Goal: Task Accomplishment & Management: Manage account settings

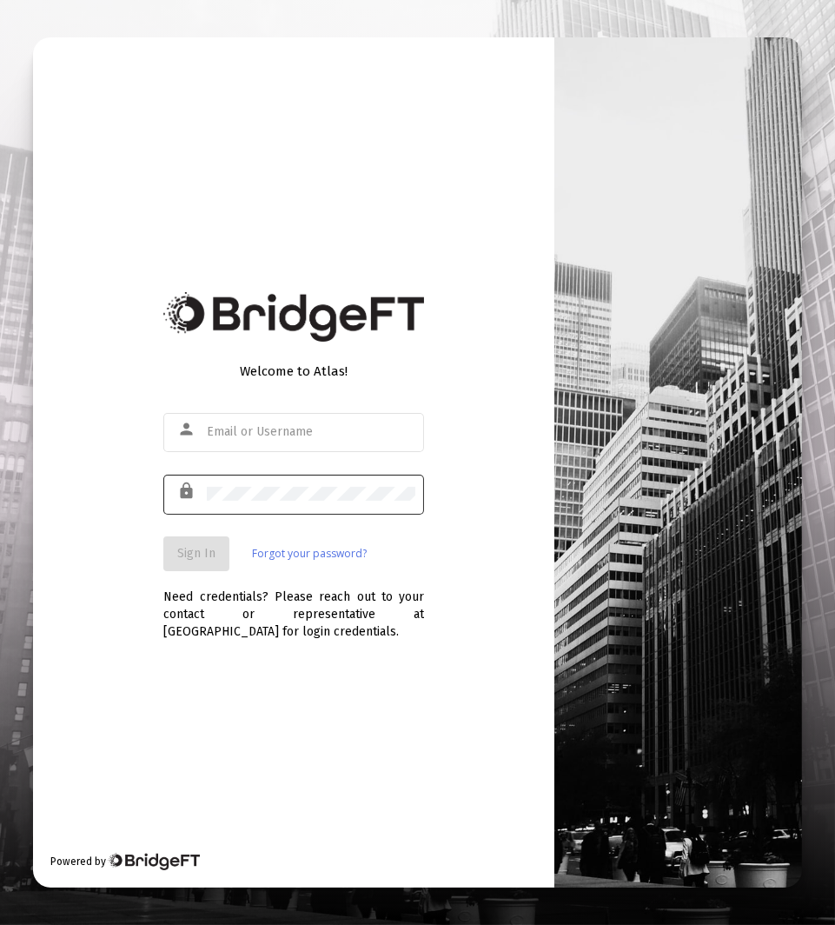
type input "[EMAIL_ADDRESS][DOMAIN_NAME]"
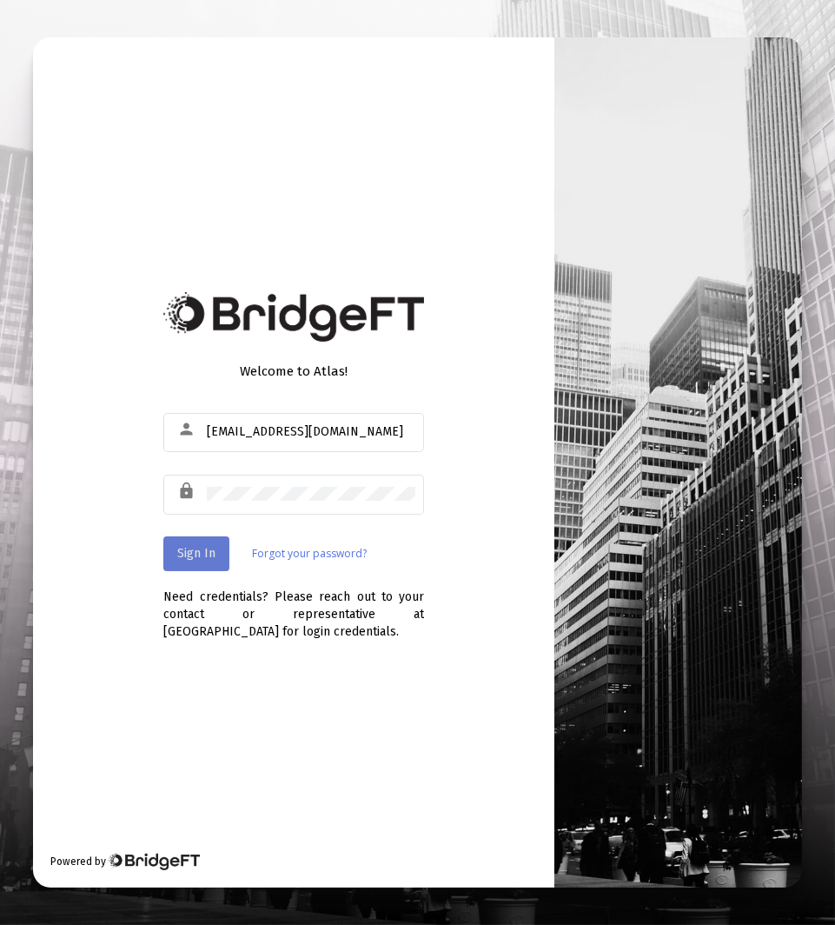
click at [198, 554] on span "Sign In" at bounding box center [196, 553] width 38 height 15
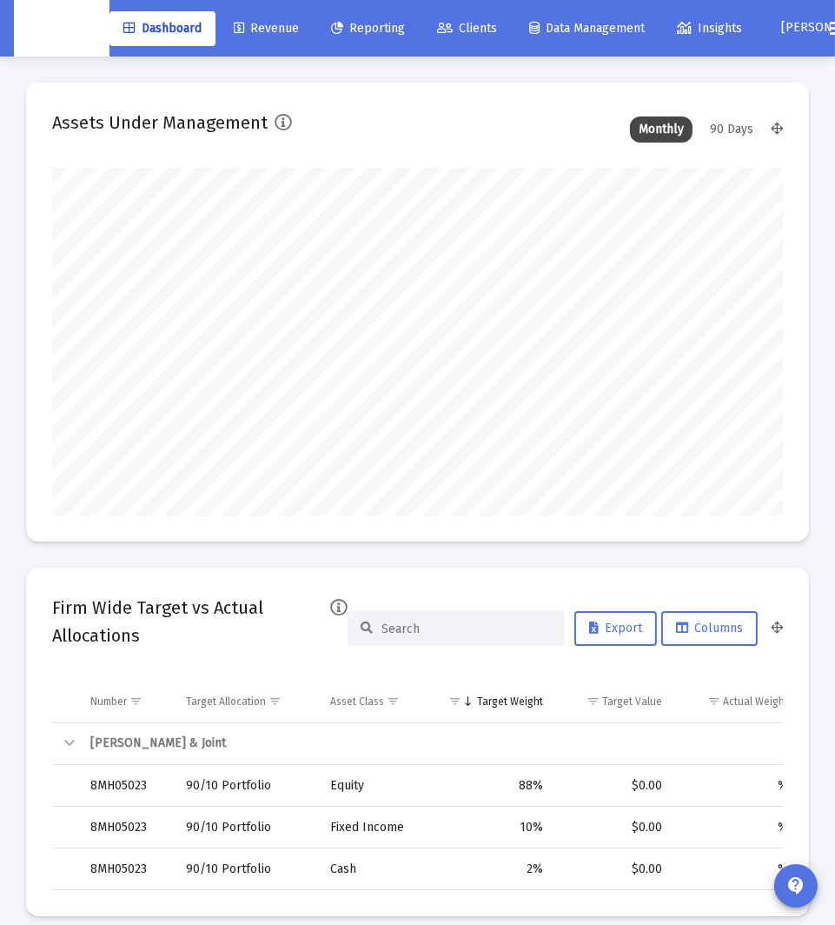
scroll to position [348, 388]
type input "[DATE]"
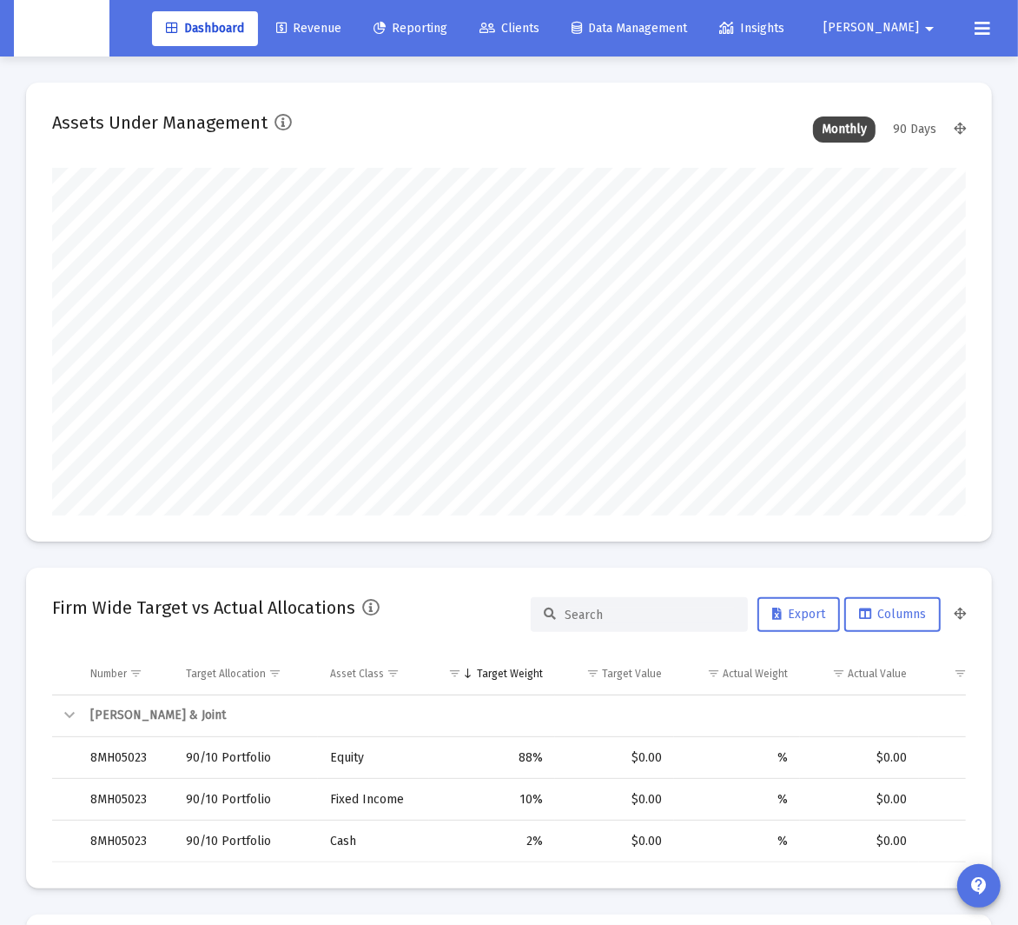
scroll to position [348, 488]
click at [540, 30] on span "Clients" at bounding box center [510, 28] width 60 height 15
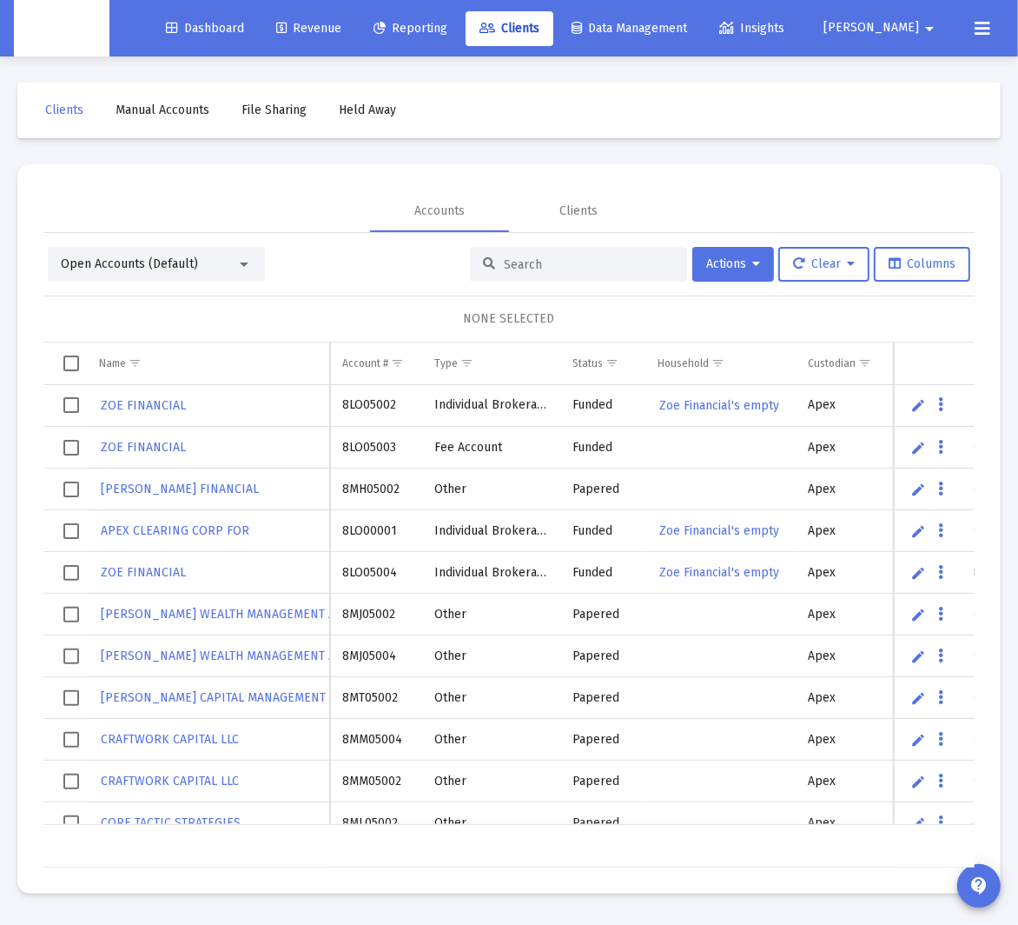
click at [342, 262] on div "Open Accounts (Default) Actions Clear Columns" at bounding box center [509, 264] width 923 height 35
click at [246, 253] on div "Open Accounts (Default)" at bounding box center [156, 264] width 217 height 35
click at [240, 263] on div at bounding box center [244, 264] width 9 height 4
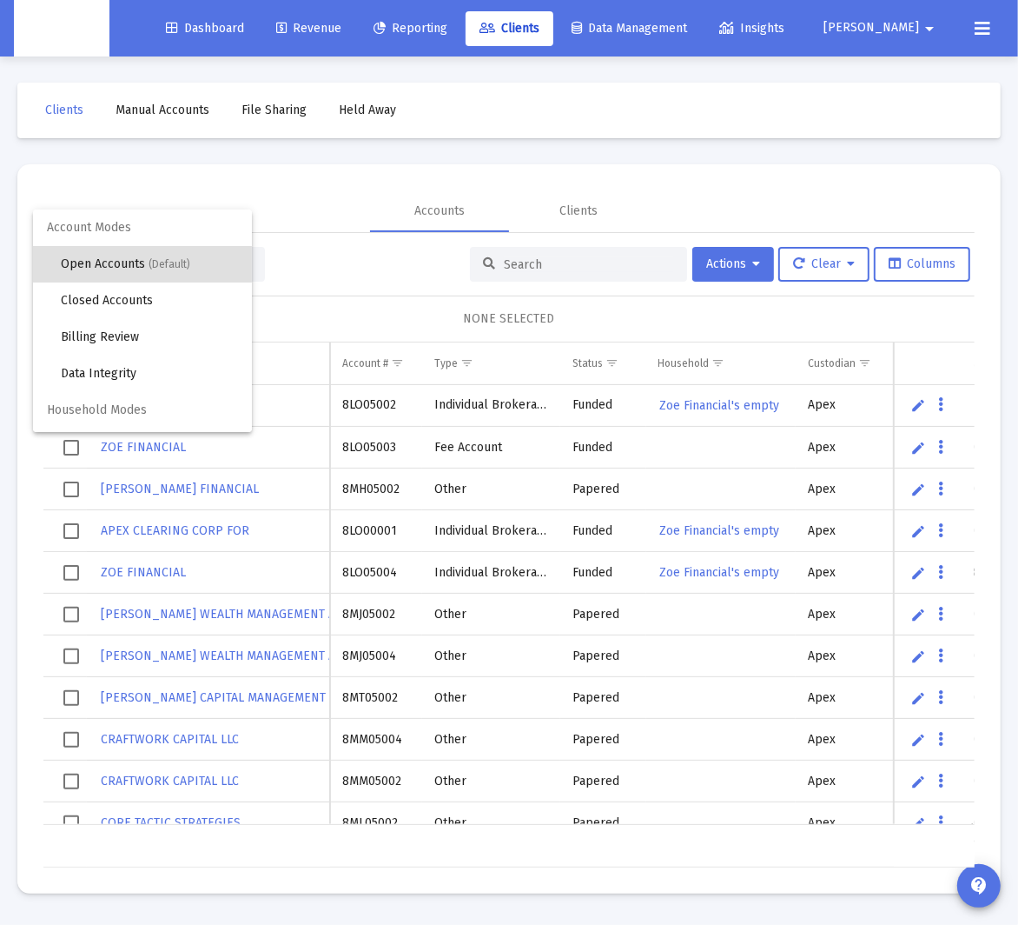
click at [355, 251] on div at bounding box center [509, 462] width 1018 height 925
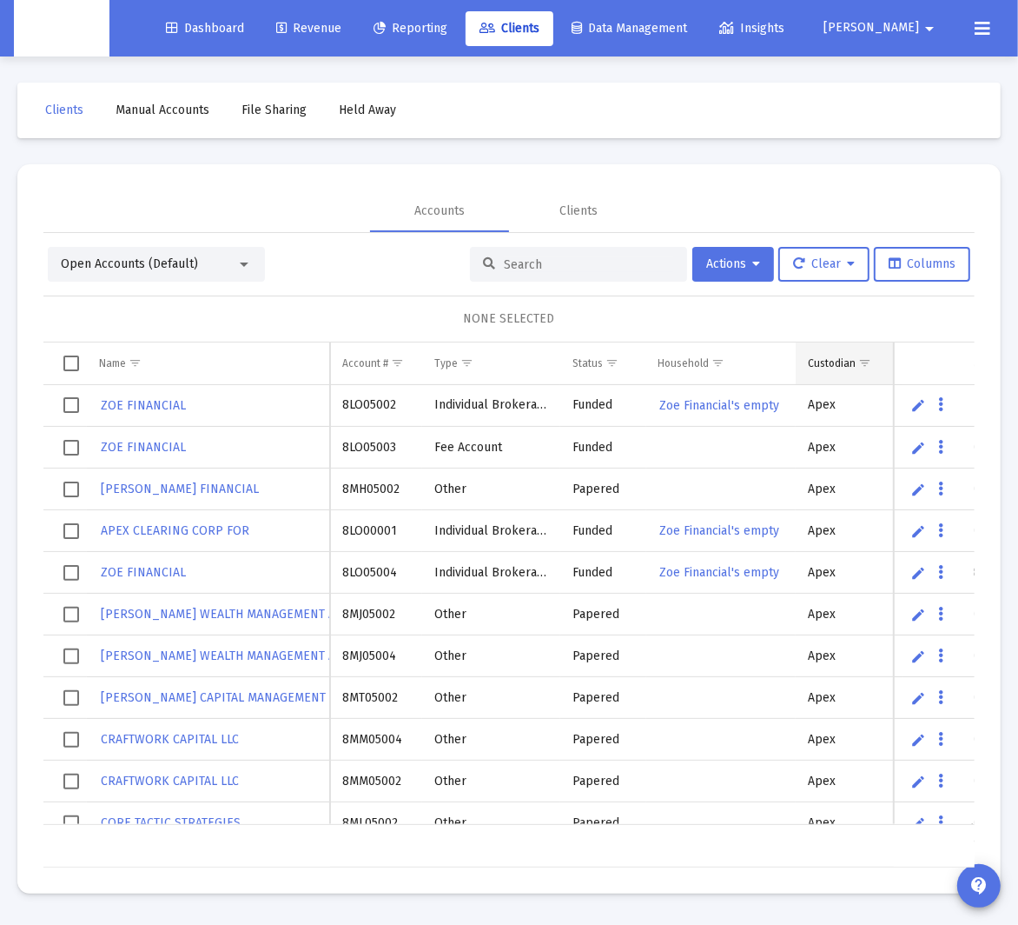
click at [834, 358] on div "Custodian" at bounding box center [832, 363] width 48 height 14
click at [834, 361] on span "Show filter options for column 'Custodian'" at bounding box center [878, 362] width 13 height 13
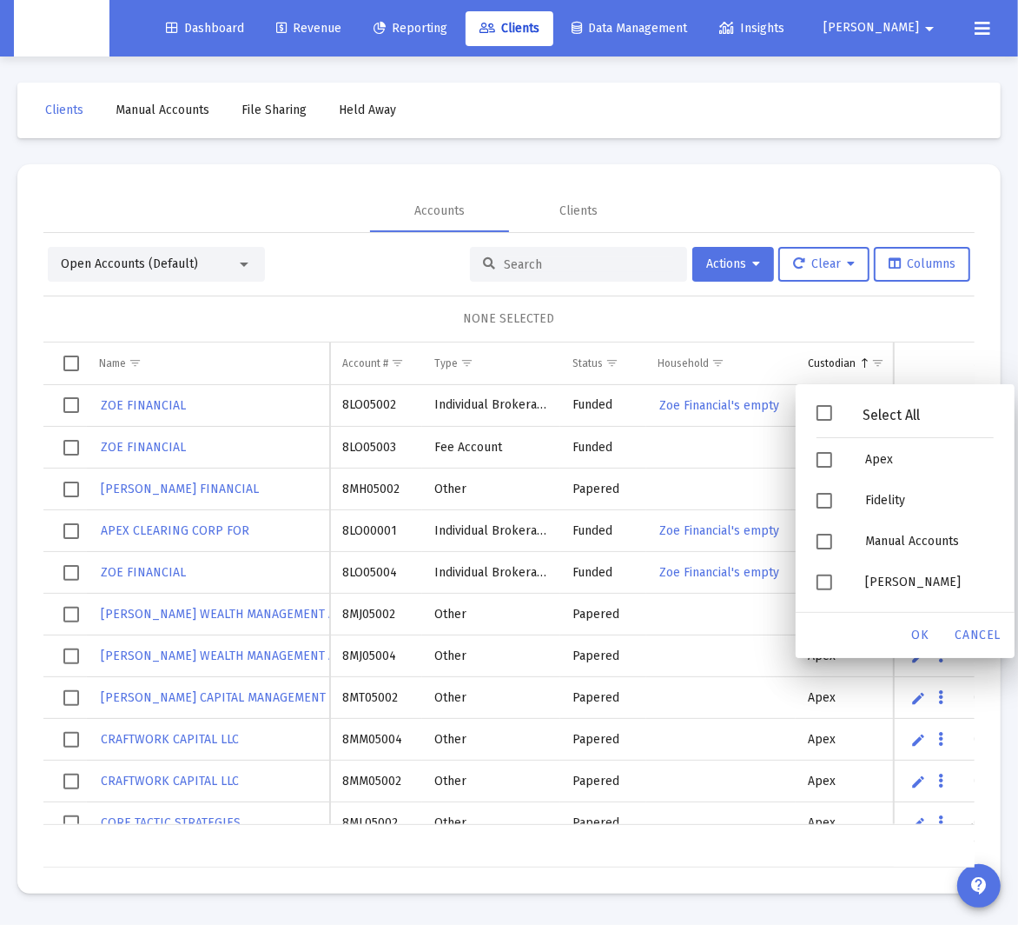
click at [834, 414] on div "Select All" at bounding box center [891, 415] width 118 height 15
click at [834, 418] on div "Select All" at bounding box center [891, 415] width 118 height 15
click at [834, 443] on div "Apex" at bounding box center [930, 459] width 156 height 41
click at [834, 643] on div "OK" at bounding box center [921, 635] width 56 height 31
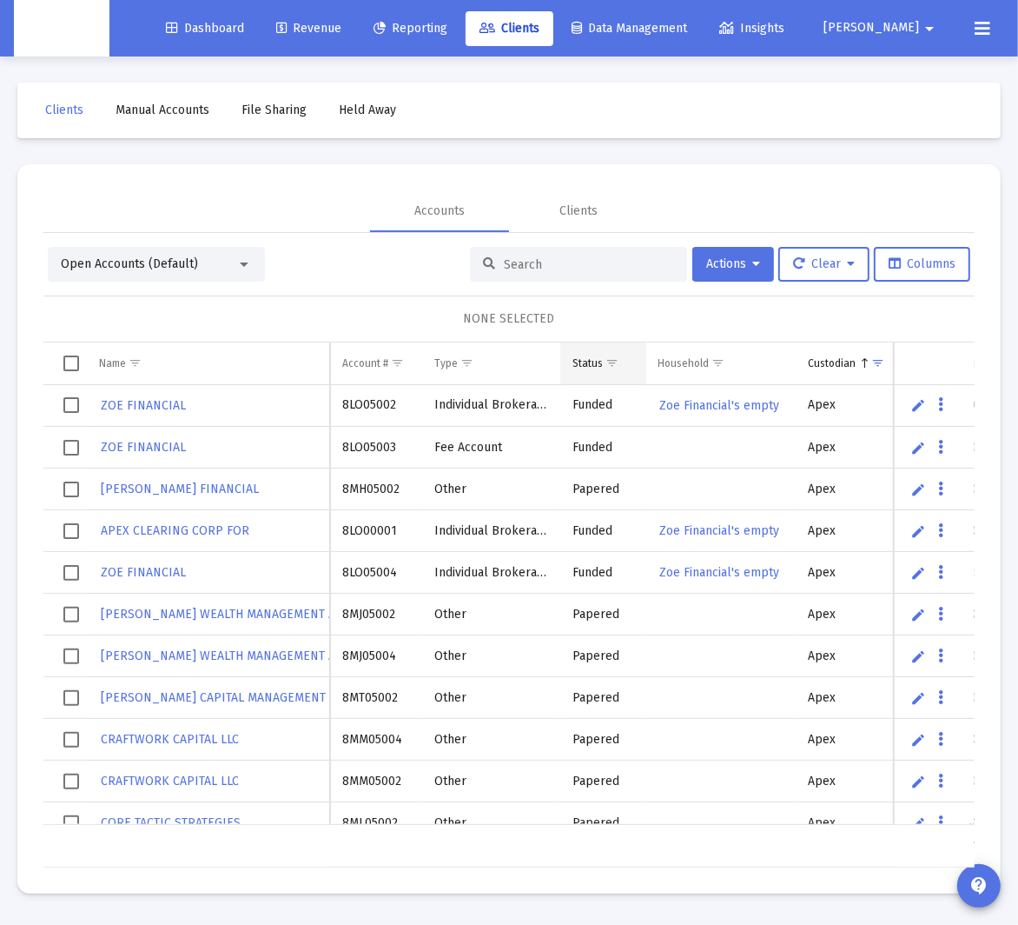
click at [614, 358] on span "Show filter options for column 'Status'" at bounding box center [612, 362] width 13 height 13
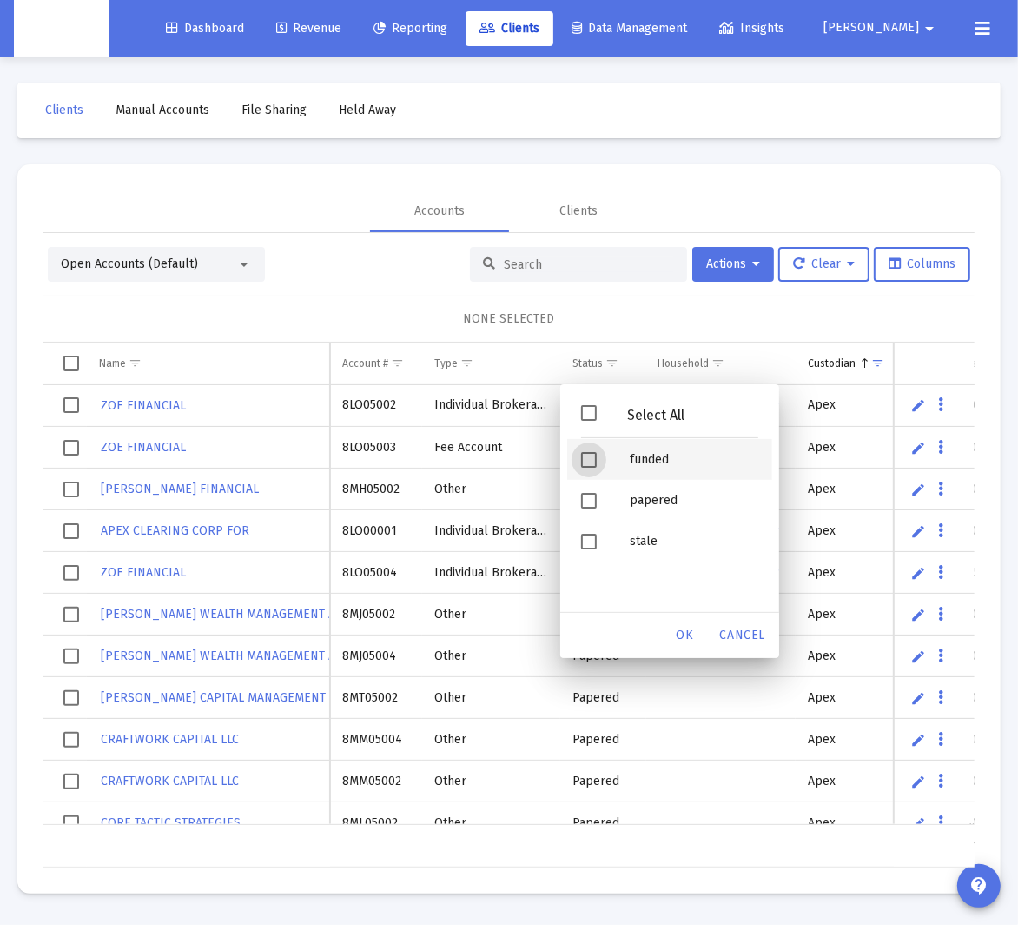
drag, startPoint x: 588, startPoint y: 461, endPoint x: 616, endPoint y: 474, distance: 30.4
click at [588, 461] on span "Filter options" at bounding box center [589, 460] width 16 height 16
click at [745, 637] on span "Cancel" at bounding box center [742, 634] width 45 height 15
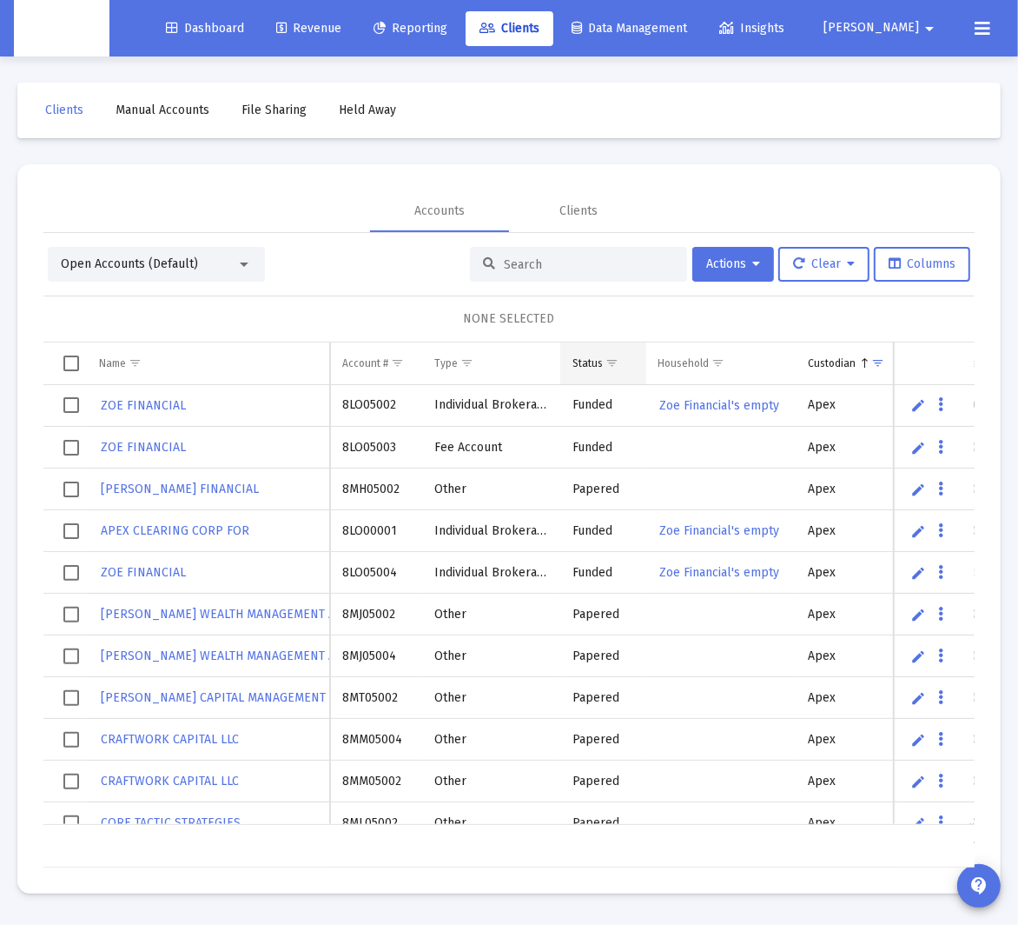
click at [615, 365] on span "Show filter options for column 'Status'" at bounding box center [612, 362] width 13 height 13
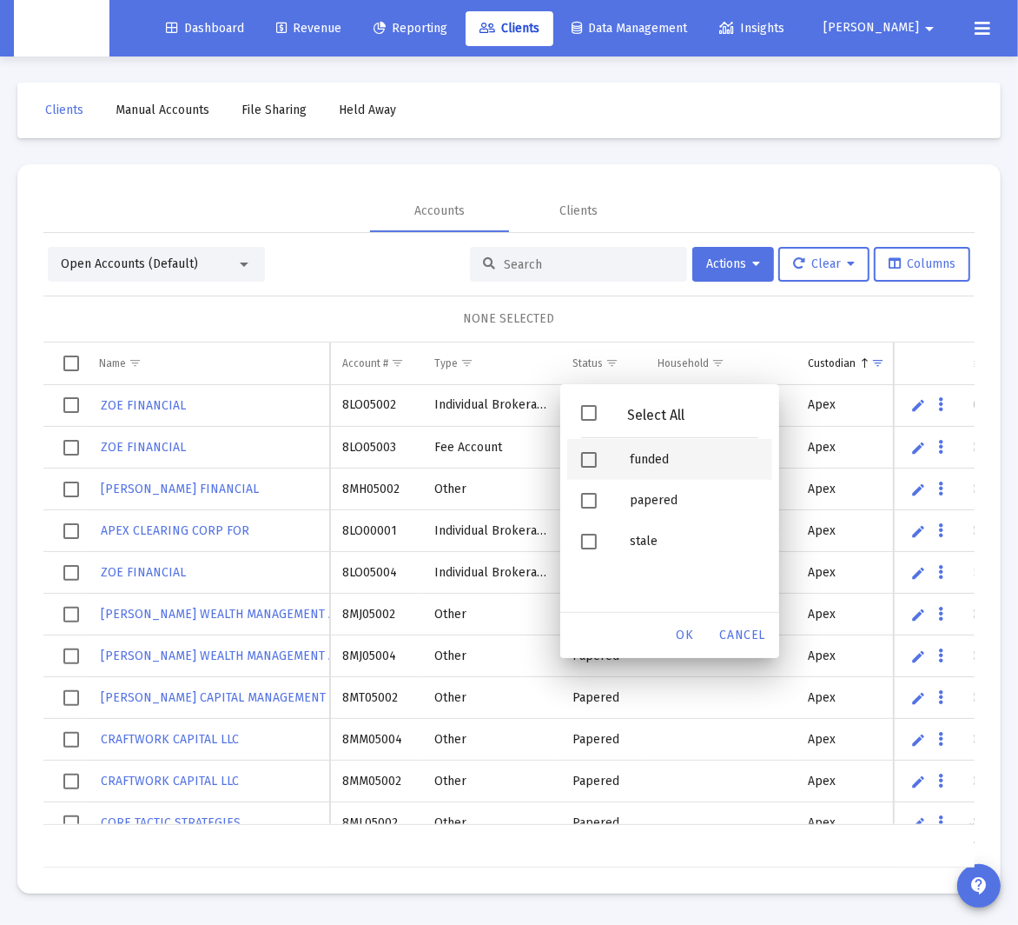
click at [611, 448] on div "Filter options" at bounding box center [591, 459] width 49 height 41
click at [690, 633] on span "OK" at bounding box center [685, 634] width 17 height 15
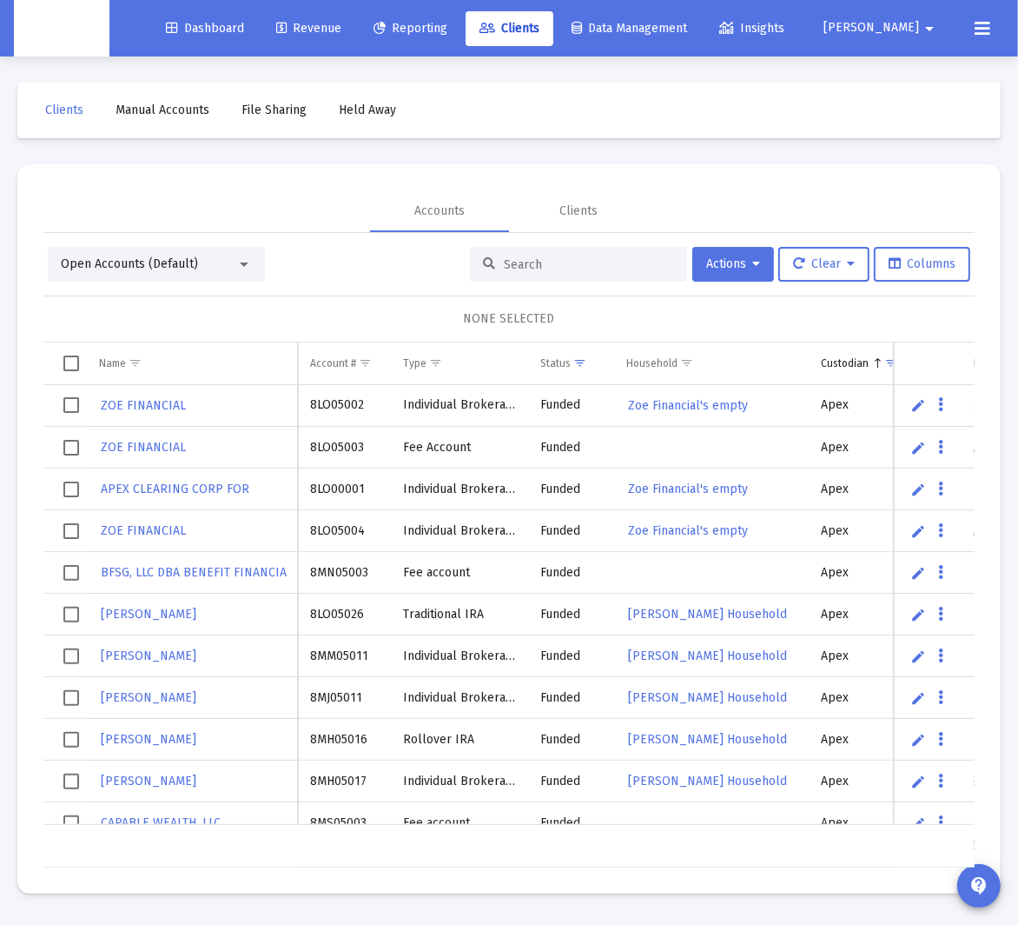
click at [64, 363] on span "Select all" at bounding box center [71, 363] width 16 height 16
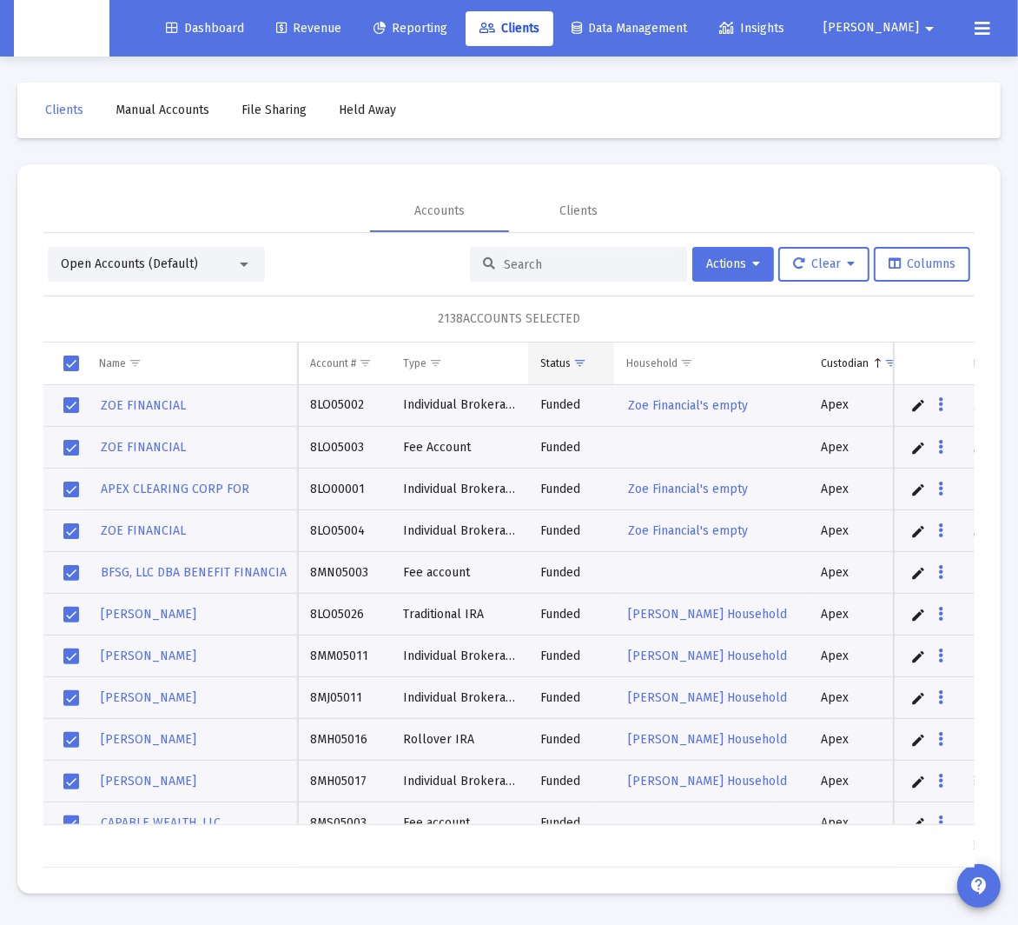
click at [582, 367] on span "Show filter options for column 'Status'" at bounding box center [580, 362] width 13 height 13
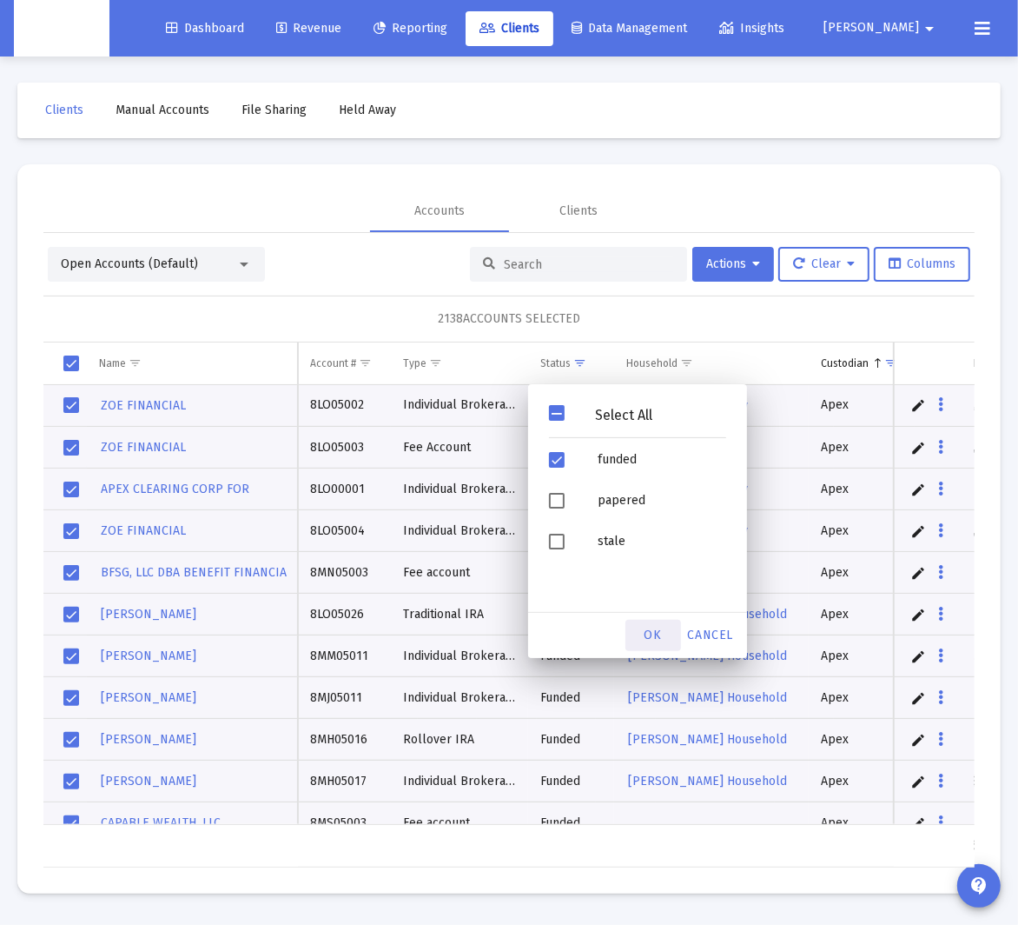
drag, startPoint x: 653, startPoint y: 638, endPoint x: 655, endPoint y: 627, distance: 11.6
click at [652, 635] on span "OK" at bounding box center [653, 634] width 17 height 15
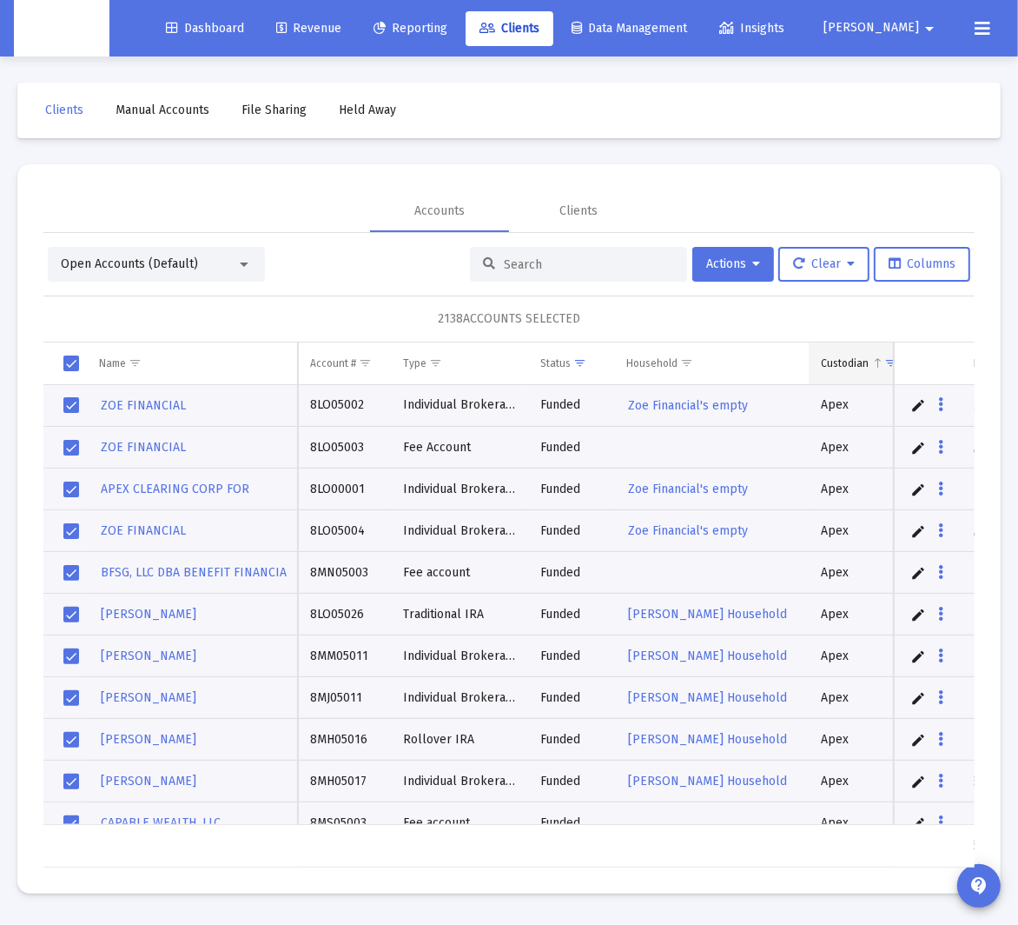
click at [834, 362] on span "Show filter options for column 'Custodian'" at bounding box center [891, 362] width 13 height 13
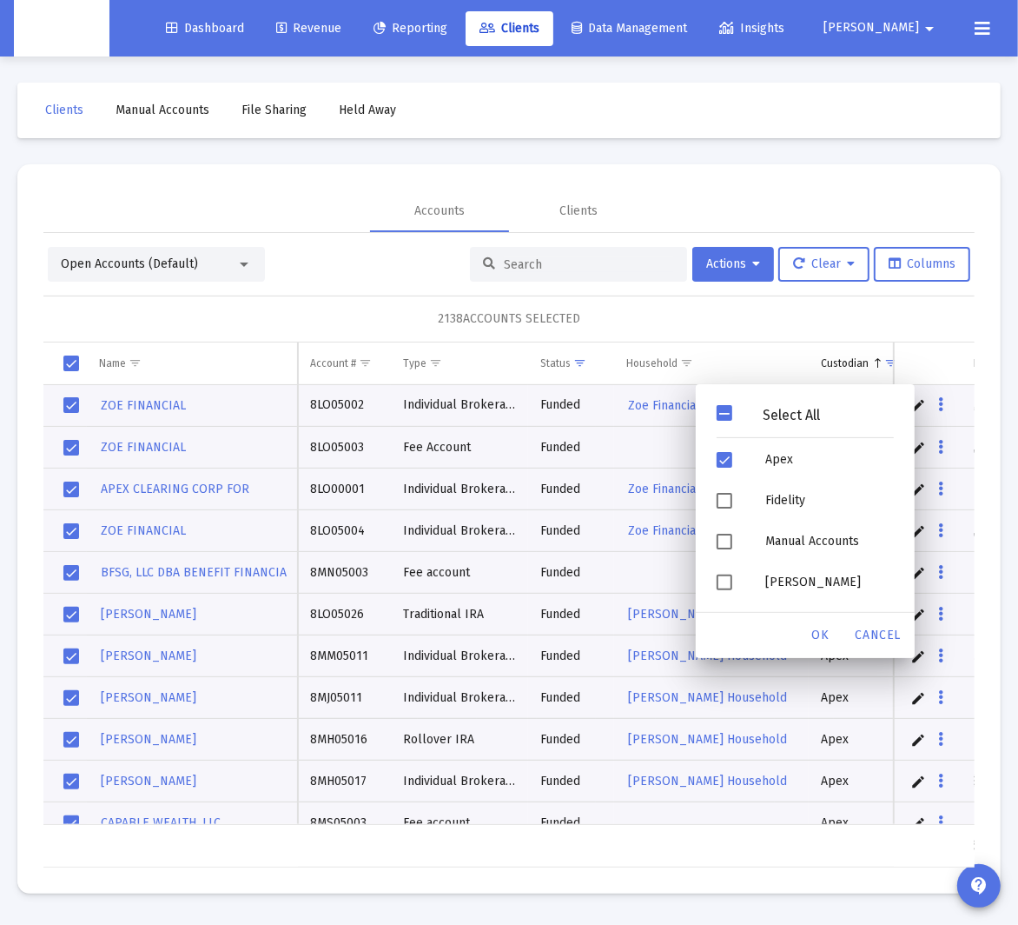
drag, startPoint x: 762, startPoint y: 311, endPoint x: 759, endPoint y: 287, distance: 24.5
click at [762, 309] on div "2138 ACCOUNTS SELECTED" at bounding box center [509, 318] width 932 height 47
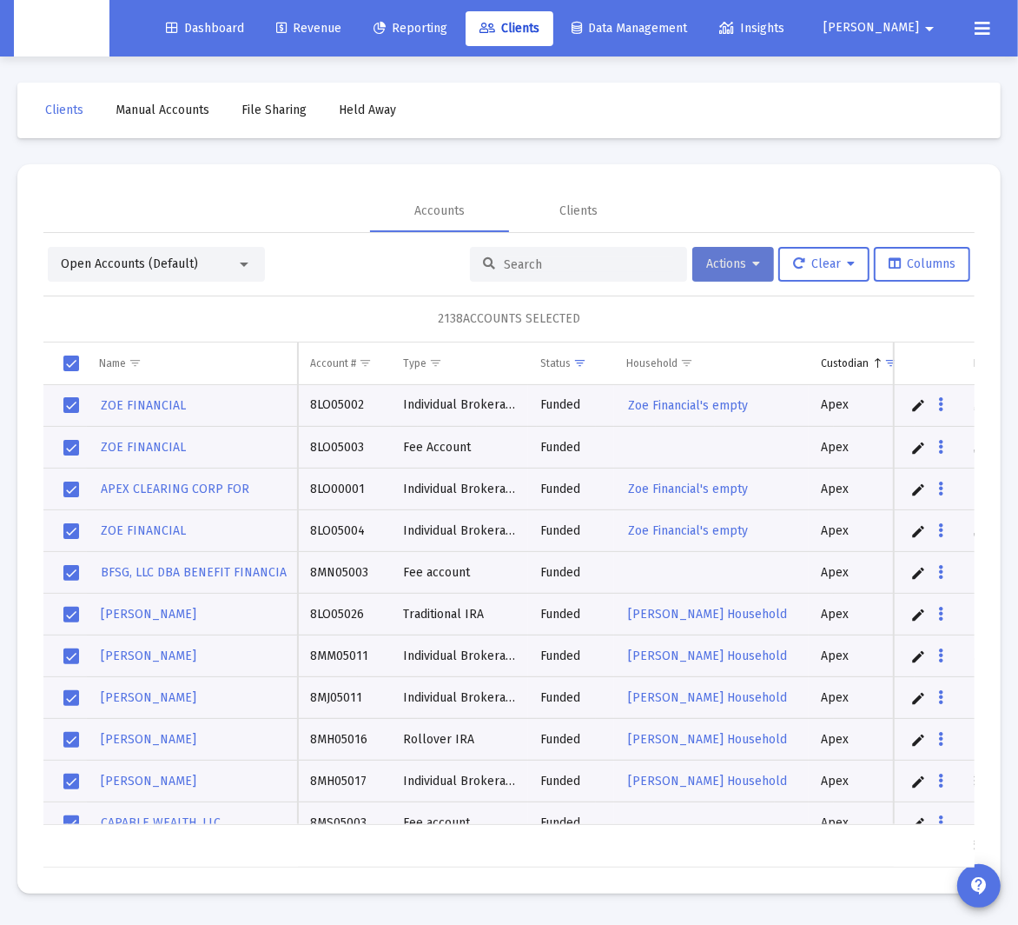
click at [756, 258] on icon at bounding box center [757, 264] width 8 height 12
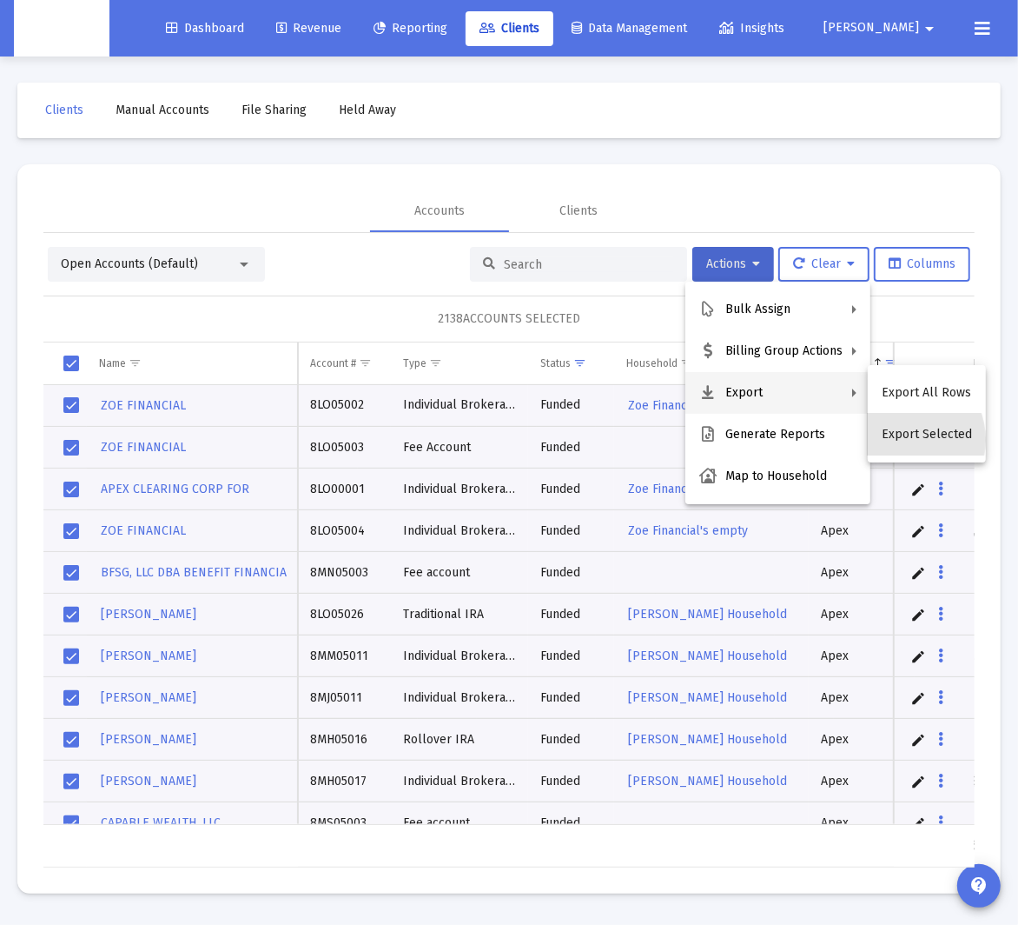
drag, startPoint x: 899, startPoint y: 440, endPoint x: 3, endPoint y: 225, distance: 922.1
click at [834, 439] on button "Export Selected" at bounding box center [927, 435] width 118 height 42
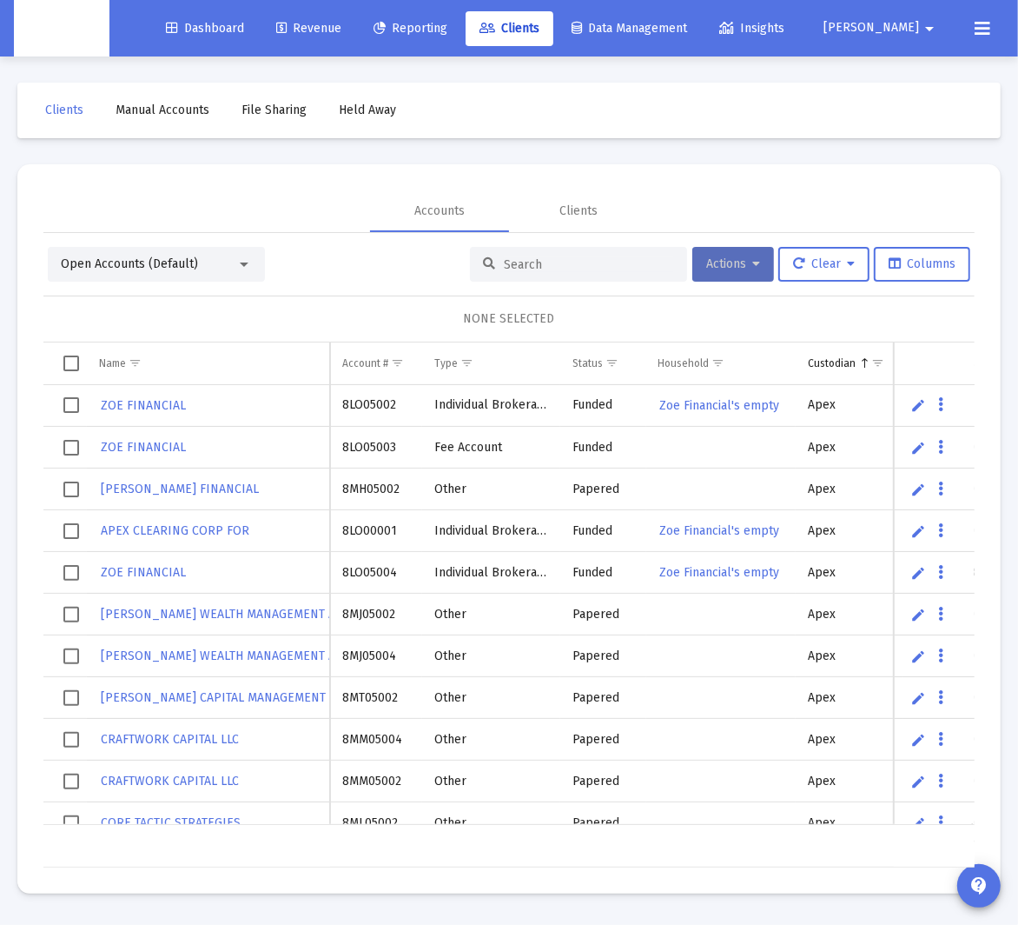
click at [746, 269] on span "Actions" at bounding box center [733, 263] width 54 height 15
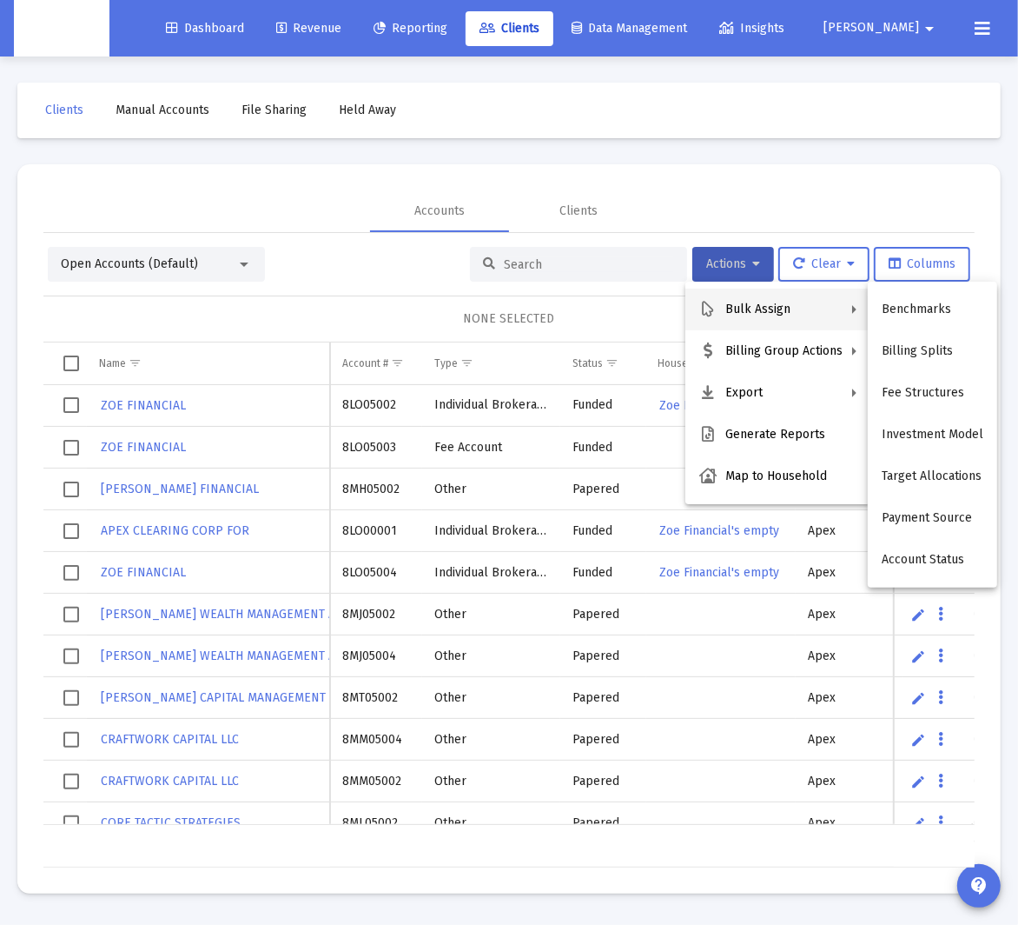
click at [383, 283] on div at bounding box center [509, 462] width 1018 height 925
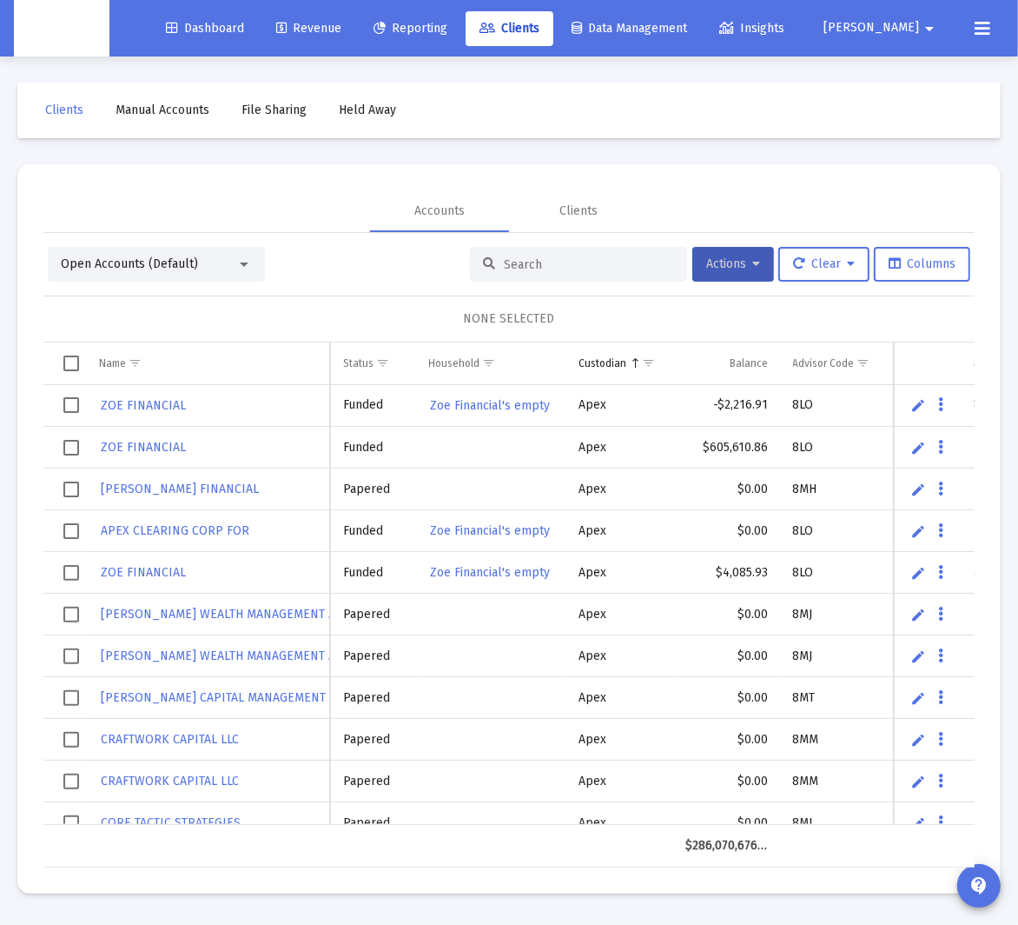
scroll to position [0, 263]
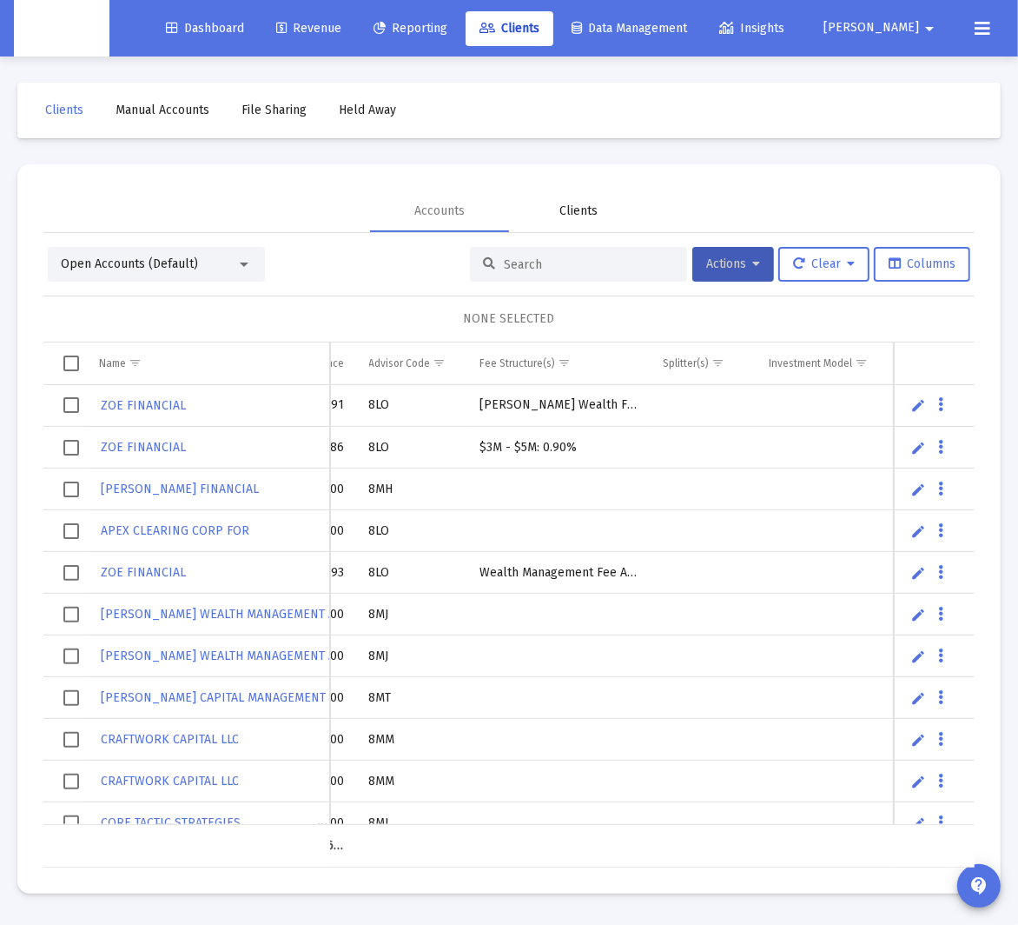
click at [568, 215] on div "Clients" at bounding box center [579, 210] width 38 height 17
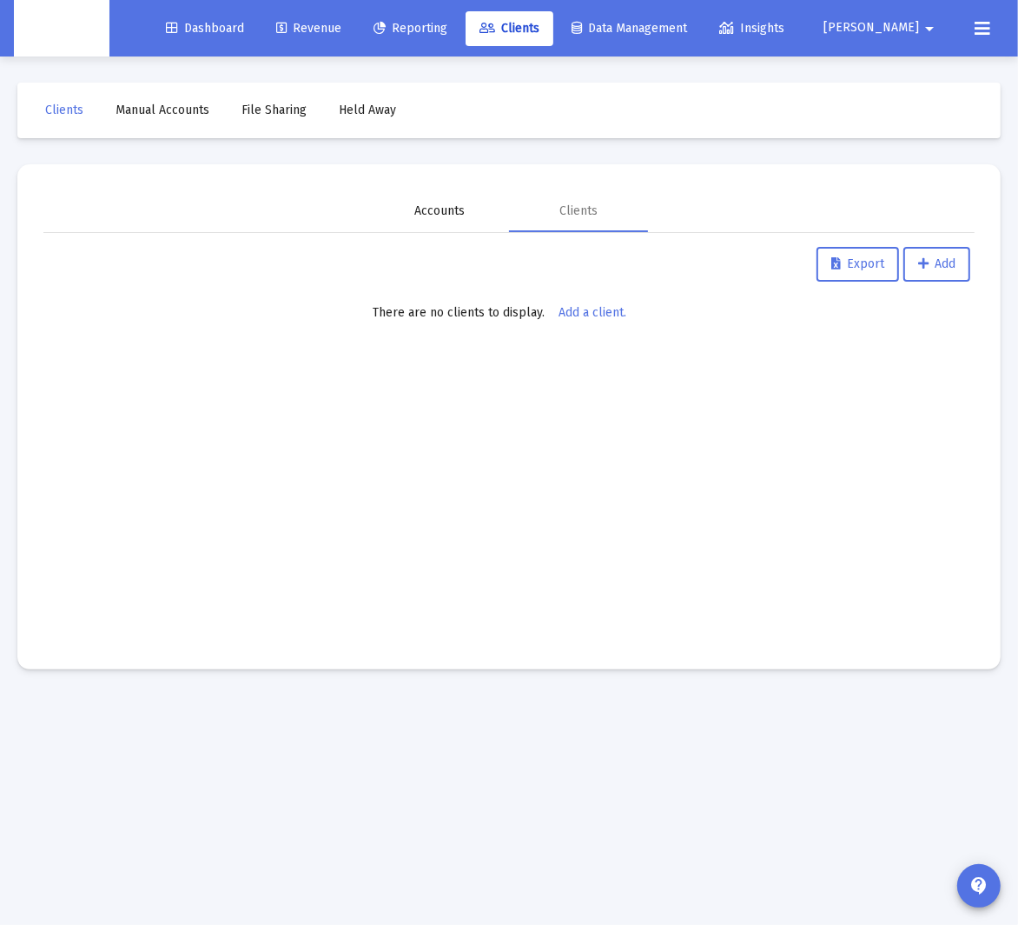
click at [419, 213] on div "Accounts" at bounding box center [439, 210] width 50 height 17
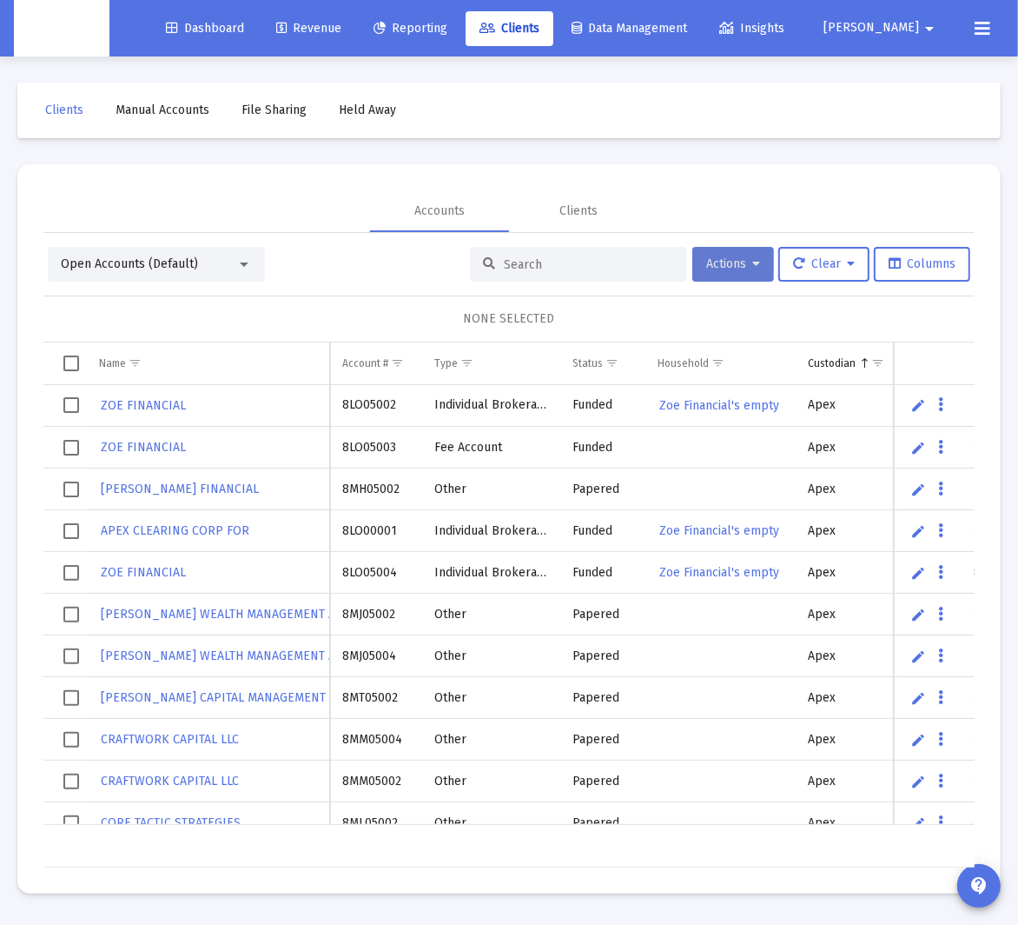
click at [753, 265] on icon at bounding box center [757, 264] width 8 height 12
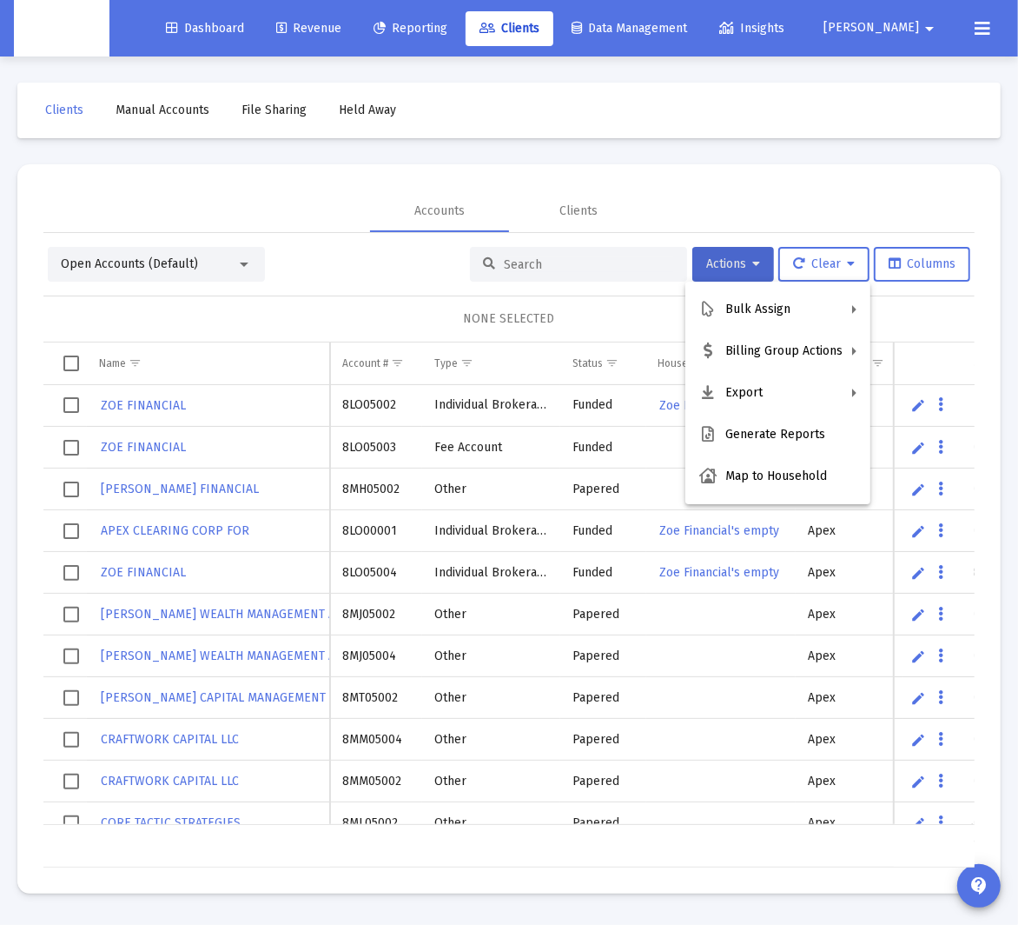
click at [313, 308] on div at bounding box center [509, 462] width 1018 height 925
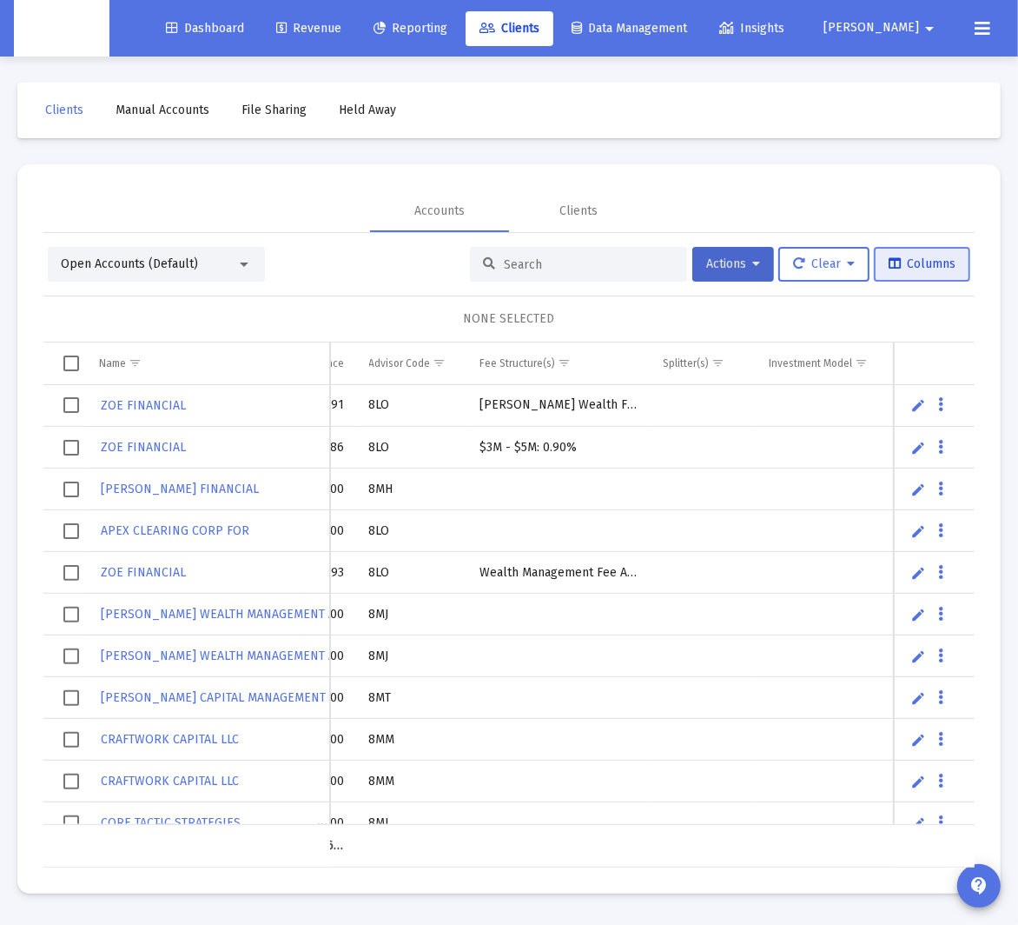
click at [834, 269] on span "Columns" at bounding box center [922, 263] width 67 height 15
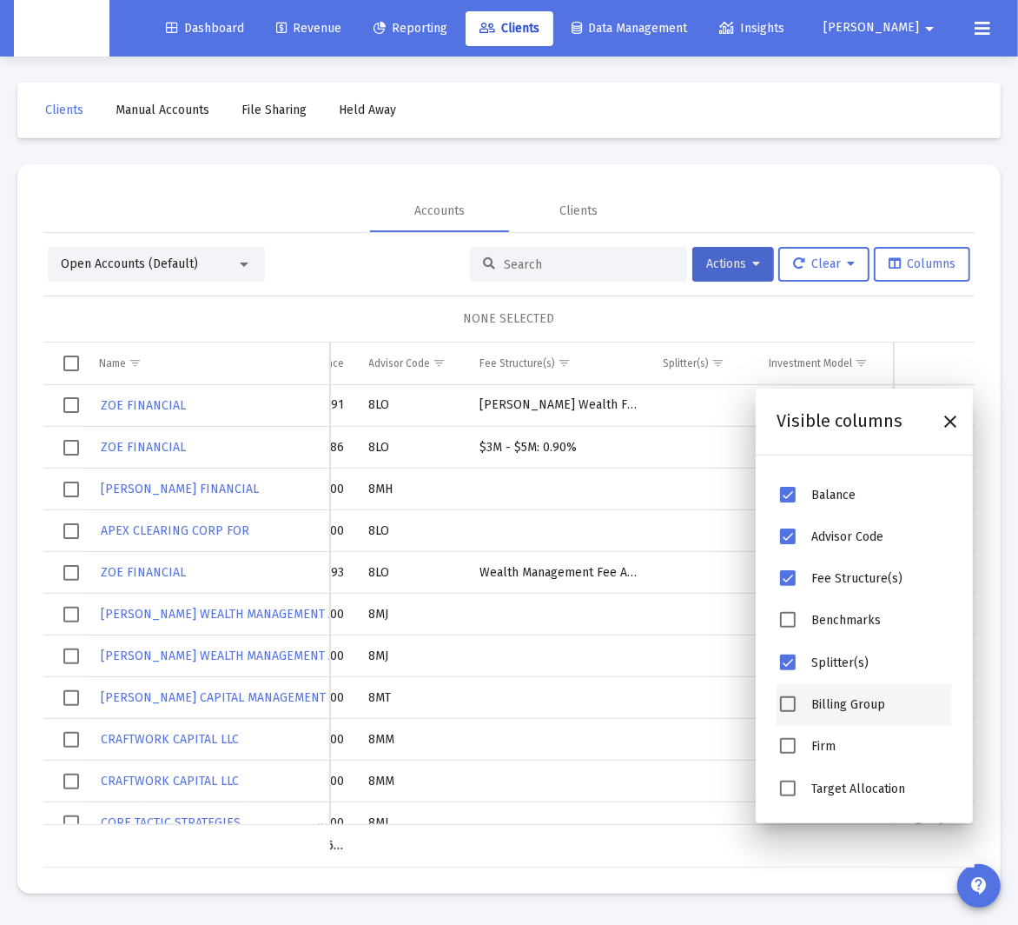
click at [834, 706] on span "Billing Group" at bounding box center [849, 704] width 74 height 15
click at [826, 702] on span "Billing Group" at bounding box center [849, 704] width 74 height 15
click at [783, 708] on span "Billing Group" at bounding box center [788, 704] width 16 height 16
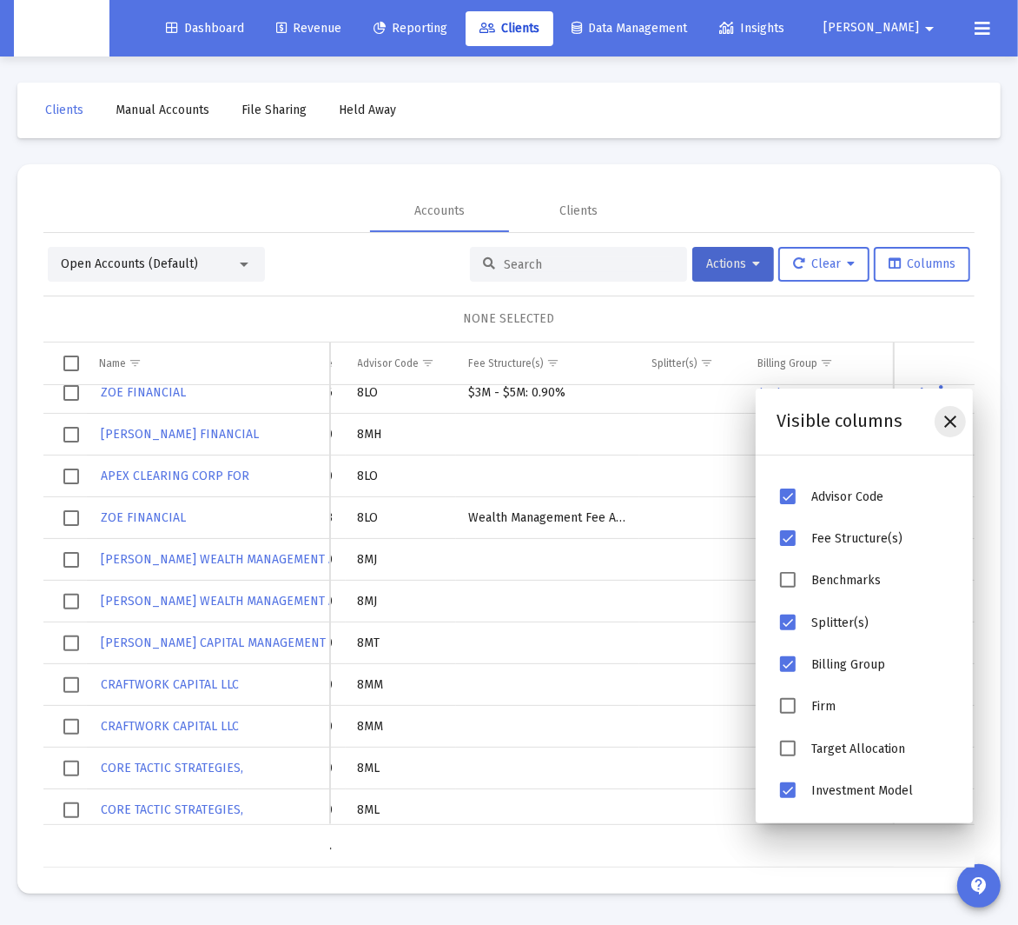
click at [834, 422] on icon "Close" at bounding box center [950, 421] width 21 height 21
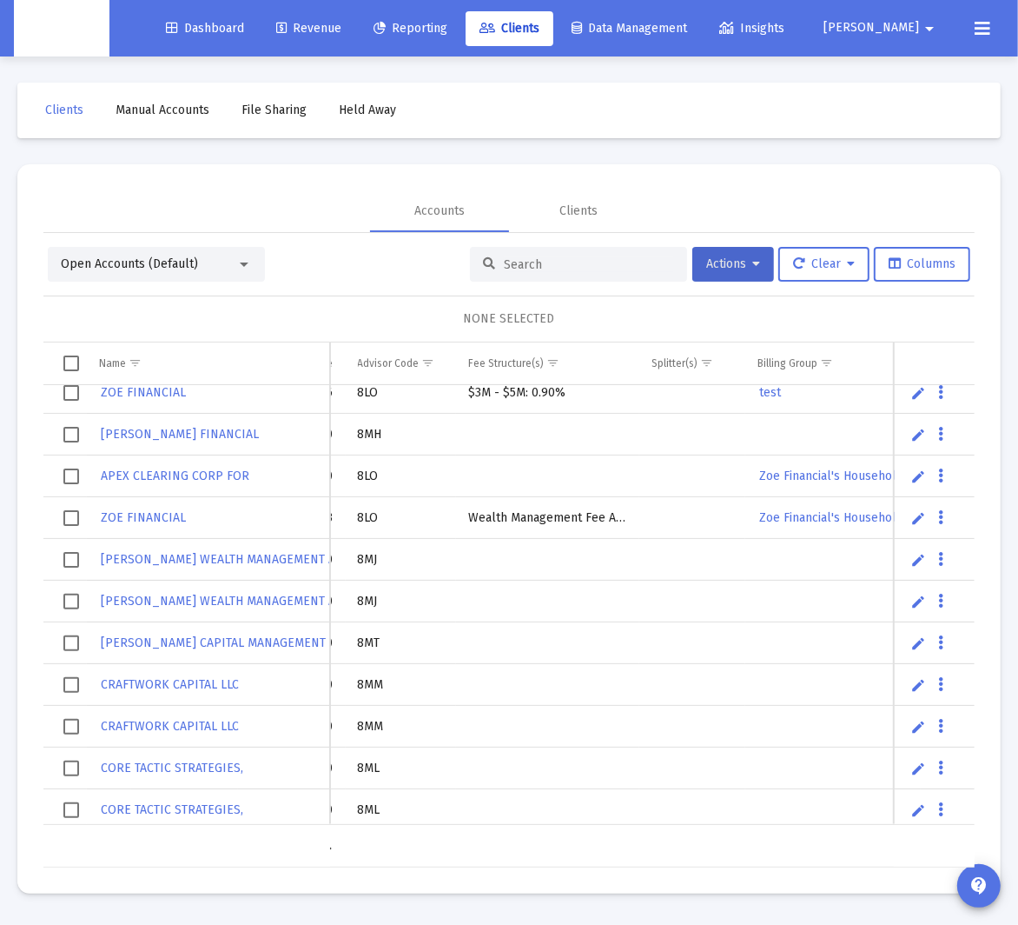
click at [789, 300] on div "NONE SELECTED" at bounding box center [509, 318] width 932 height 47
click at [834, 282] on div "Open Accounts (Default) Actions Clear Columns NONE SELECTED Name Name Account #…" at bounding box center [509, 557] width 932 height 620
click at [834, 274] on button "Columns" at bounding box center [922, 264] width 96 height 35
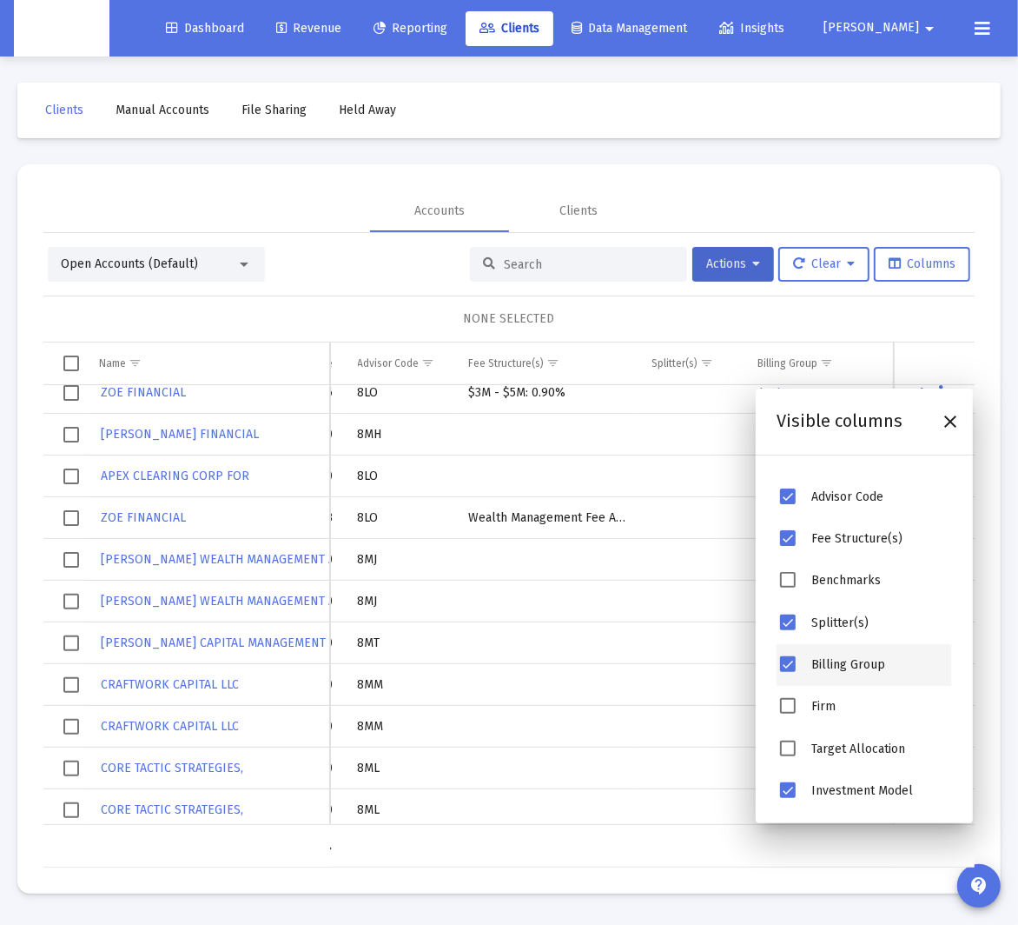
scroll to position [72, 0]
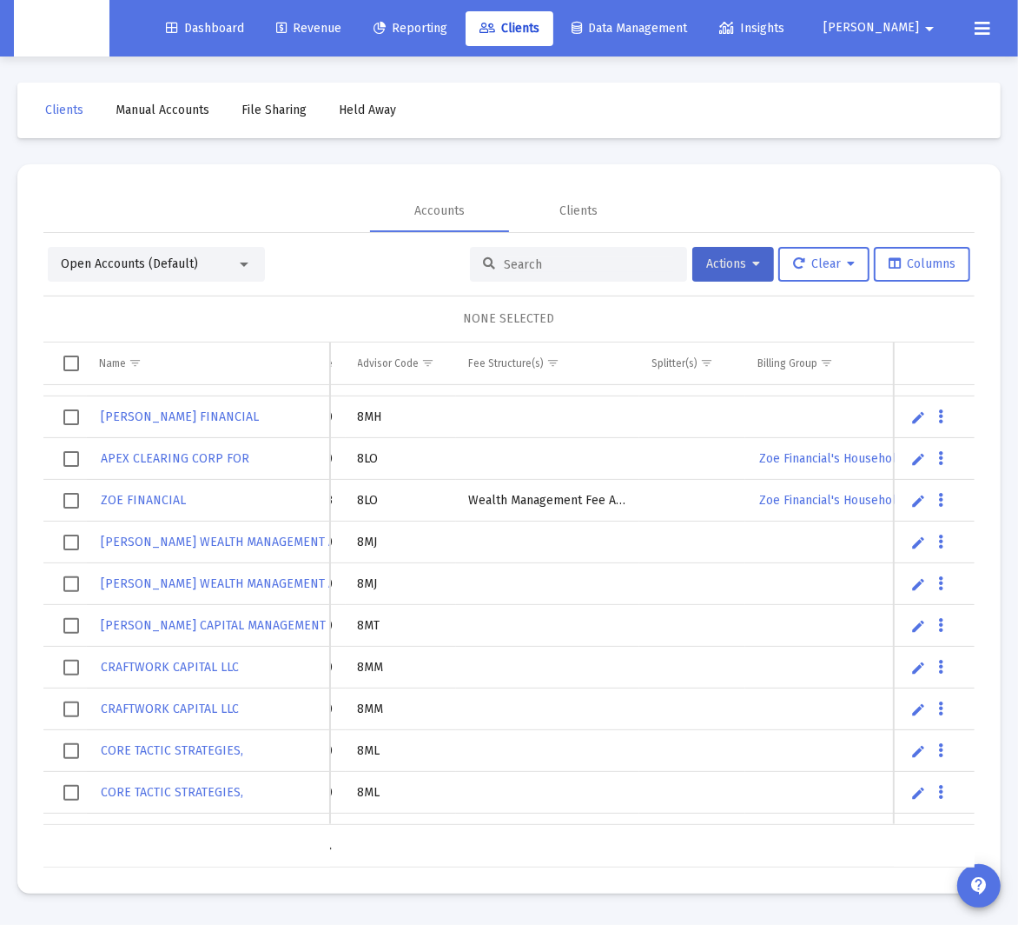
drag, startPoint x: 322, startPoint y: 246, endPoint x: 334, endPoint y: 262, distance: 20.0
click at [323, 247] on div "Open Accounts (Default) Actions Clear Columns" at bounding box center [509, 264] width 923 height 35
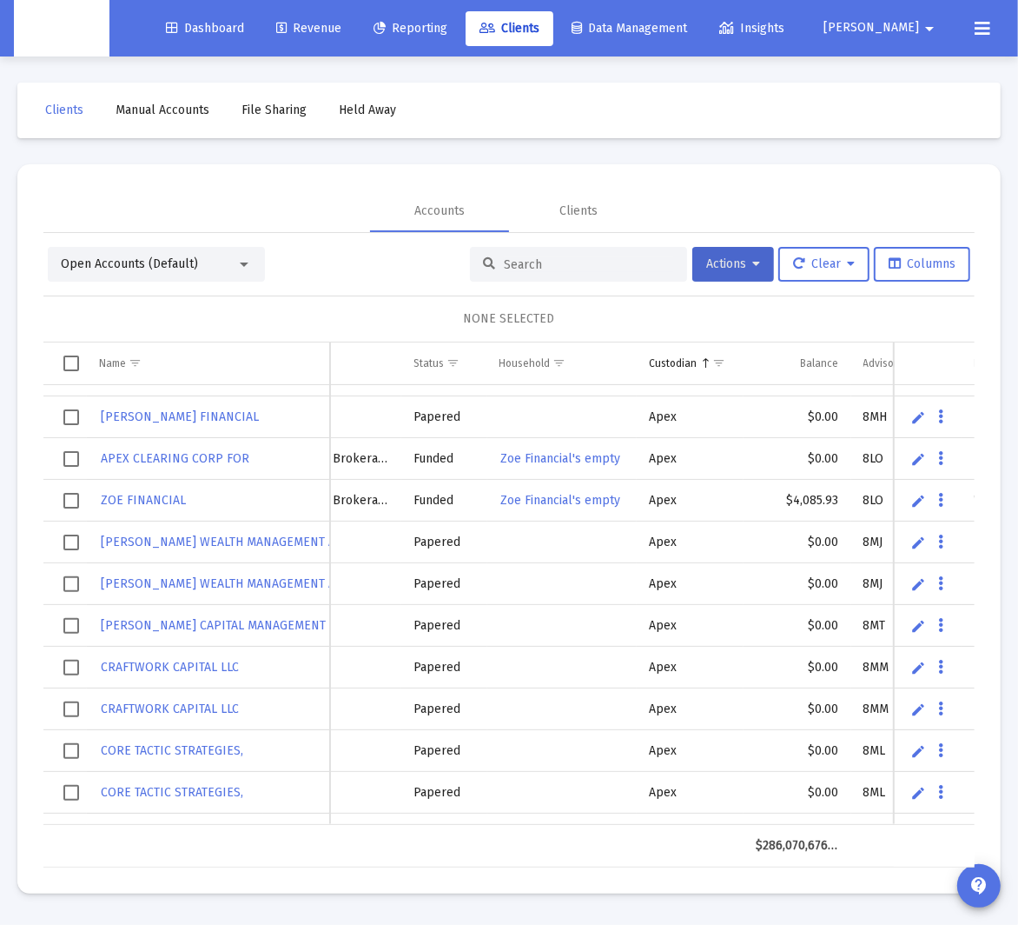
scroll to position [0, 0]
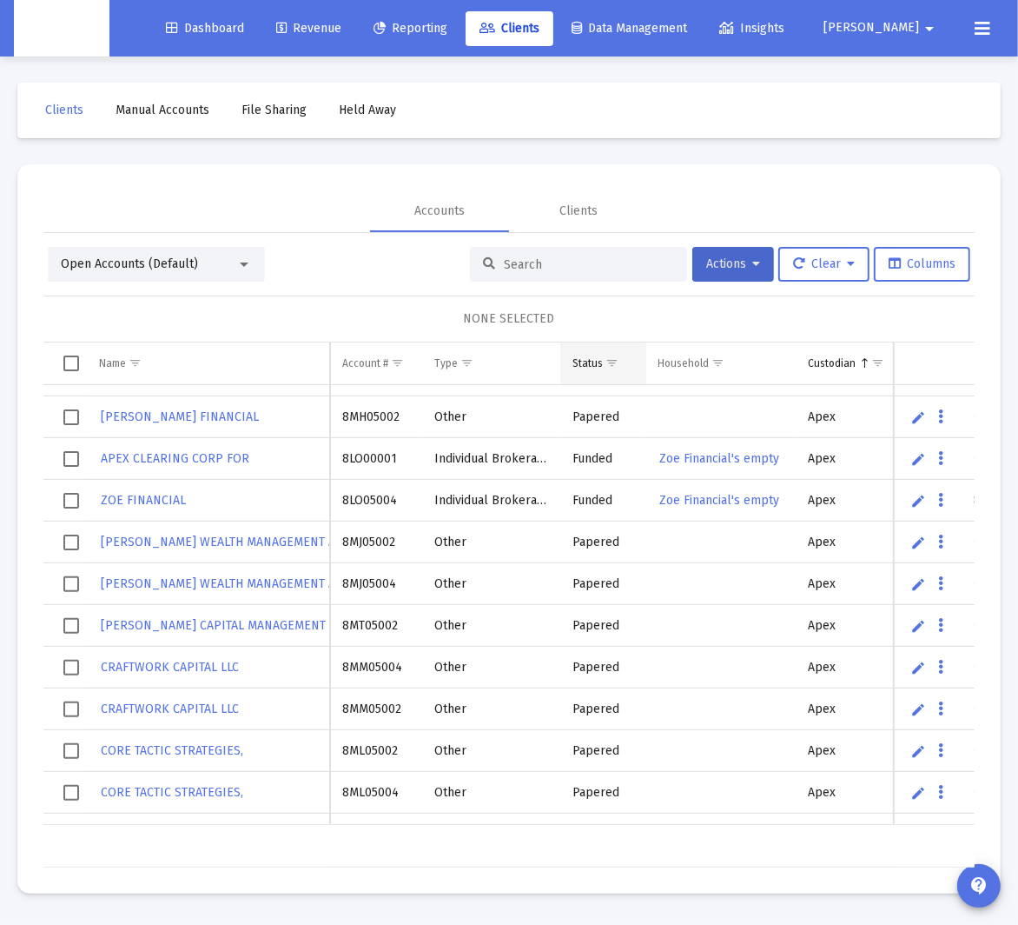
click at [616, 361] on span "Show filter options for column 'Status'" at bounding box center [612, 362] width 13 height 13
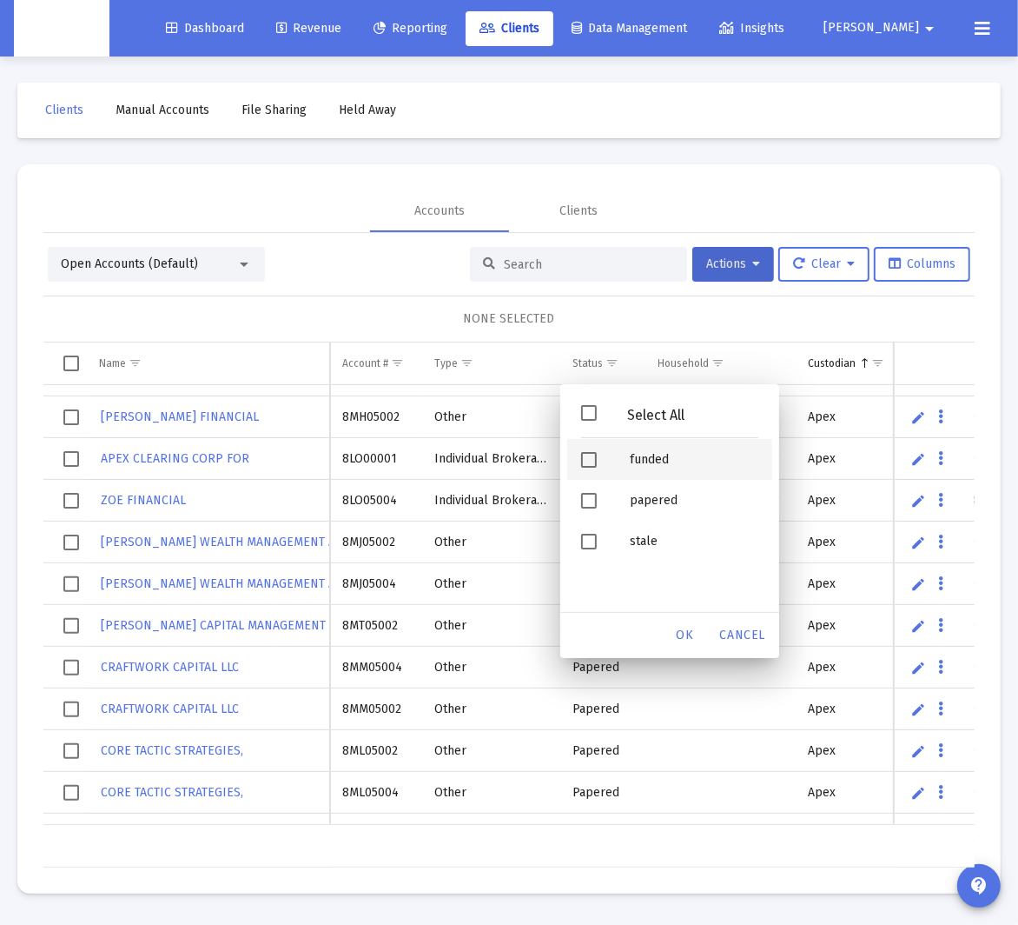
click at [635, 443] on div "funded" at bounding box center [694, 459] width 156 height 41
click at [679, 640] on span "OK" at bounding box center [685, 634] width 17 height 15
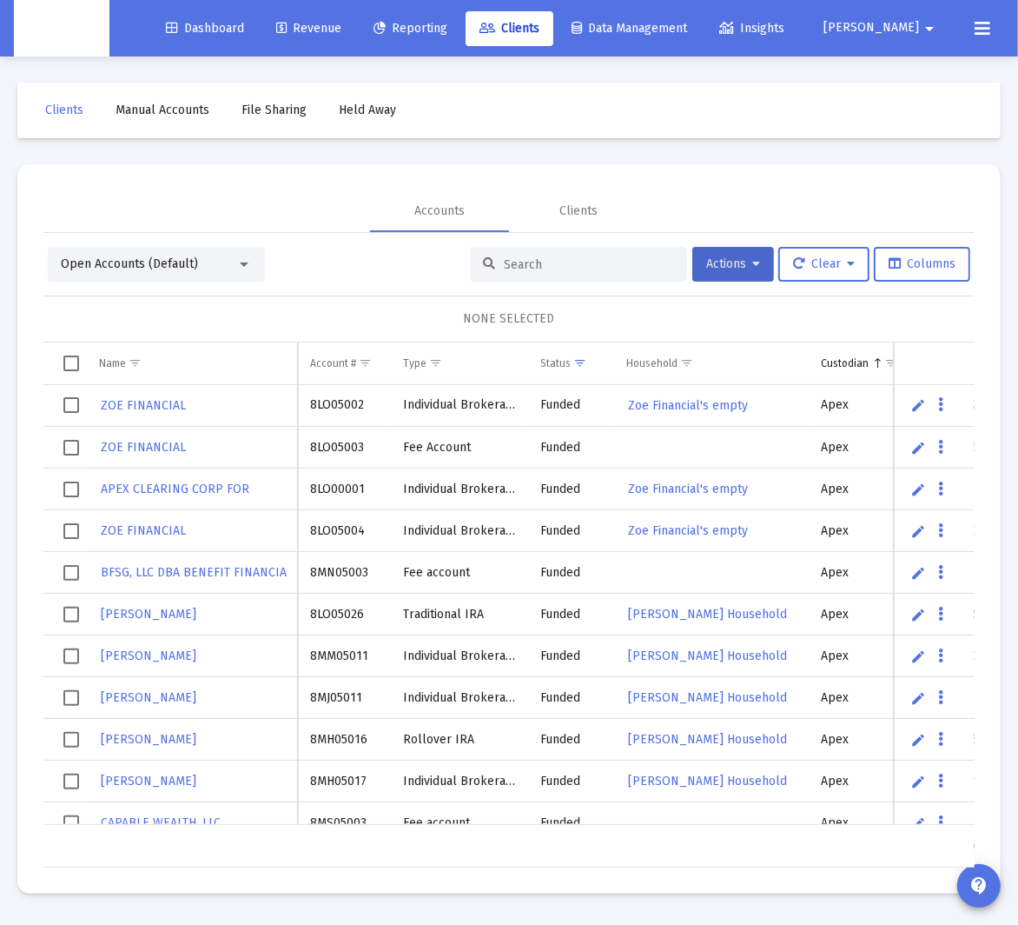
click at [834, 360] on div "Name Name Account # Type Status Household Custodian Balance Advisor Code Fee St…" at bounding box center [509, 604] width 932 height 525
click at [834, 361] on span "Show filter options for column 'Custodian'" at bounding box center [891, 362] width 13 height 13
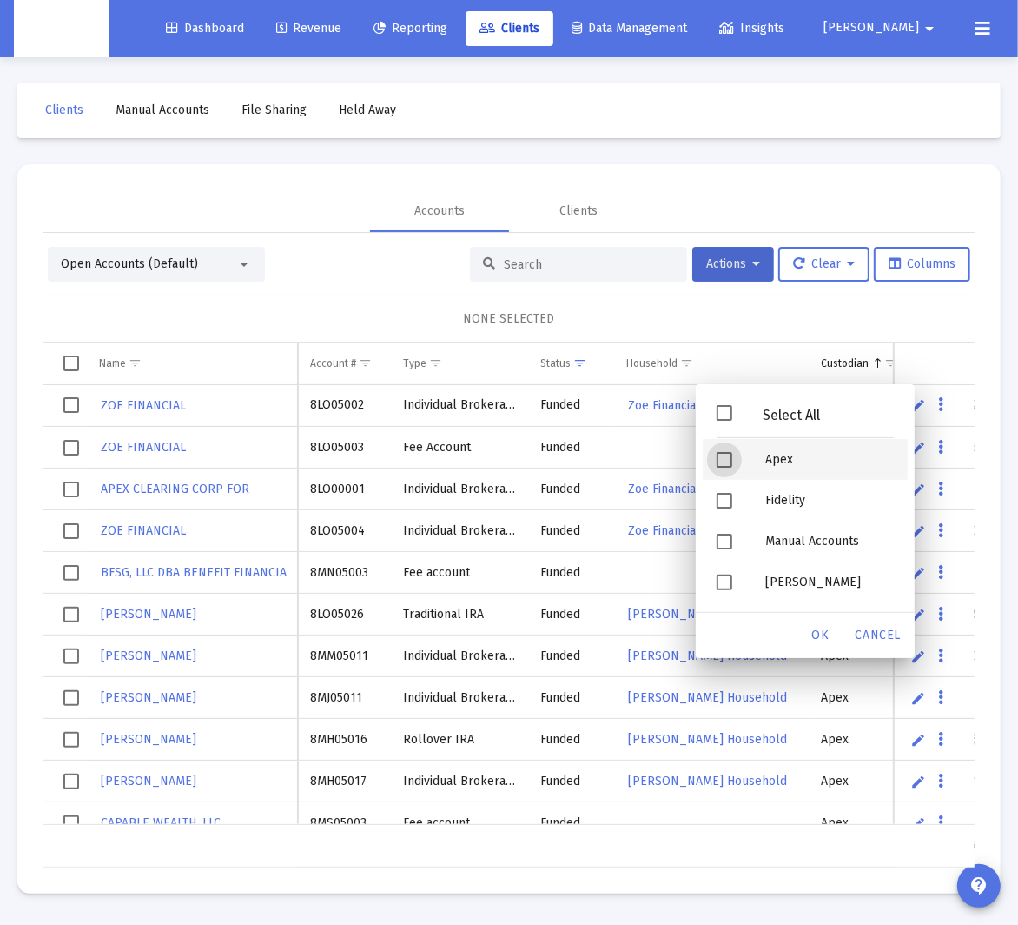
click at [819, 453] on div "Apex" at bounding box center [830, 459] width 156 height 41
click at [833, 642] on div "OK" at bounding box center [821, 635] width 56 height 31
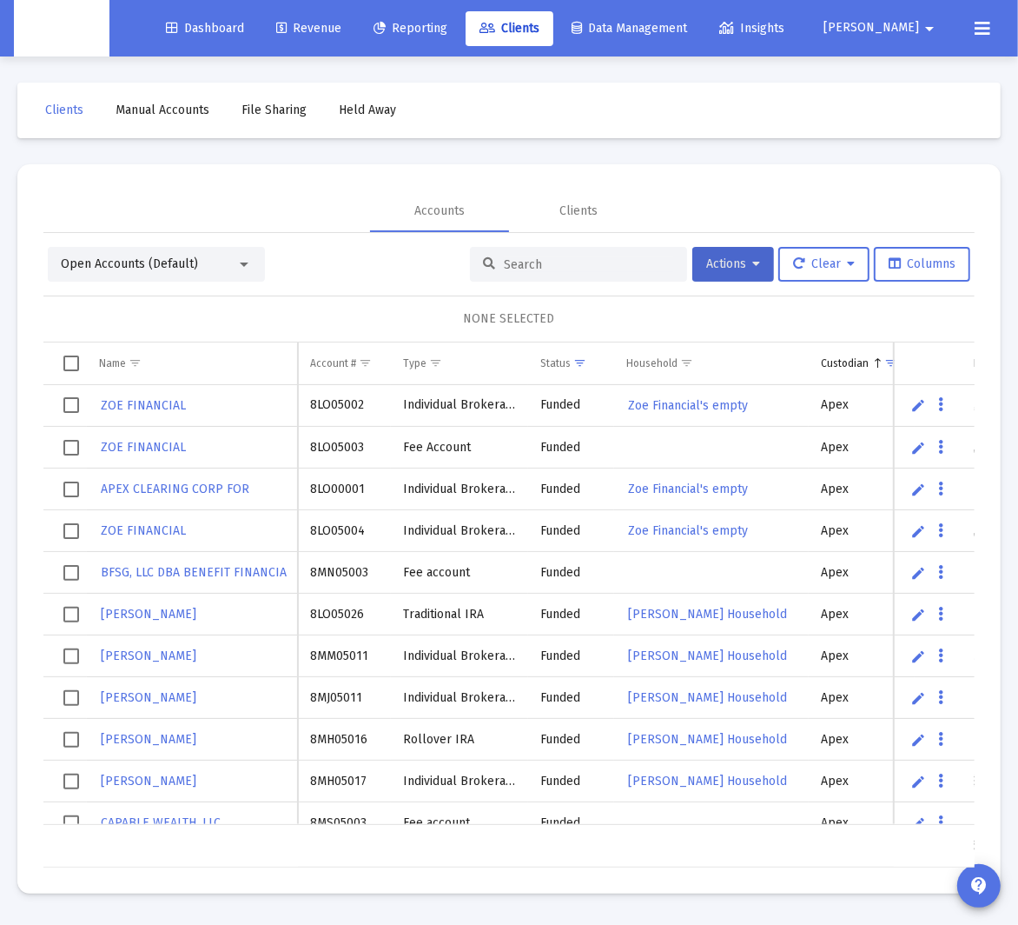
click at [61, 363] on td "Data grid" at bounding box center [64, 363] width 43 height 42
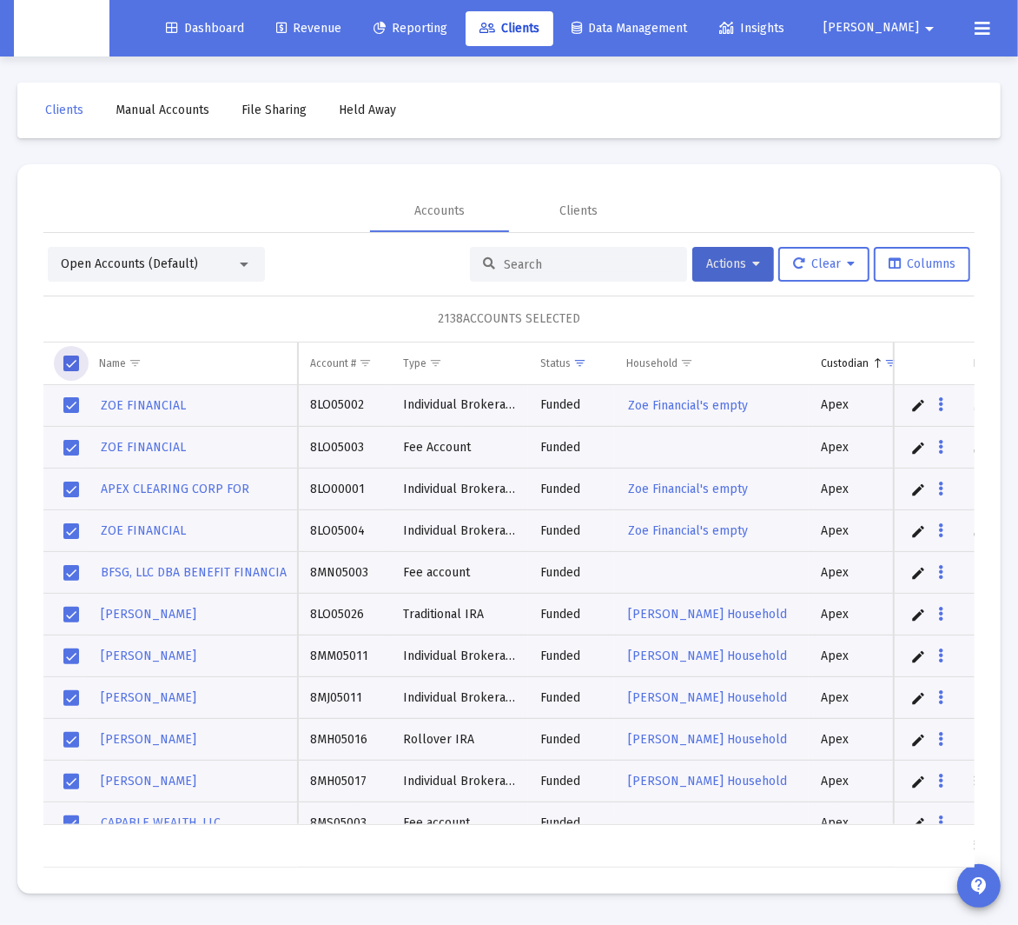
click at [66, 362] on span "Select all" at bounding box center [71, 363] width 16 height 16
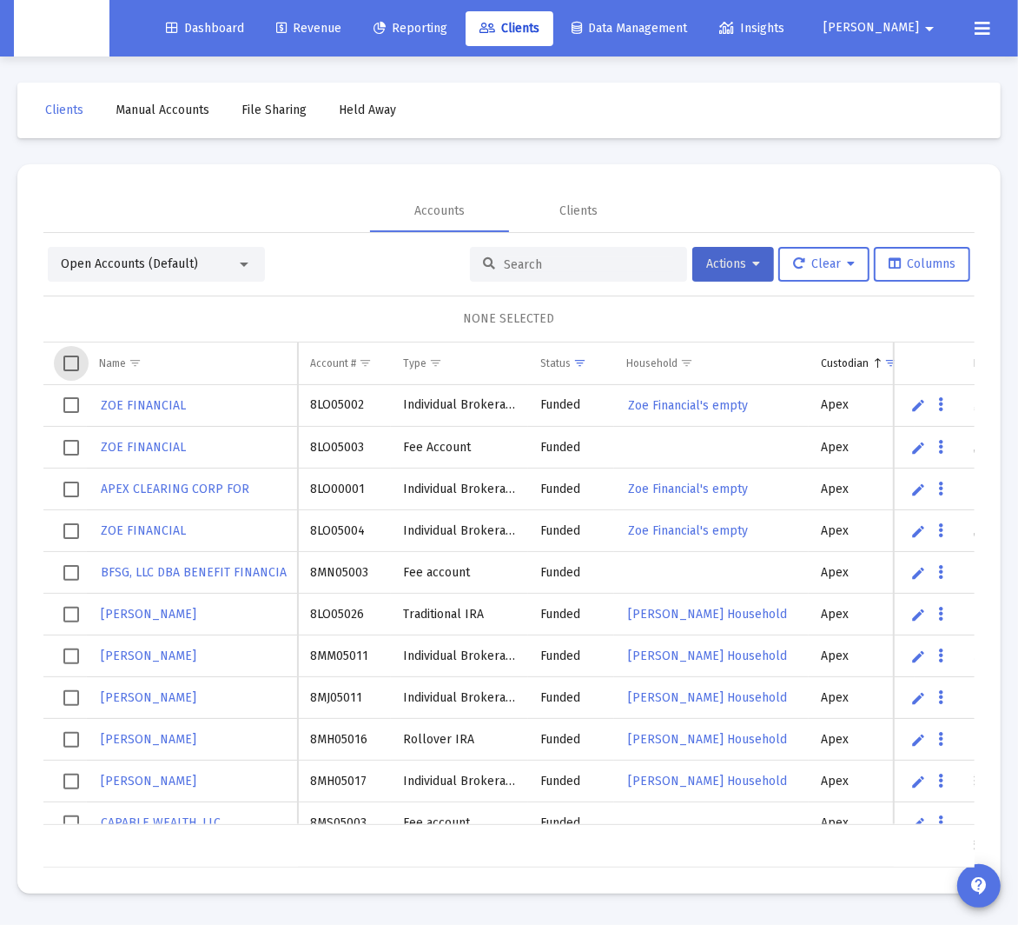
click at [66, 362] on span "Select all" at bounding box center [71, 363] width 16 height 16
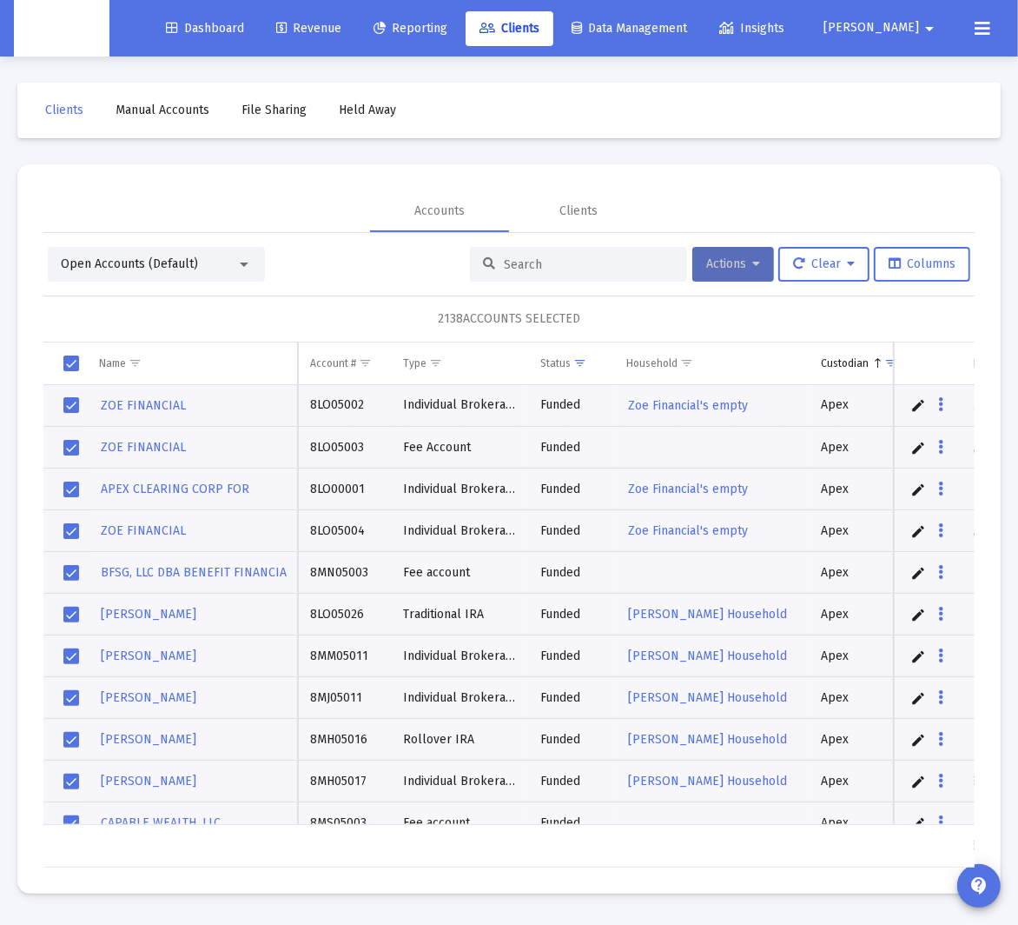
click at [758, 268] on button "Actions" at bounding box center [734, 264] width 82 height 35
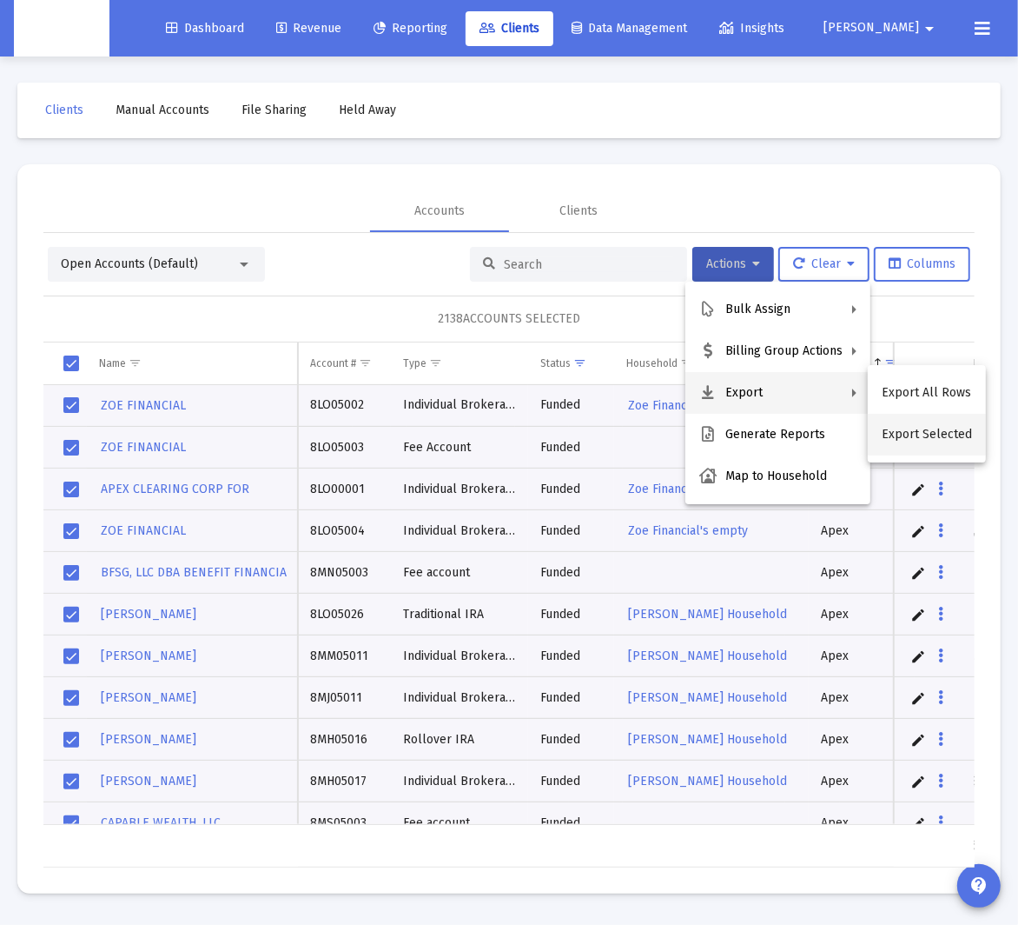
click at [834, 430] on button "Export Selected" at bounding box center [927, 435] width 118 height 42
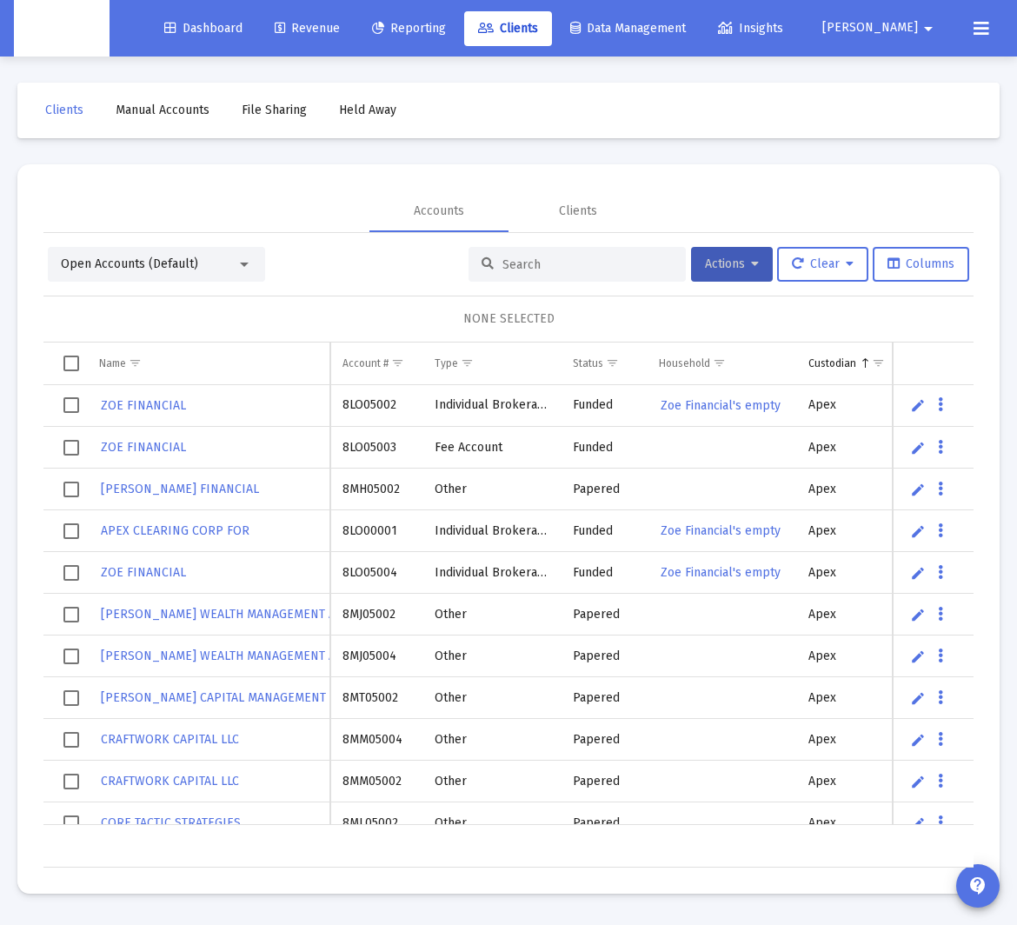
click at [554, 265] on input at bounding box center [587, 264] width 170 height 15
paste input "4QN05159"
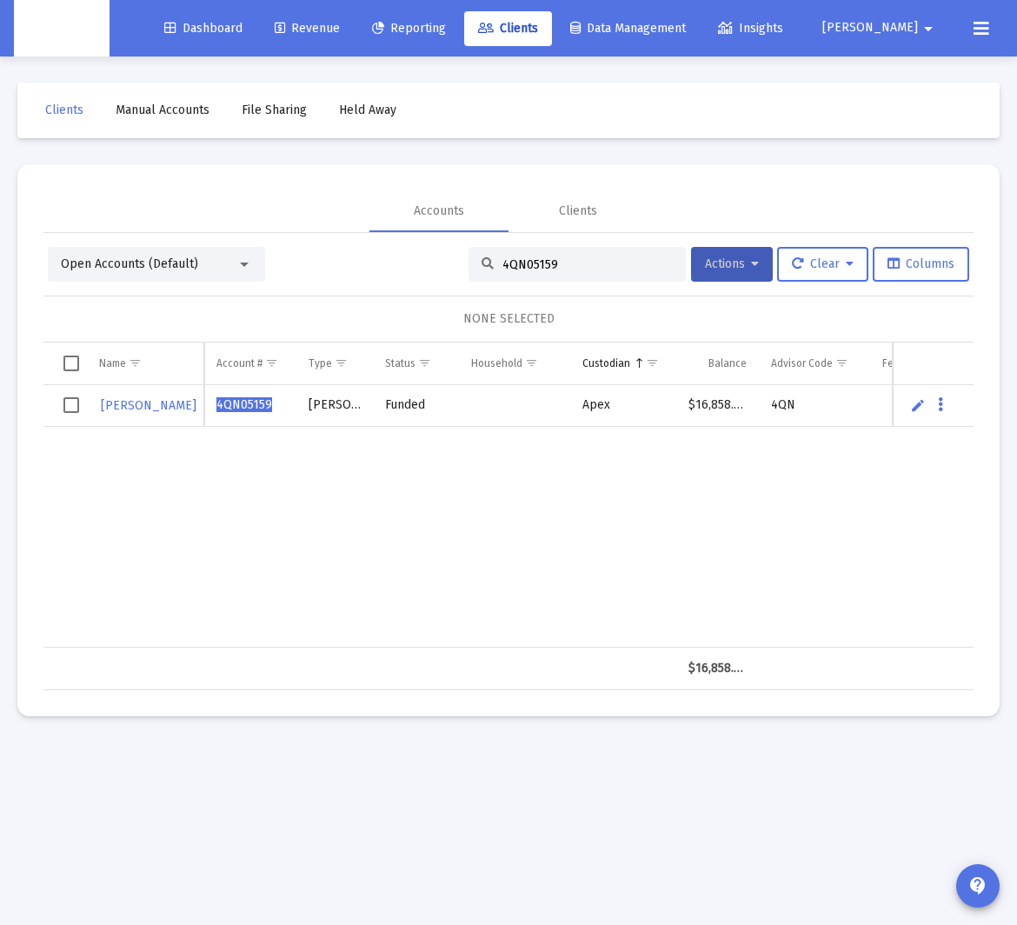
type input "4QN05159"
drag, startPoint x: 583, startPoint y: 490, endPoint x: 657, endPoint y: 448, distance: 85.3
click at [582, 490] on div "[PERSON_NAME] 4QN05159 [PERSON_NAME] Funded Apex $16,858.40 4QN" at bounding box center [742, 516] width 1399 height 262
click at [75, 402] on span "Select row" at bounding box center [71, 405] width 16 height 16
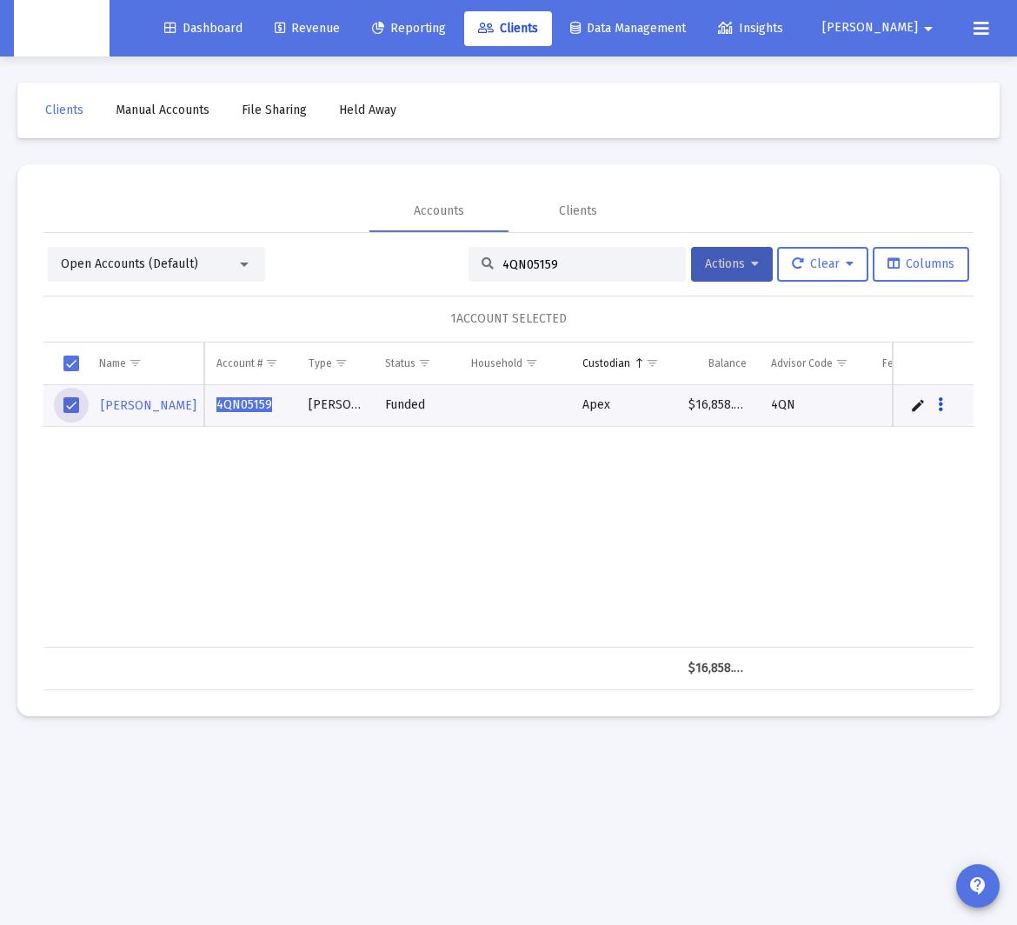
click at [834, 400] on button "Data grid" at bounding box center [940, 405] width 16 height 16
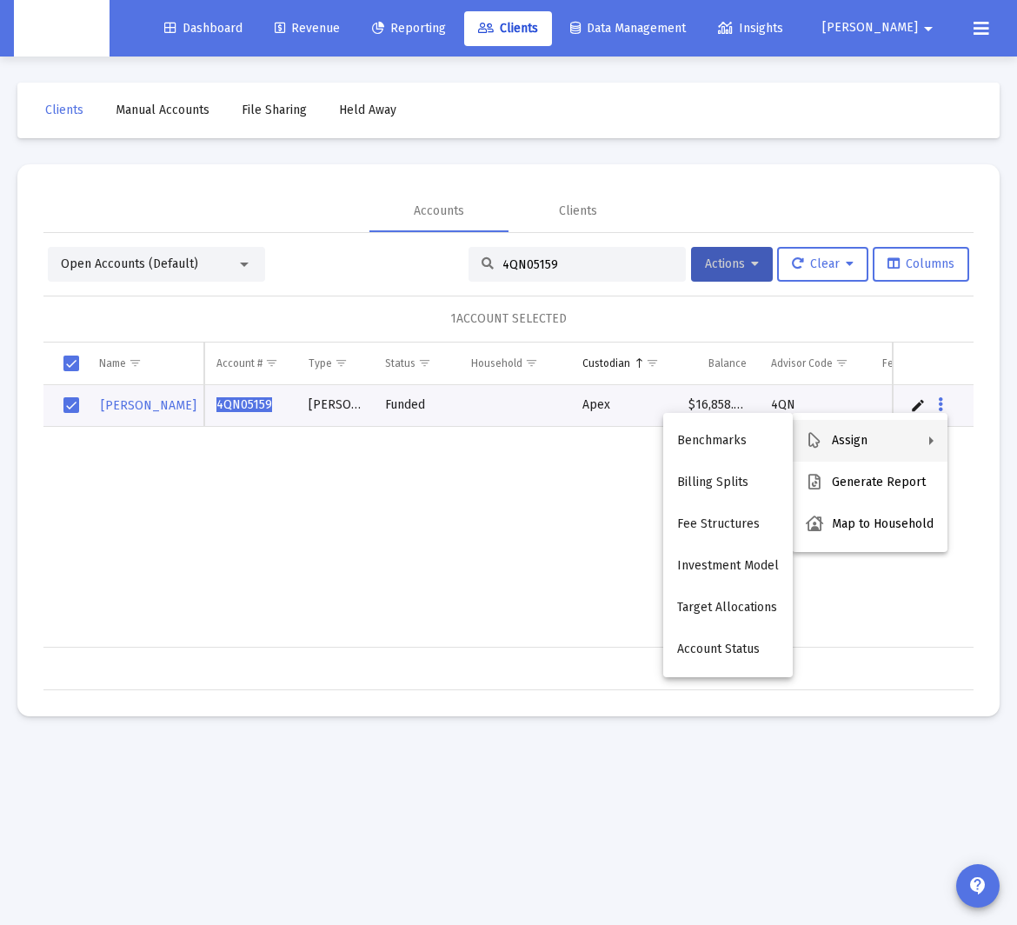
click at [834, 438] on polygon at bounding box center [931, 440] width 4 height 9
click at [834, 439] on polygon at bounding box center [931, 440] width 4 height 9
click at [379, 479] on div at bounding box center [508, 462] width 1017 height 925
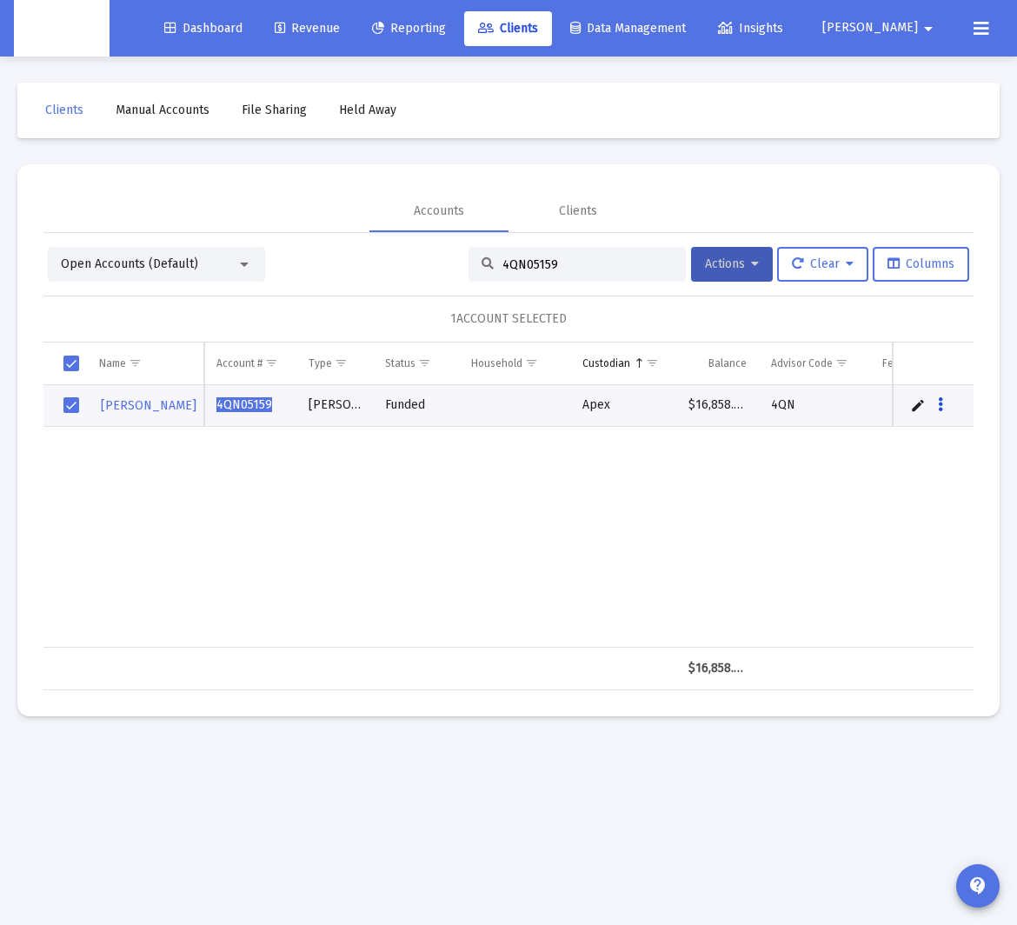
click at [834, 407] on icon "Data grid" at bounding box center [940, 405] width 5 height 21
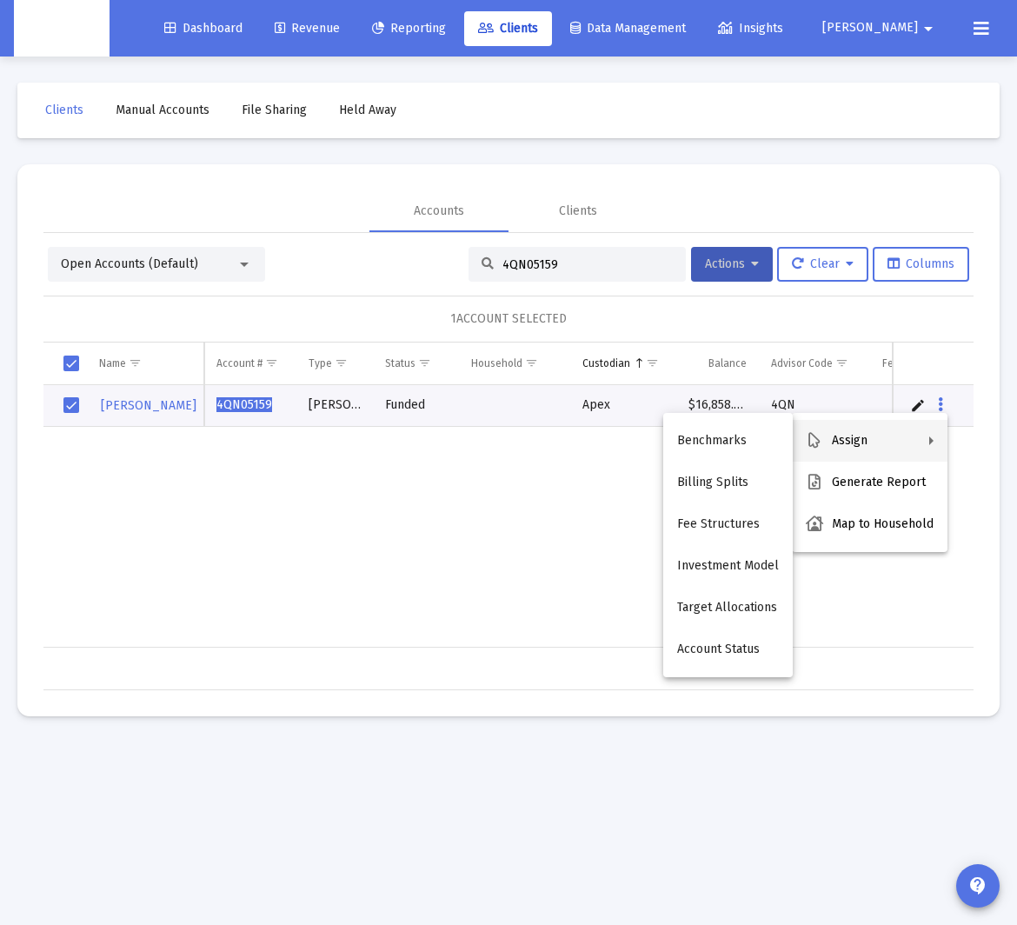
click at [532, 532] on div at bounding box center [508, 462] width 1017 height 925
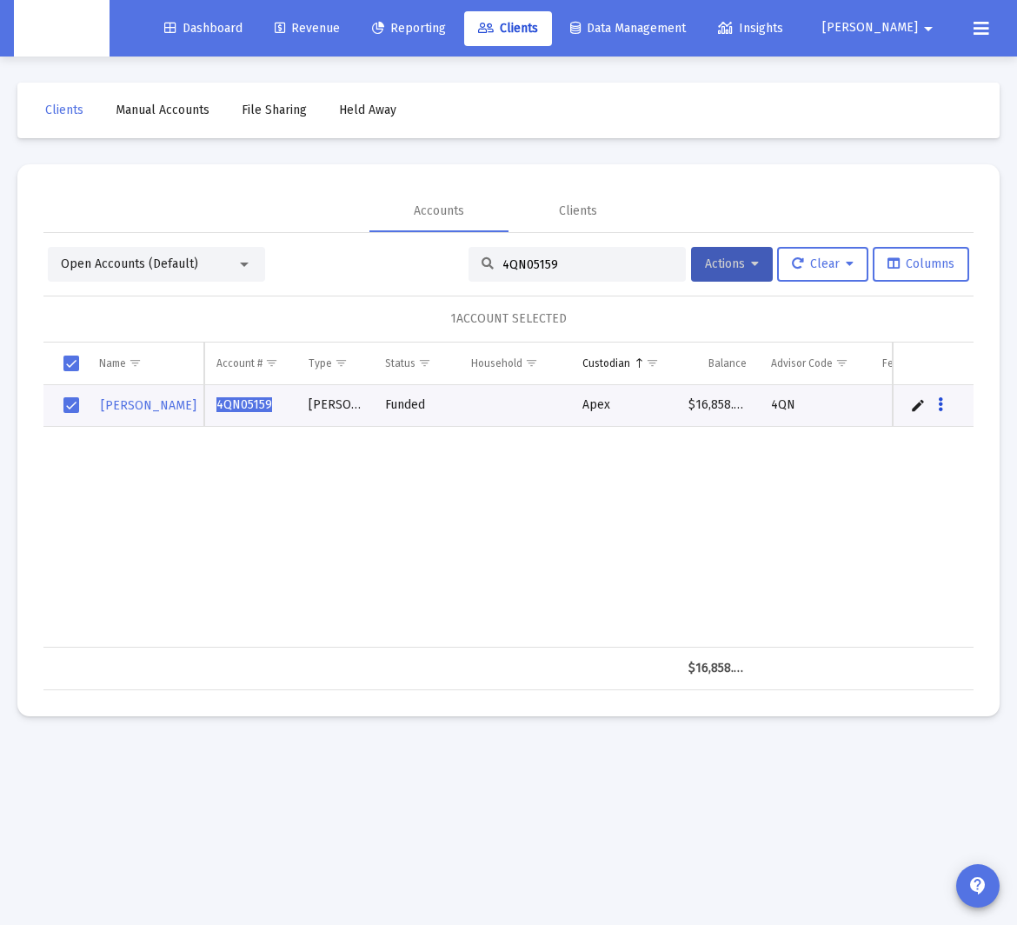
click at [834, 407] on icon "Data grid" at bounding box center [940, 405] width 5 height 21
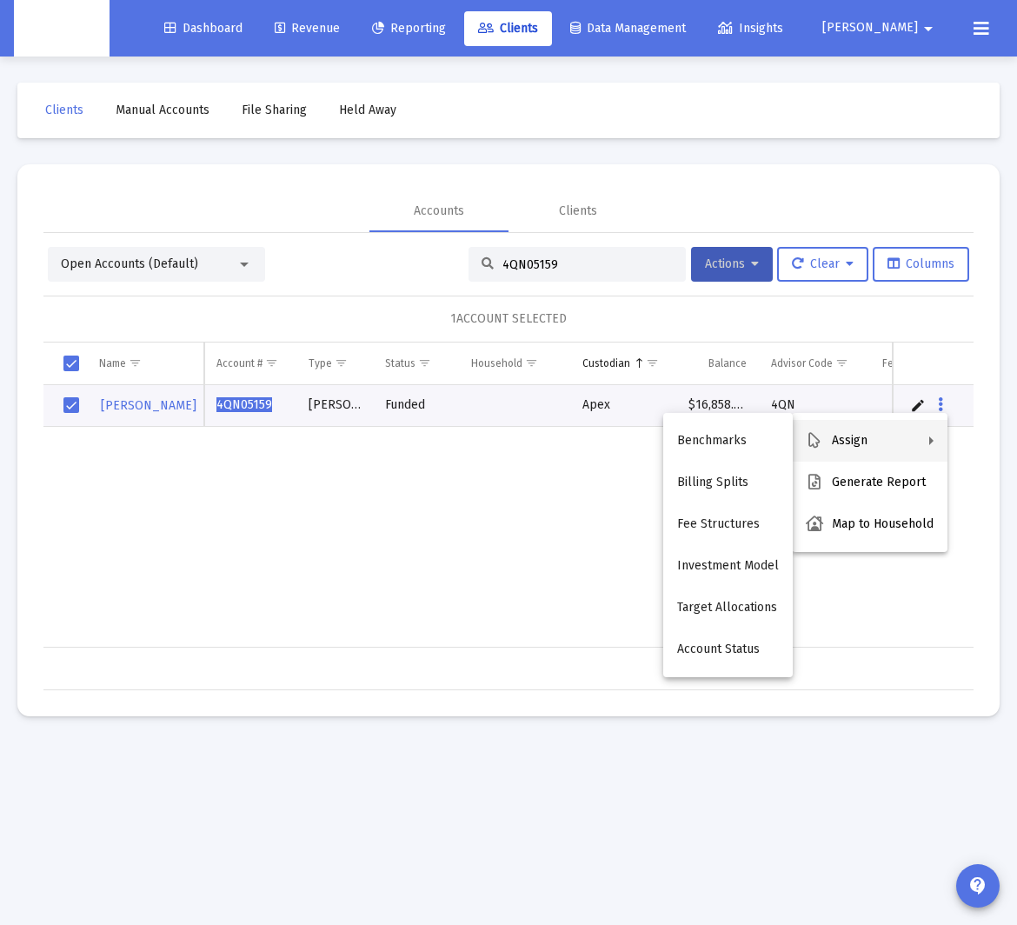
click at [747, 255] on div at bounding box center [508, 462] width 1017 height 925
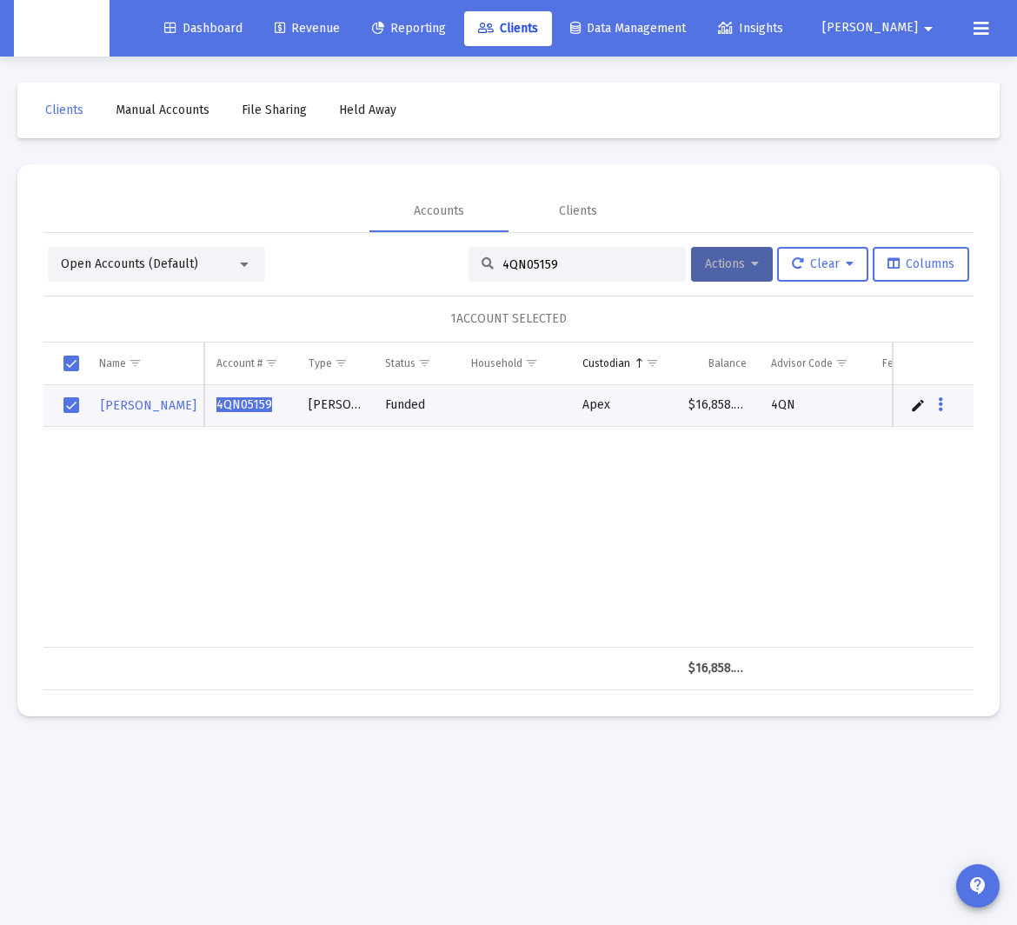
click at [751, 266] on icon at bounding box center [755, 264] width 8 height 12
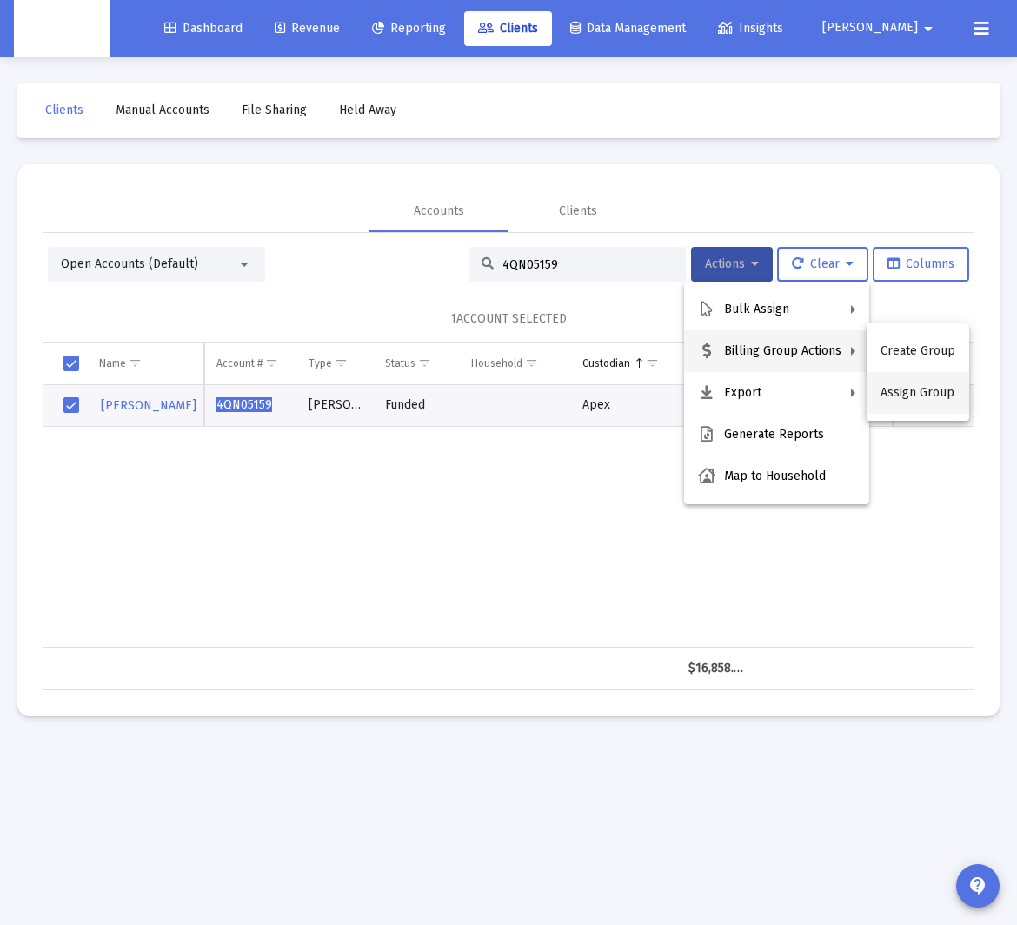
click at [834, 392] on button "Assign Group" at bounding box center [917, 393] width 103 height 42
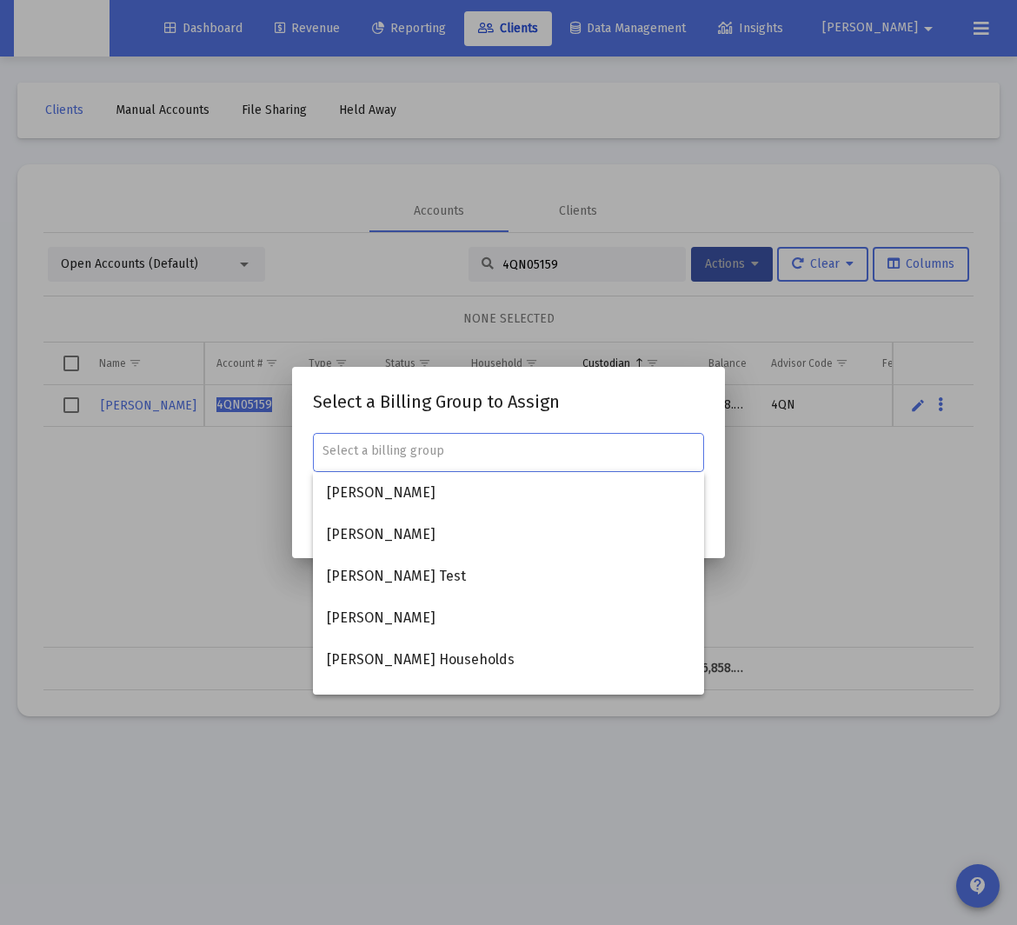
paste input "[PERSON_NAME] Household"
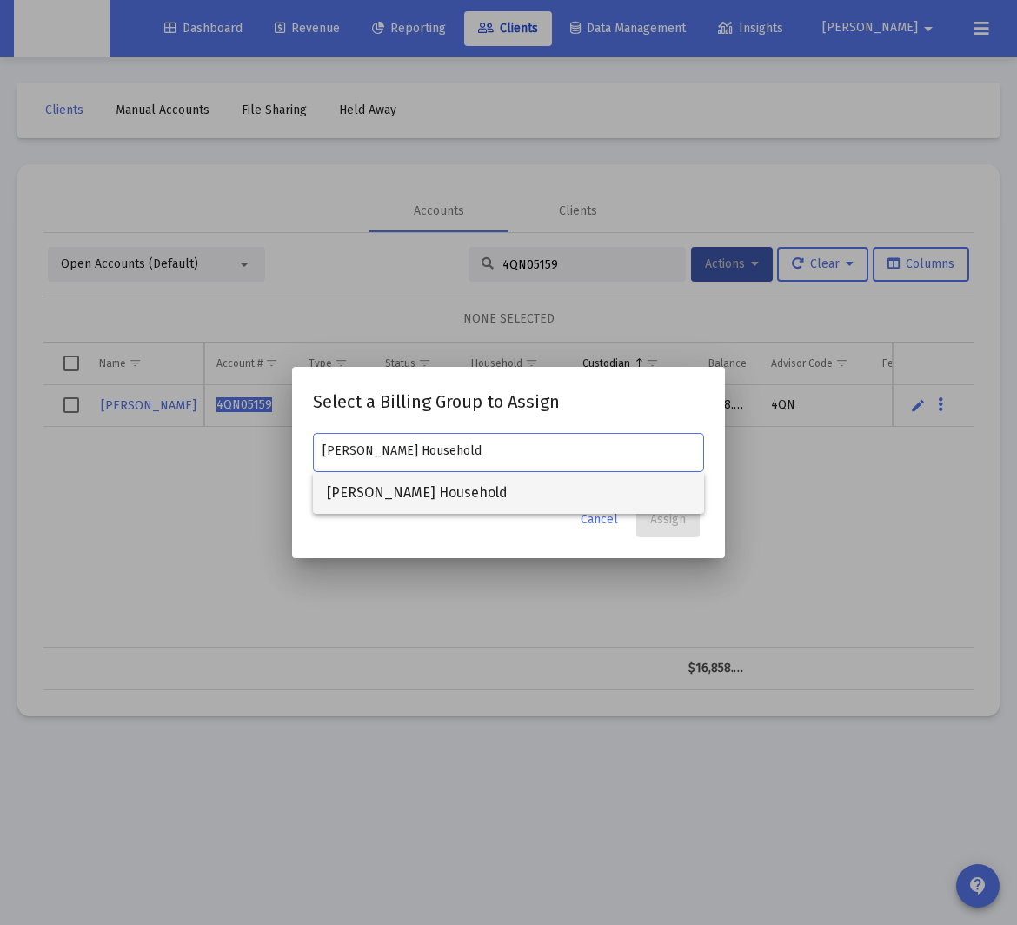
type input "[PERSON_NAME] Household"
click at [489, 500] on span "[PERSON_NAME] Household" at bounding box center [508, 493] width 363 height 42
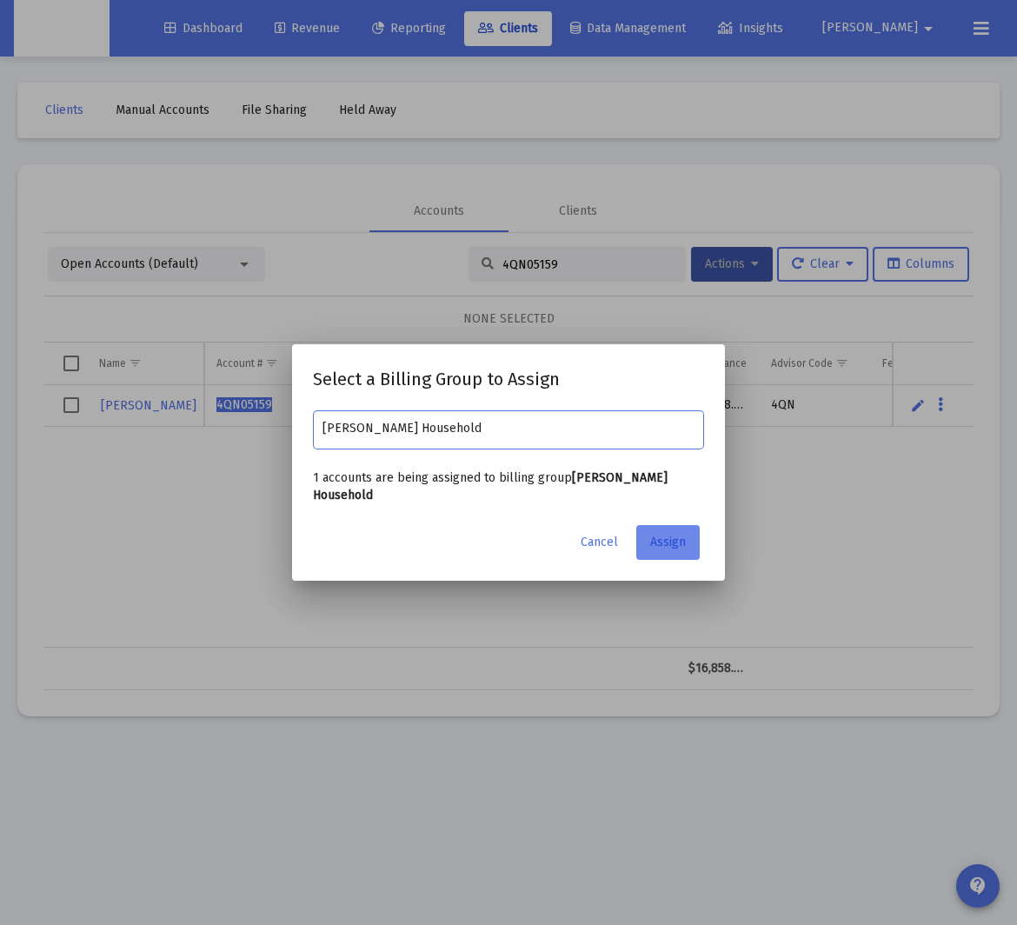
click at [666, 536] on span "Assign" at bounding box center [668, 541] width 36 height 15
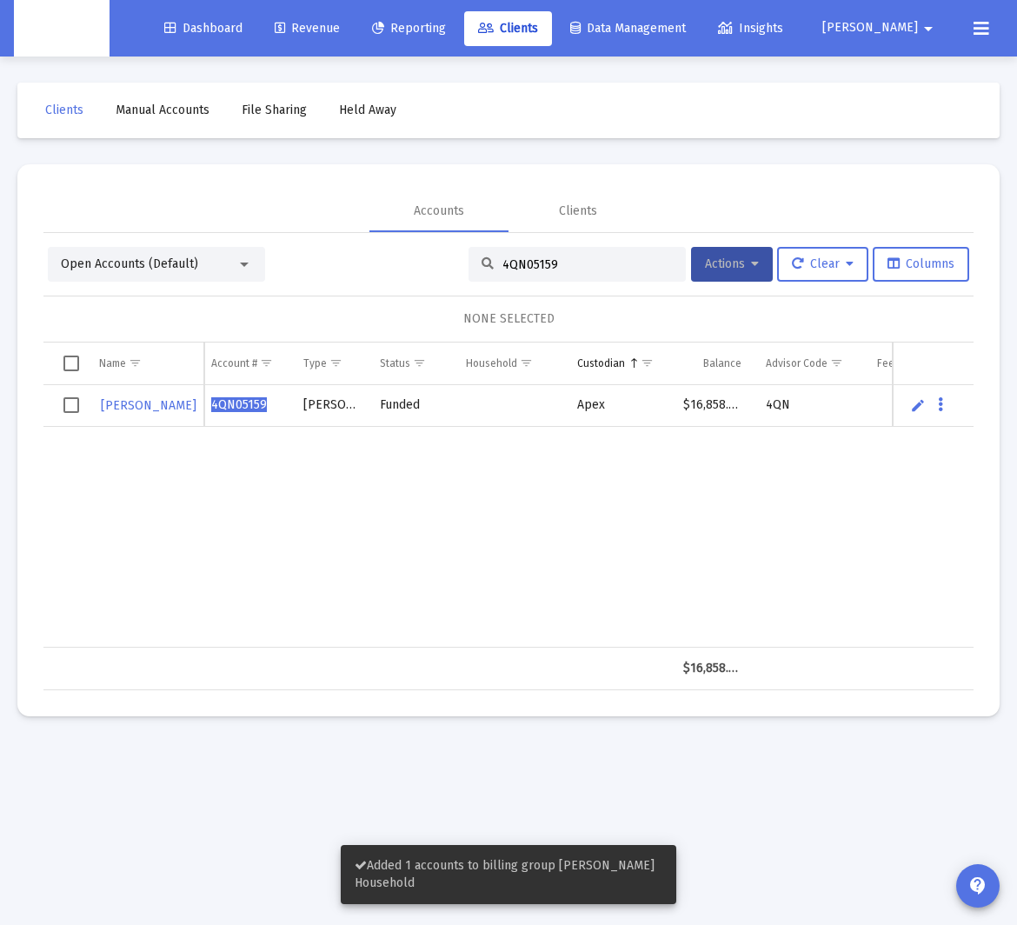
scroll to position [0, 7]
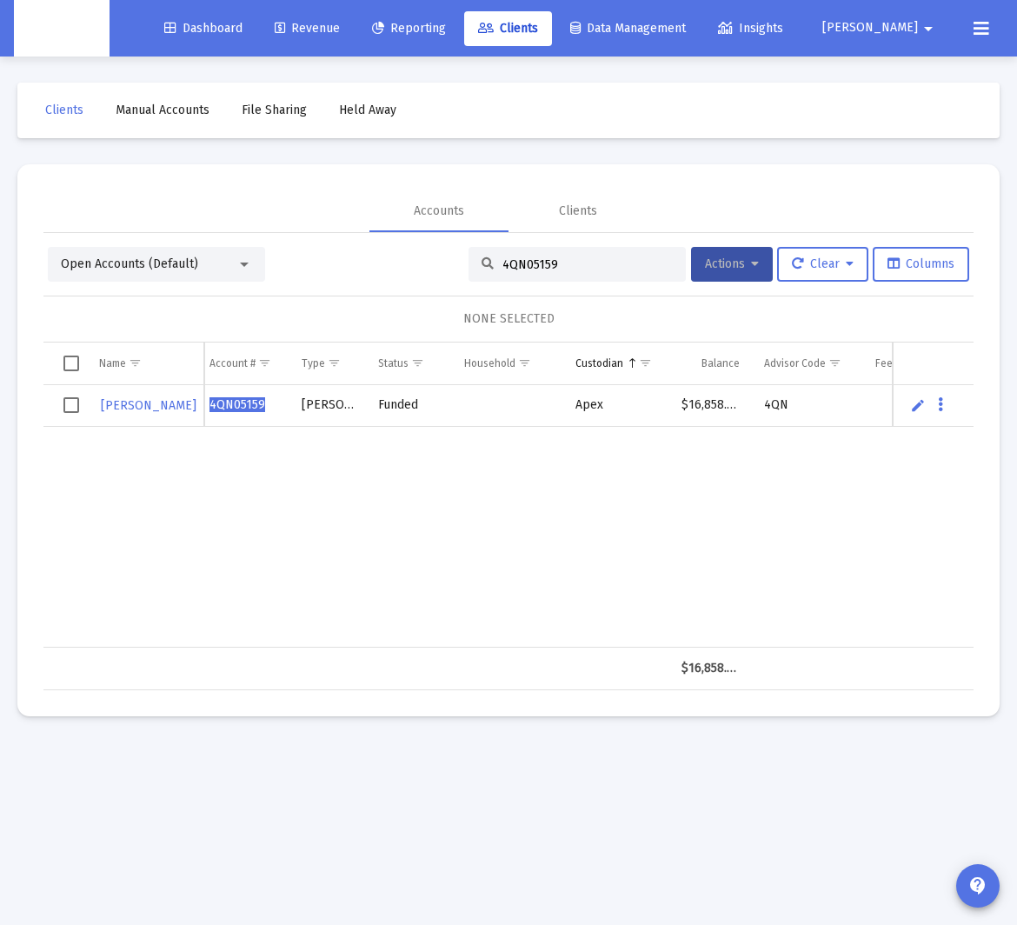
drag, startPoint x: 67, startPoint y: 408, endPoint x: 78, endPoint y: 408, distance: 11.3
click at [68, 408] on span "Select row" at bounding box center [71, 405] width 16 height 16
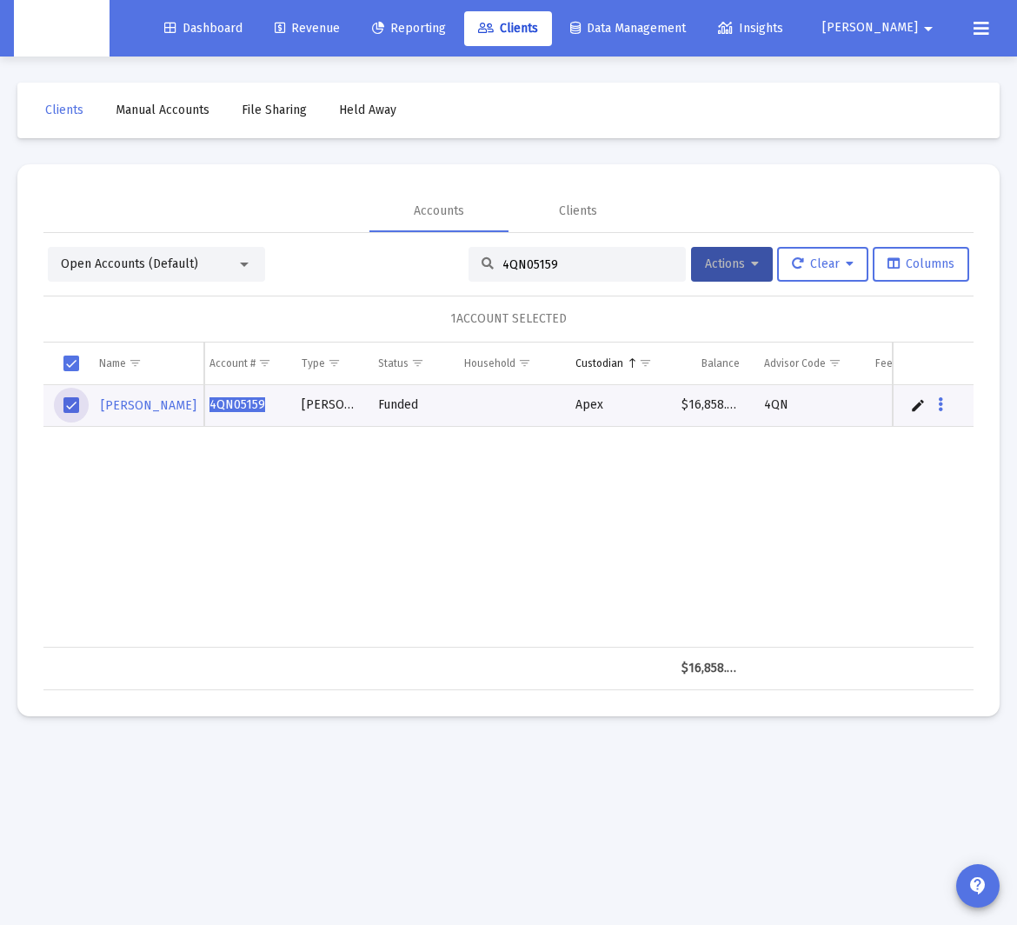
click at [834, 406] on div "Data grid" at bounding box center [942, 404] width 22 height 15
click at [834, 406] on button "Data grid" at bounding box center [940, 405] width 16 height 16
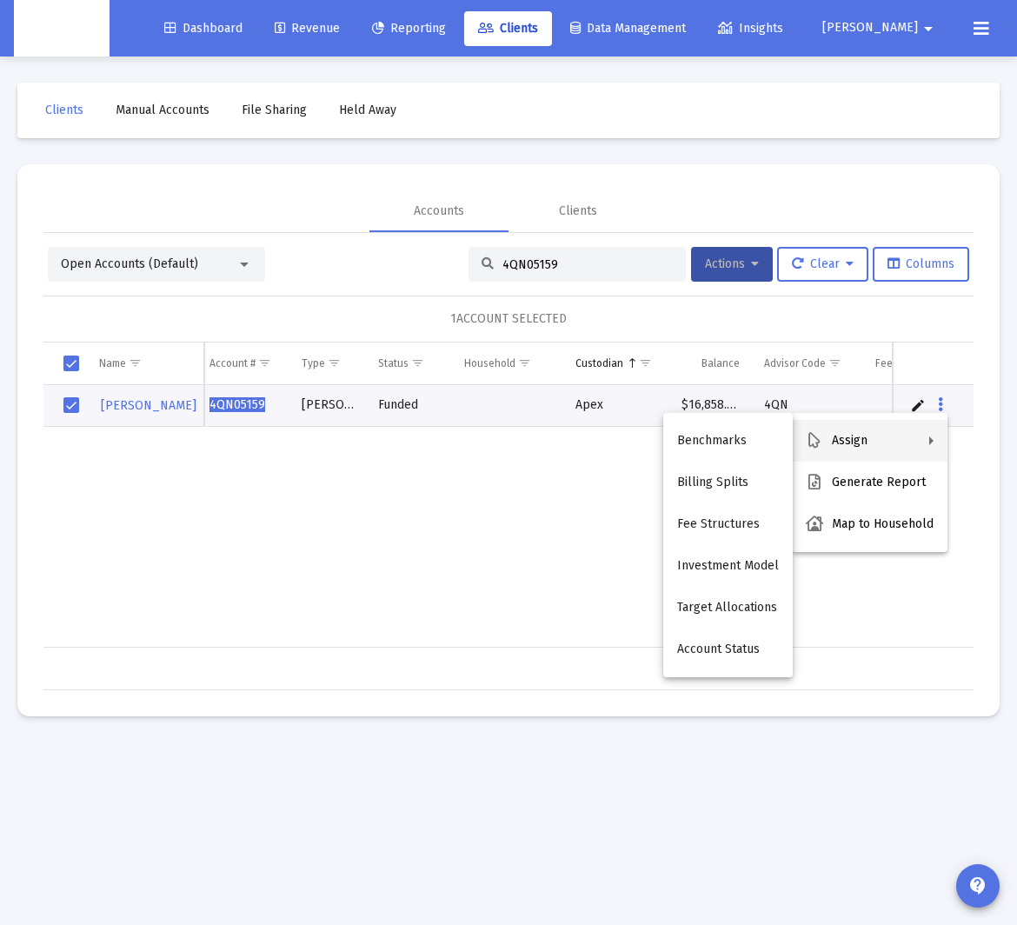
click at [834, 325] on div at bounding box center [508, 462] width 1017 height 925
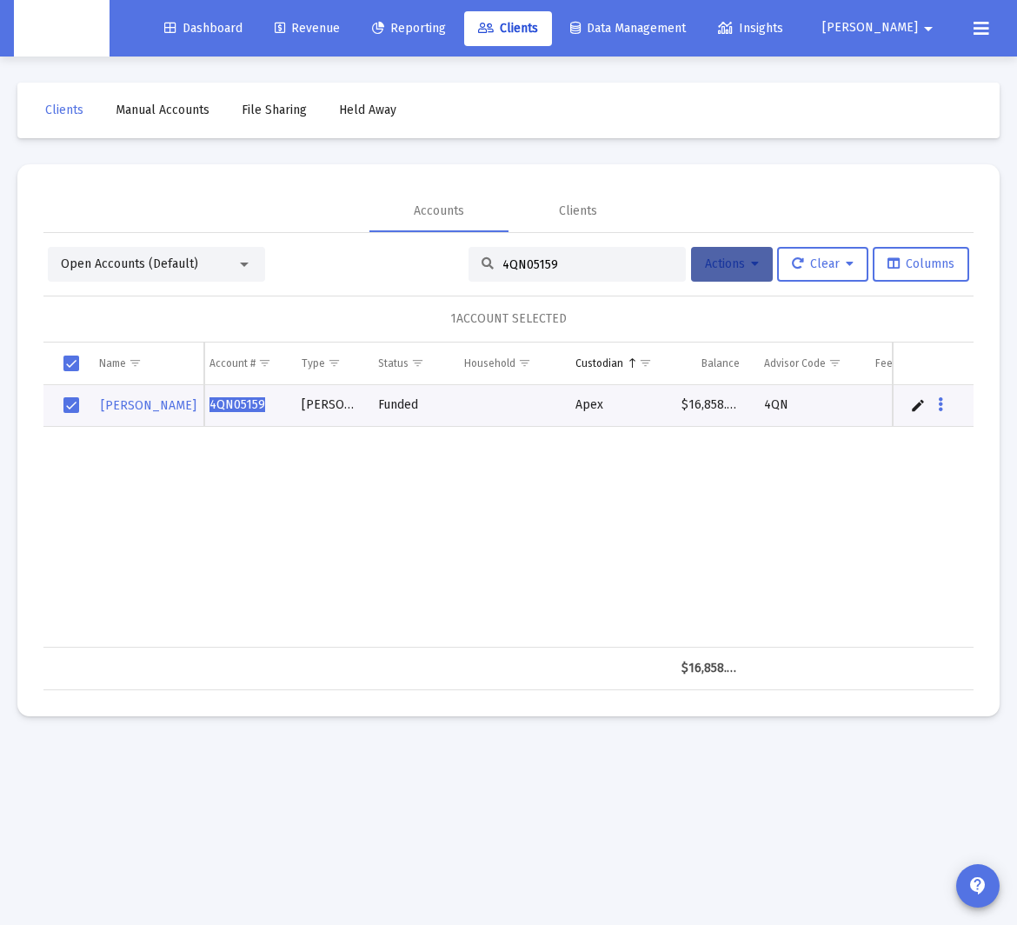
click at [745, 274] on button "Actions" at bounding box center [732, 264] width 82 height 35
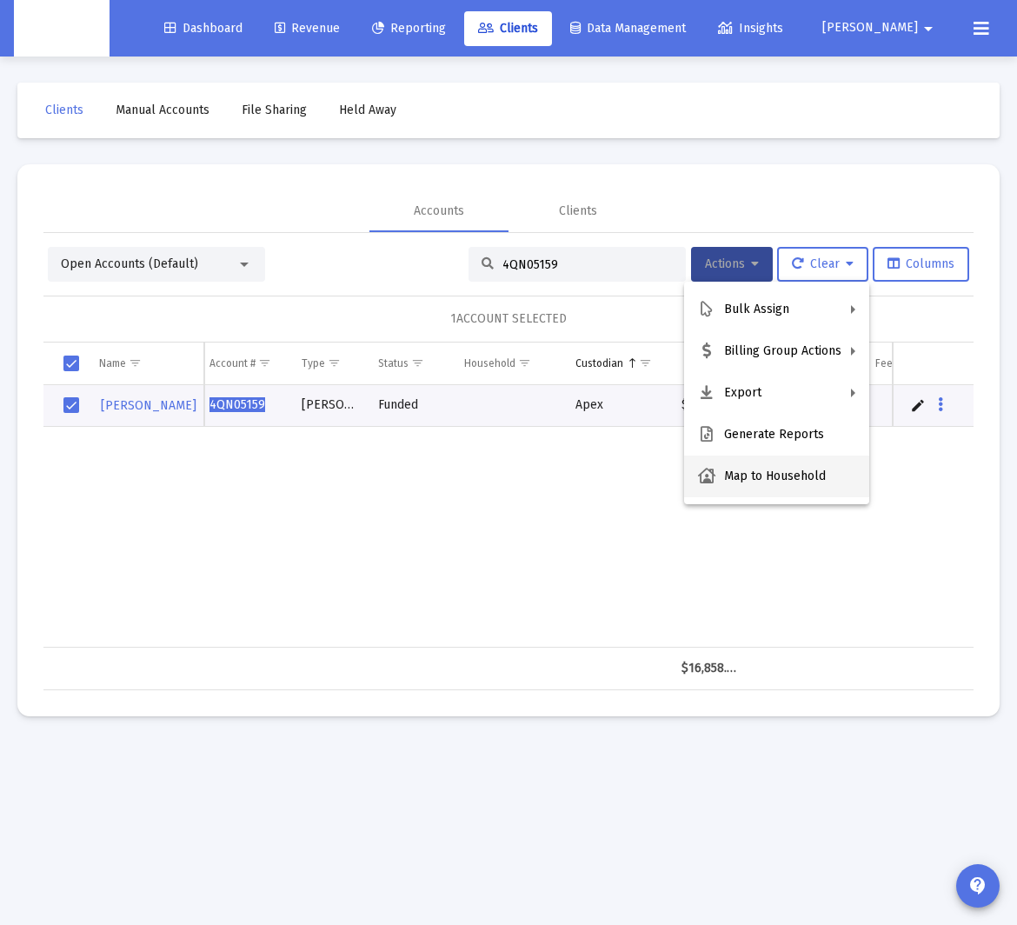
click at [771, 470] on button "Map to Household" at bounding box center [776, 476] width 185 height 42
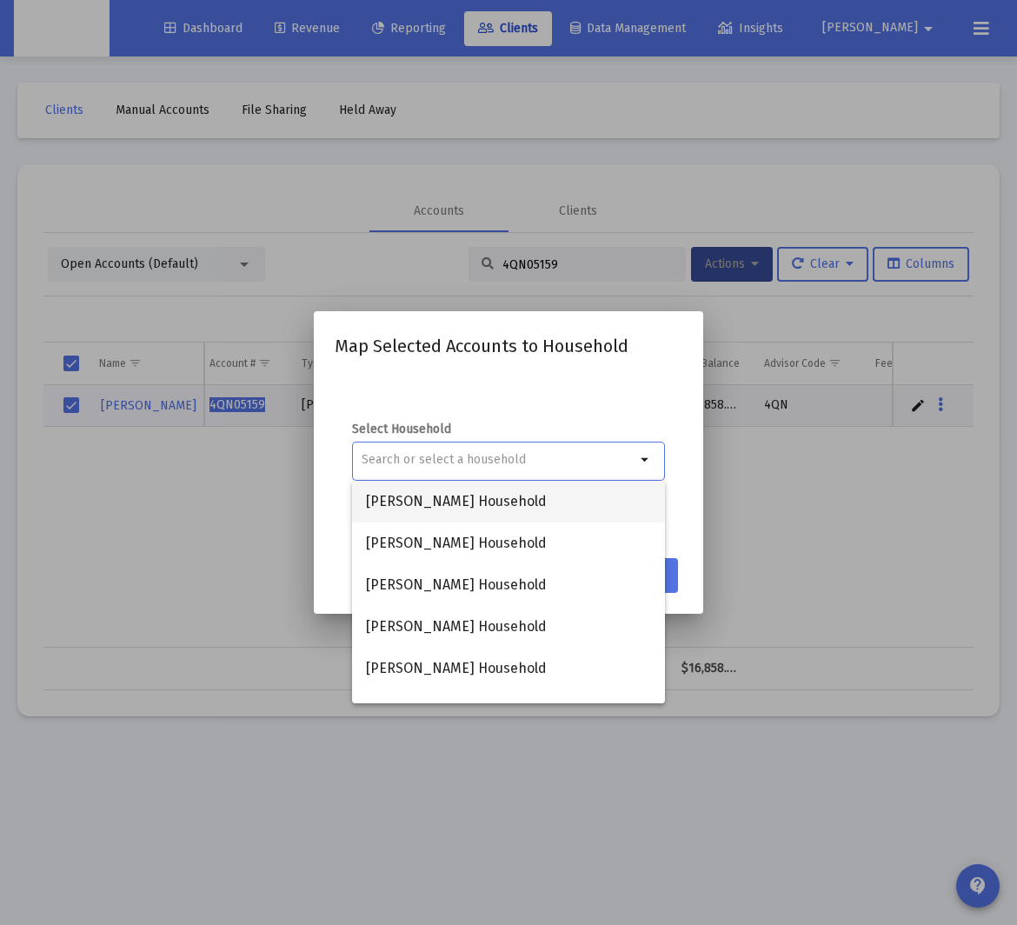
paste input "[PERSON_NAME] Household"
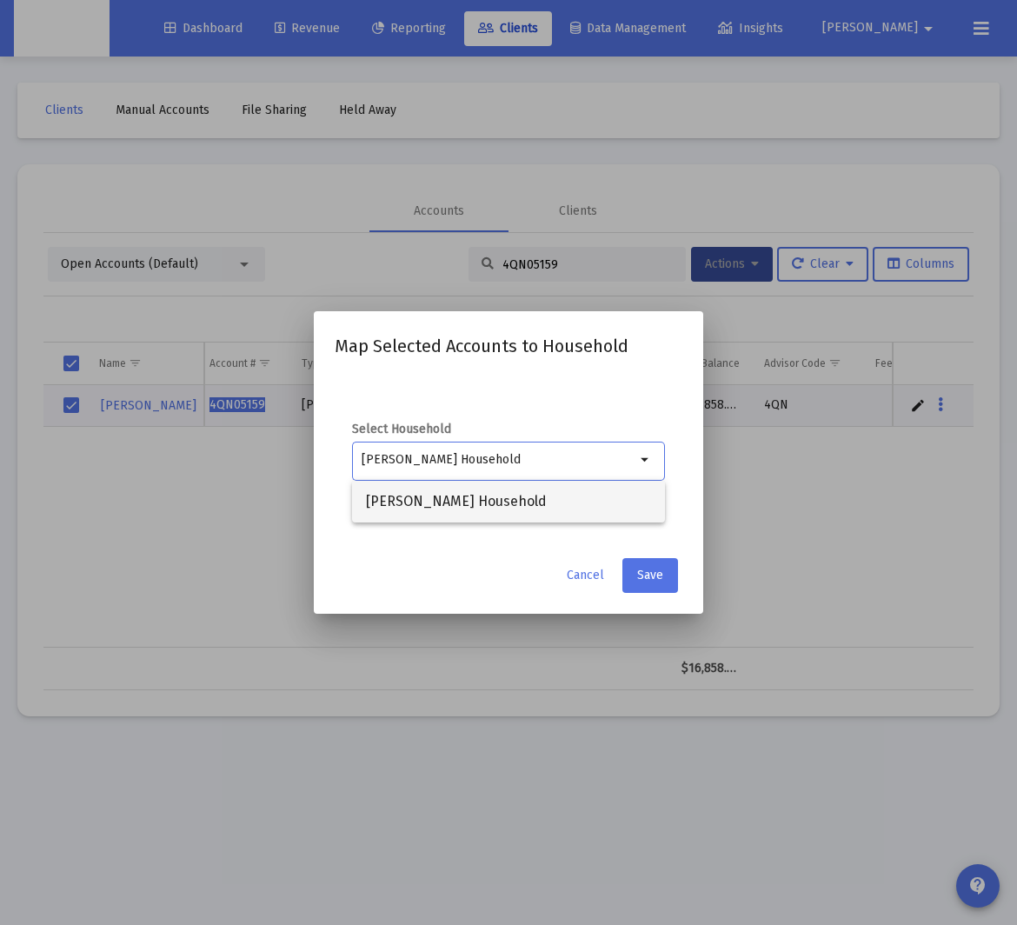
type input "[PERSON_NAME] Household"
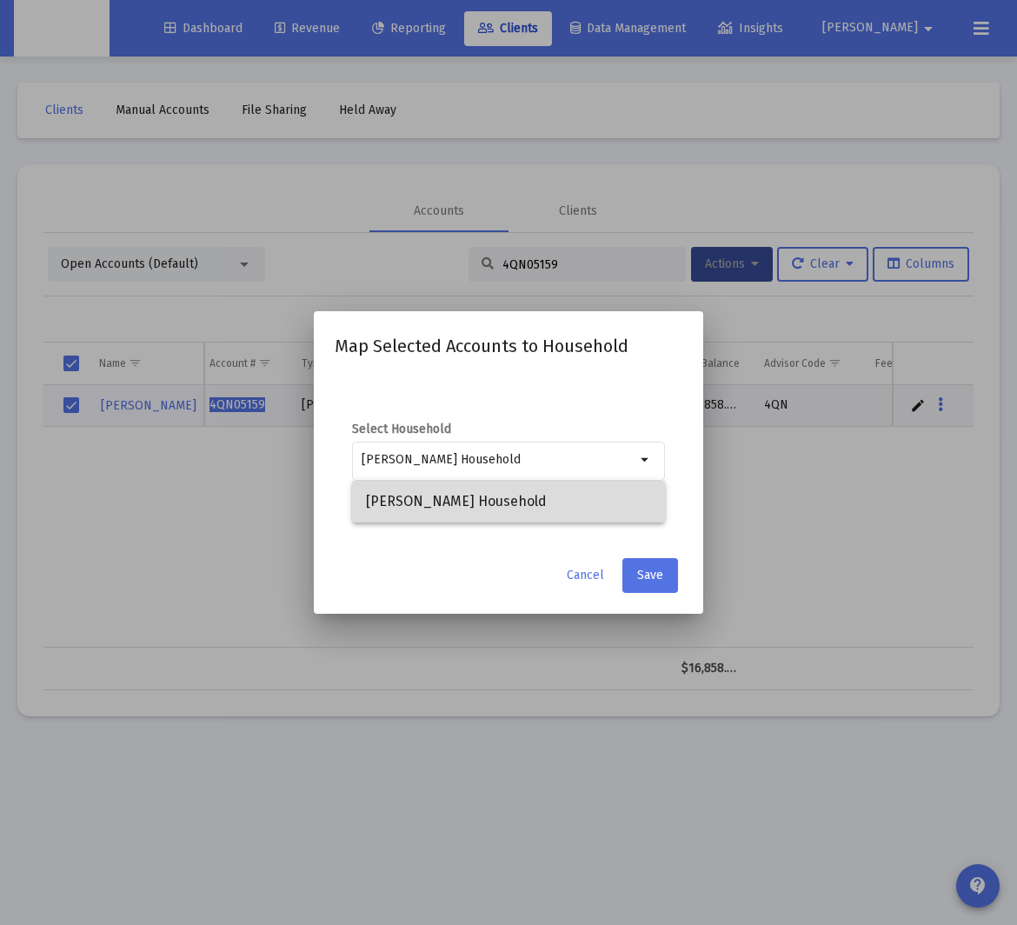
click at [547, 503] on span "[PERSON_NAME] Household" at bounding box center [508, 502] width 285 height 42
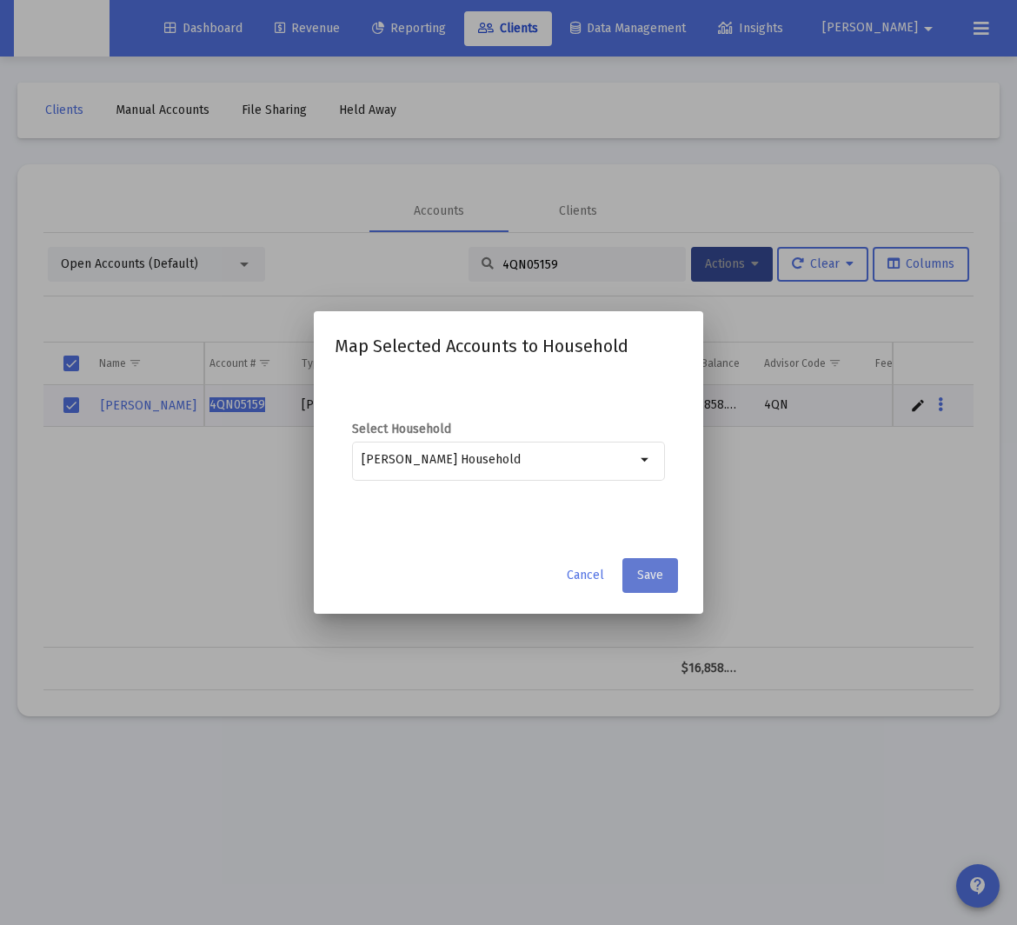
click at [660, 589] on button "Save" at bounding box center [650, 575] width 56 height 35
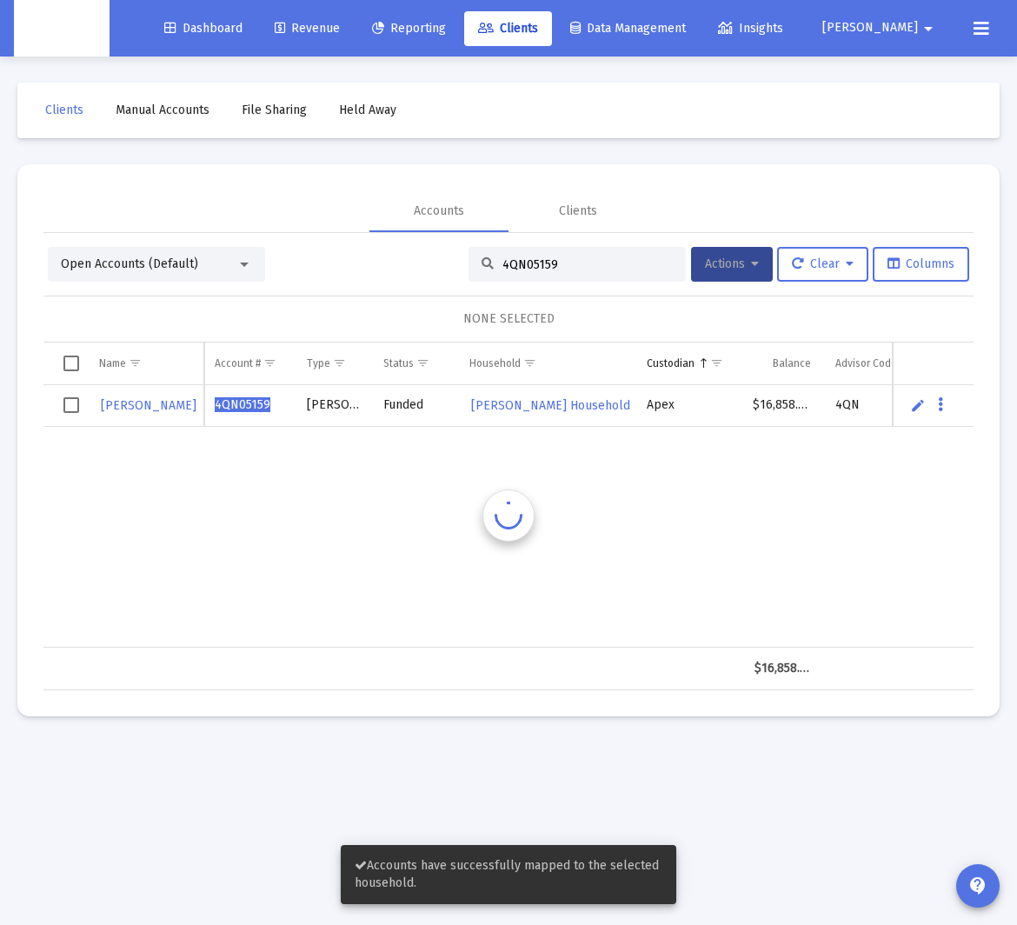
scroll to position [0, 2]
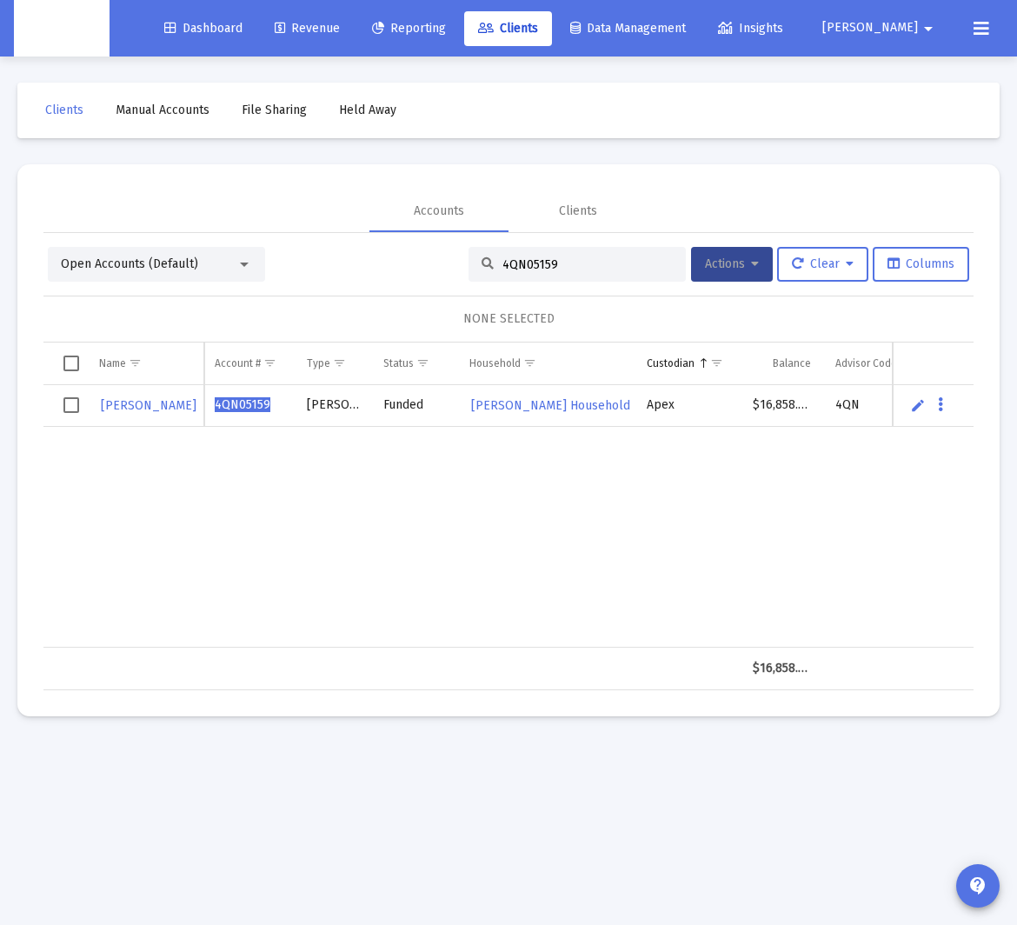
click at [535, 259] on input "4QN05159" at bounding box center [587, 264] width 170 height 15
paste input "1"
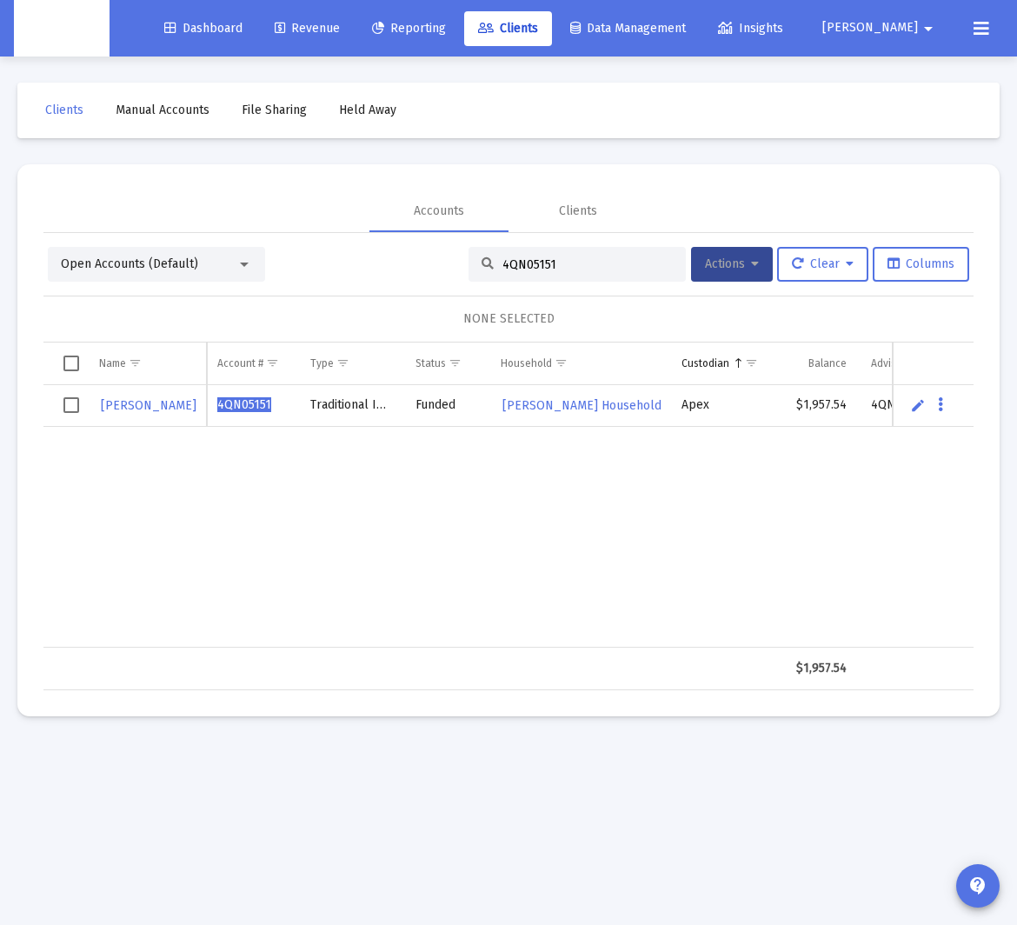
type input "4QN05151"
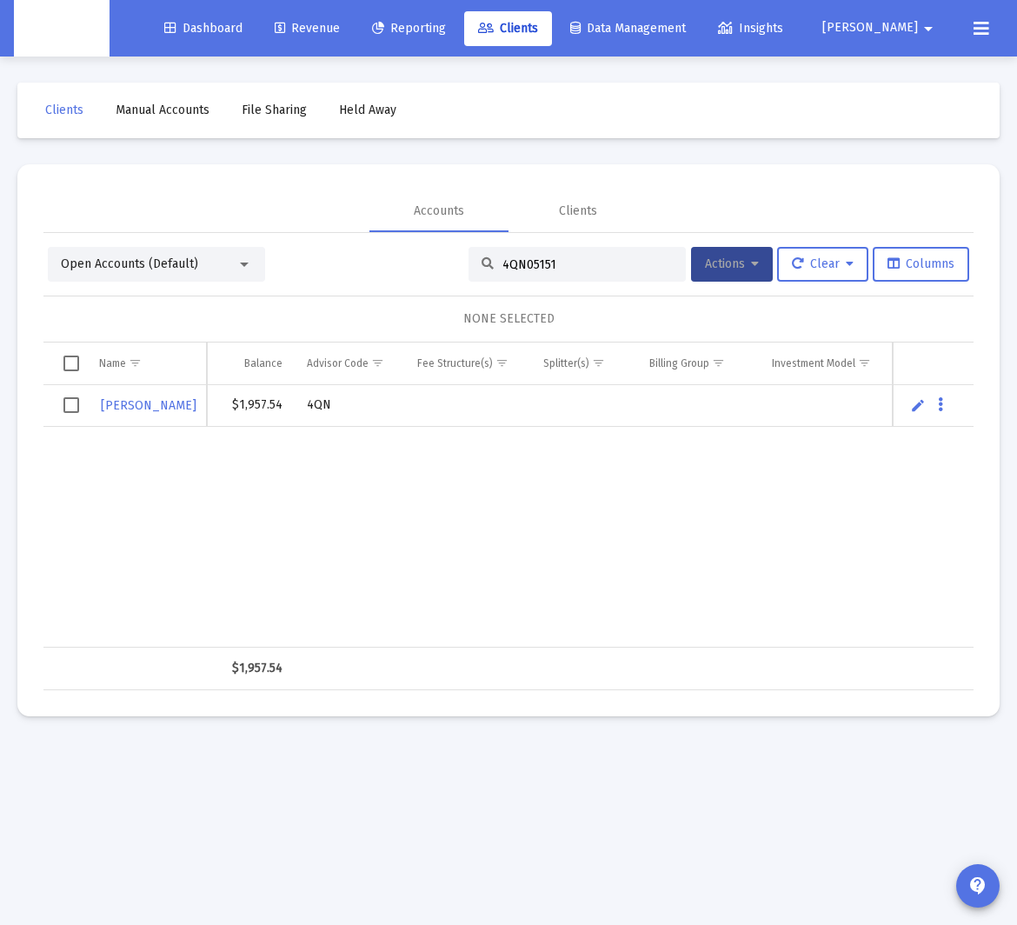
scroll to position [0, 570]
click at [72, 406] on span "Select row" at bounding box center [71, 405] width 16 height 16
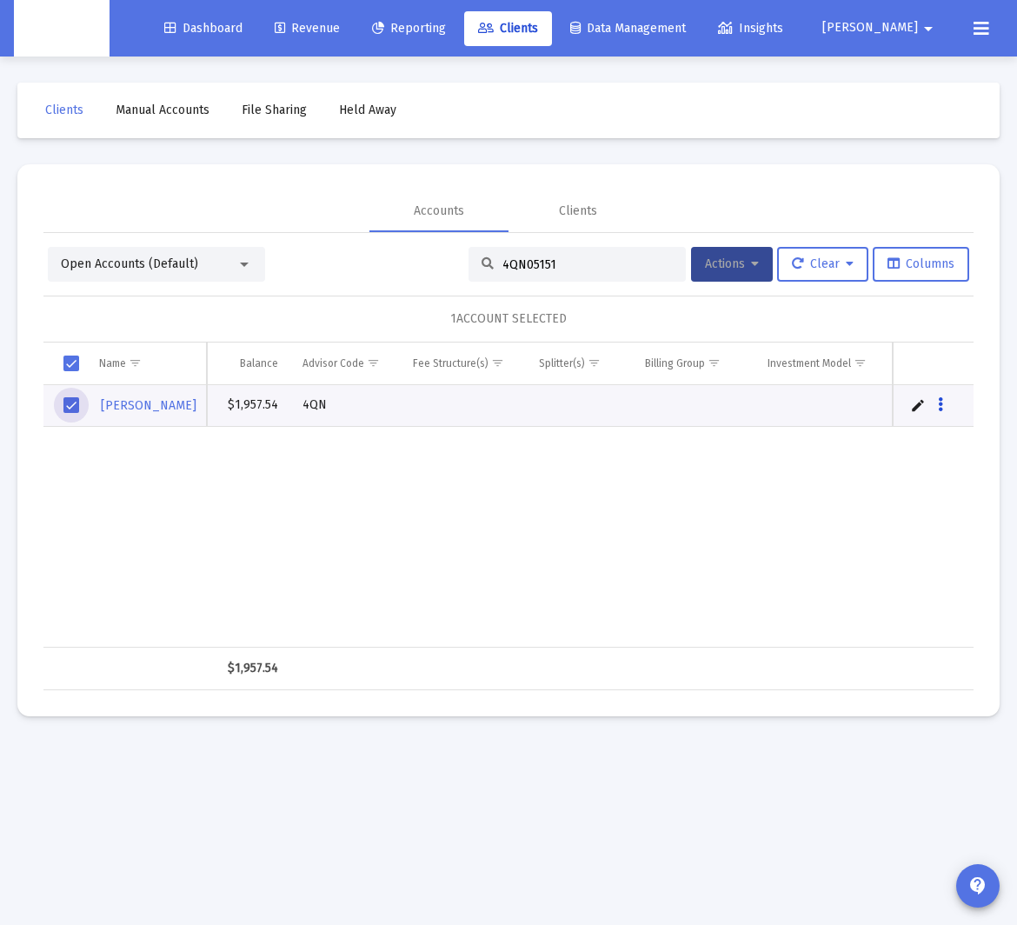
click at [834, 401] on button "Data grid" at bounding box center [940, 405] width 16 height 16
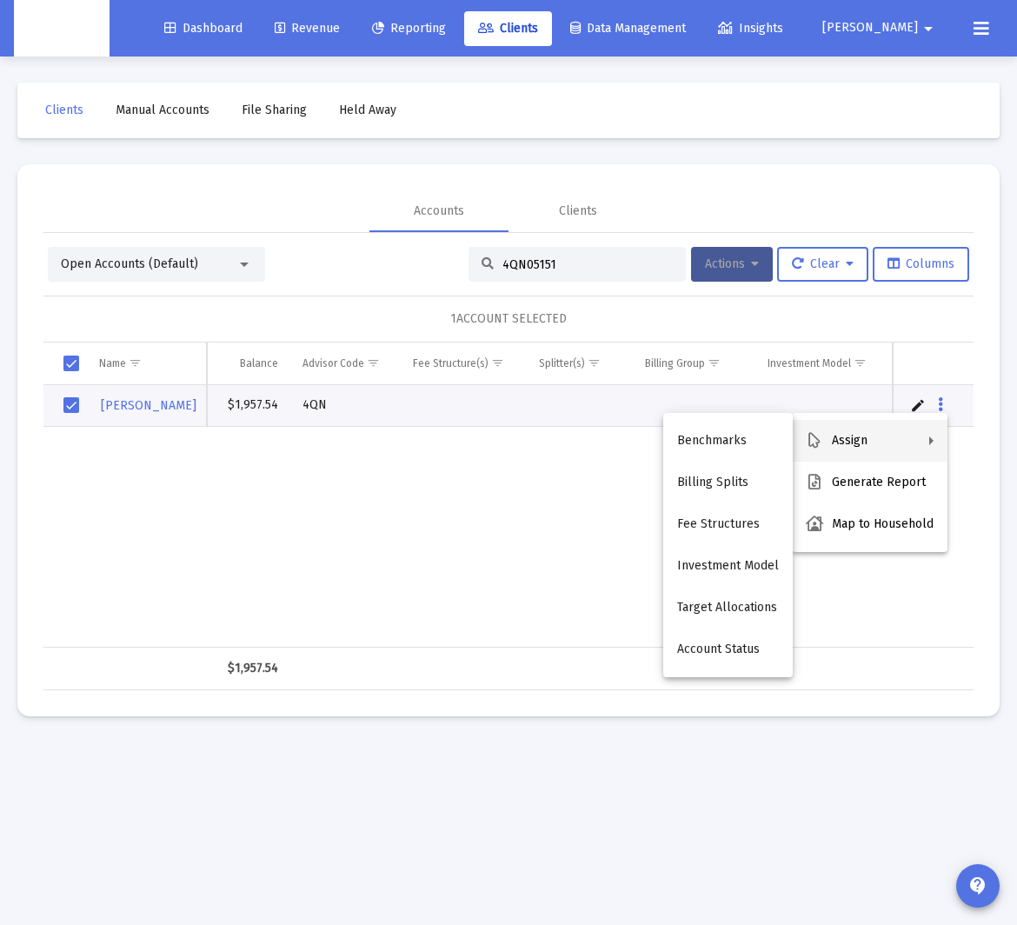
drag, startPoint x: 753, startPoint y: 288, endPoint x: 754, endPoint y: 267, distance: 21.8
click at [753, 288] on div at bounding box center [508, 462] width 1017 height 925
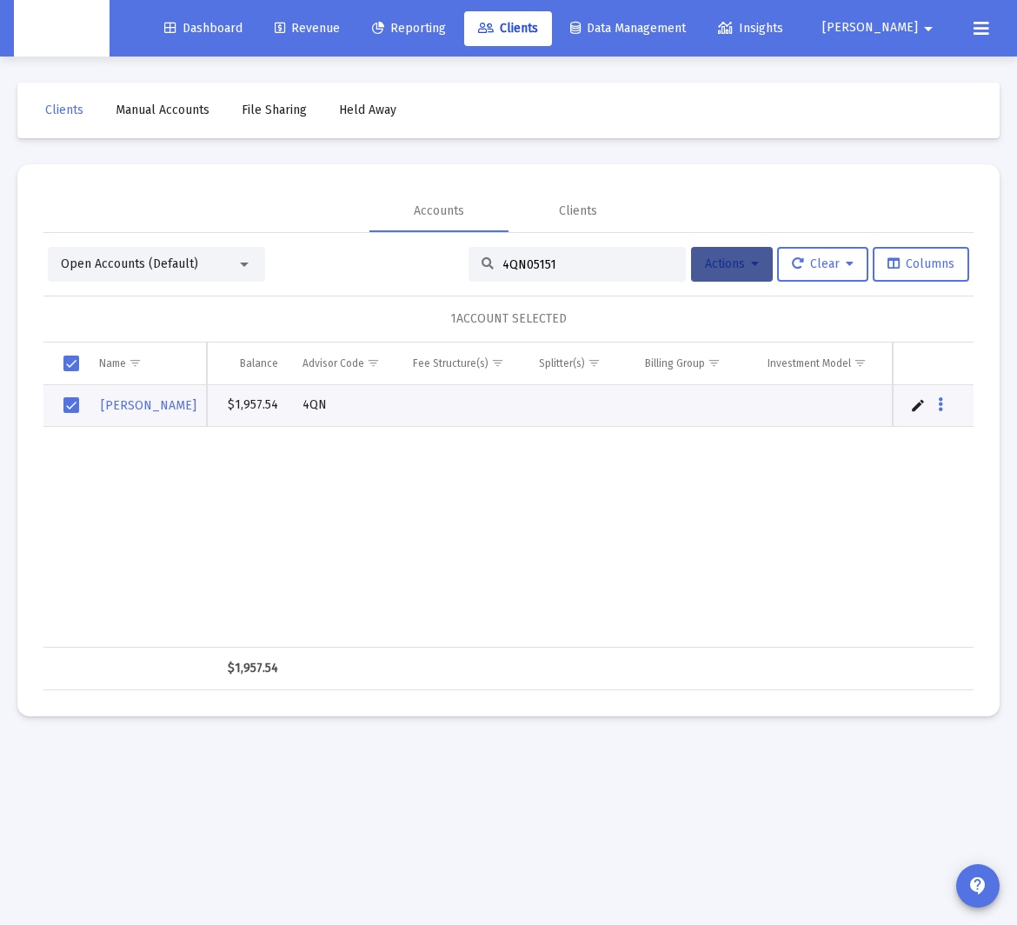
click at [754, 266] on icon at bounding box center [755, 264] width 8 height 12
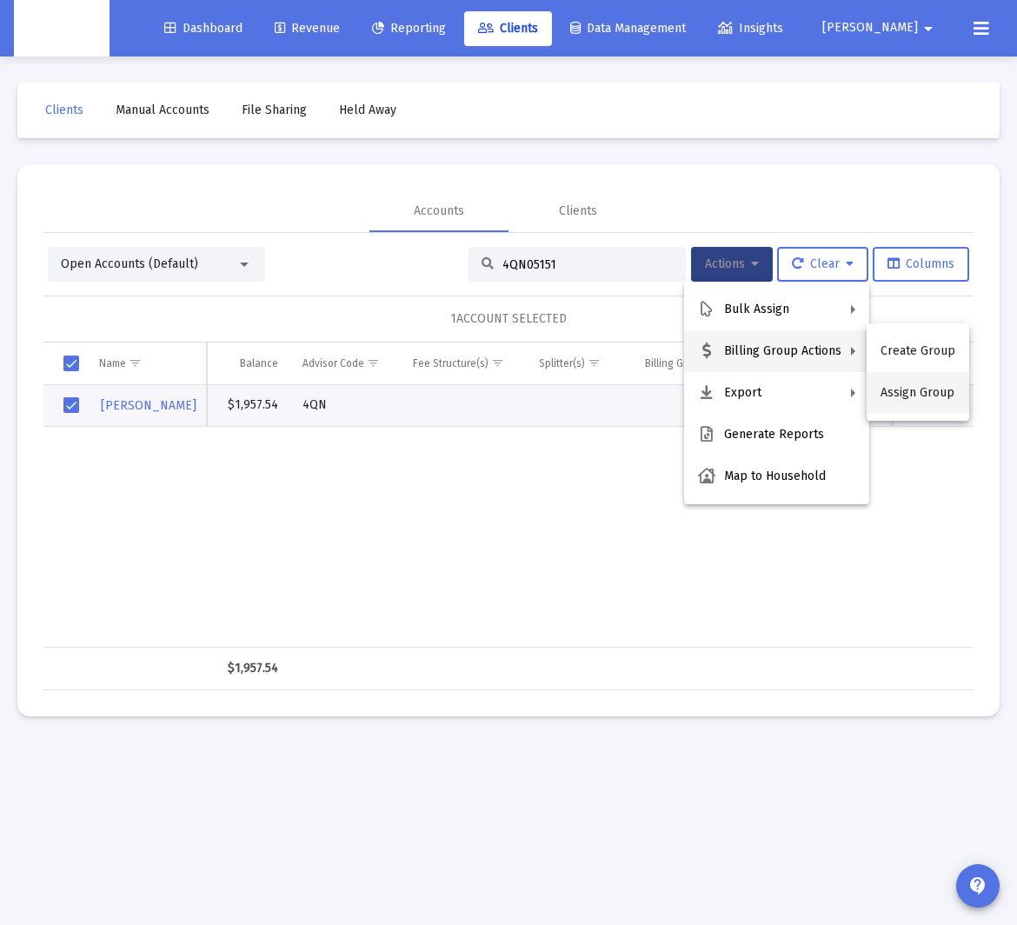
click at [834, 389] on button "Assign Group" at bounding box center [917, 393] width 103 height 42
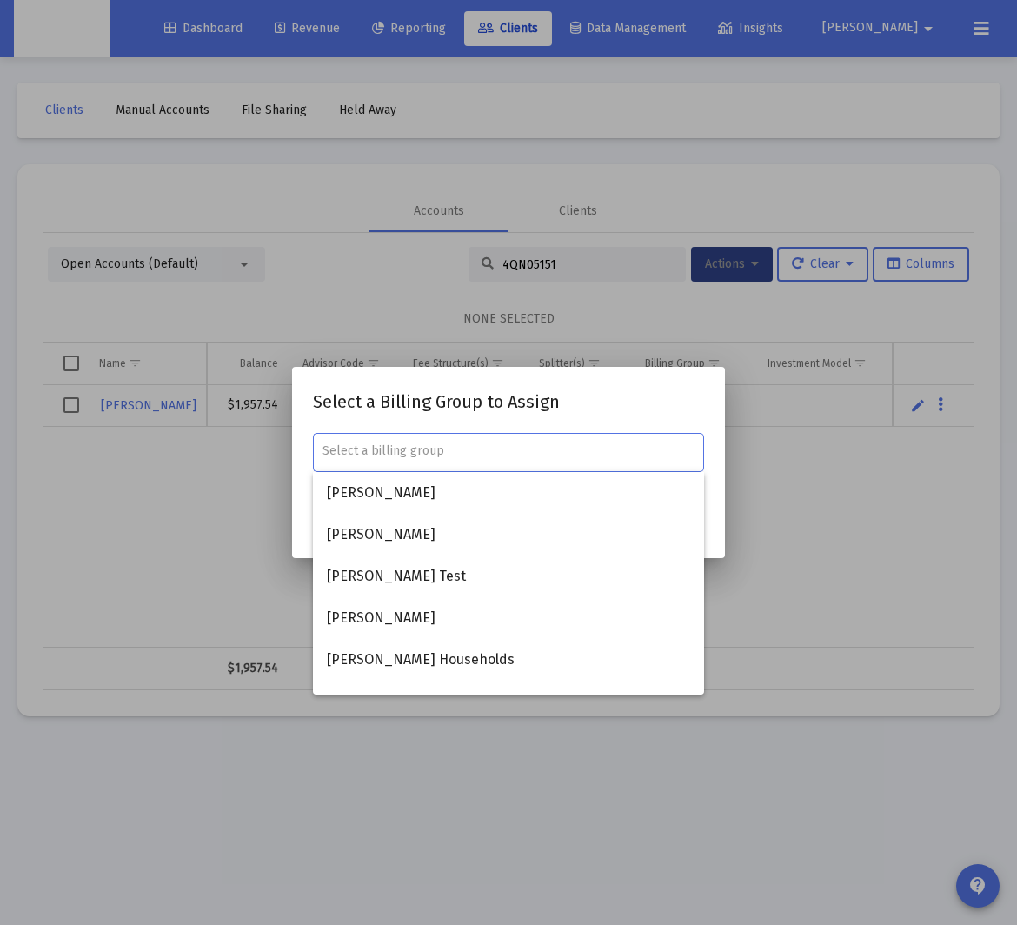
paste input "[PERSON_NAME] Household"
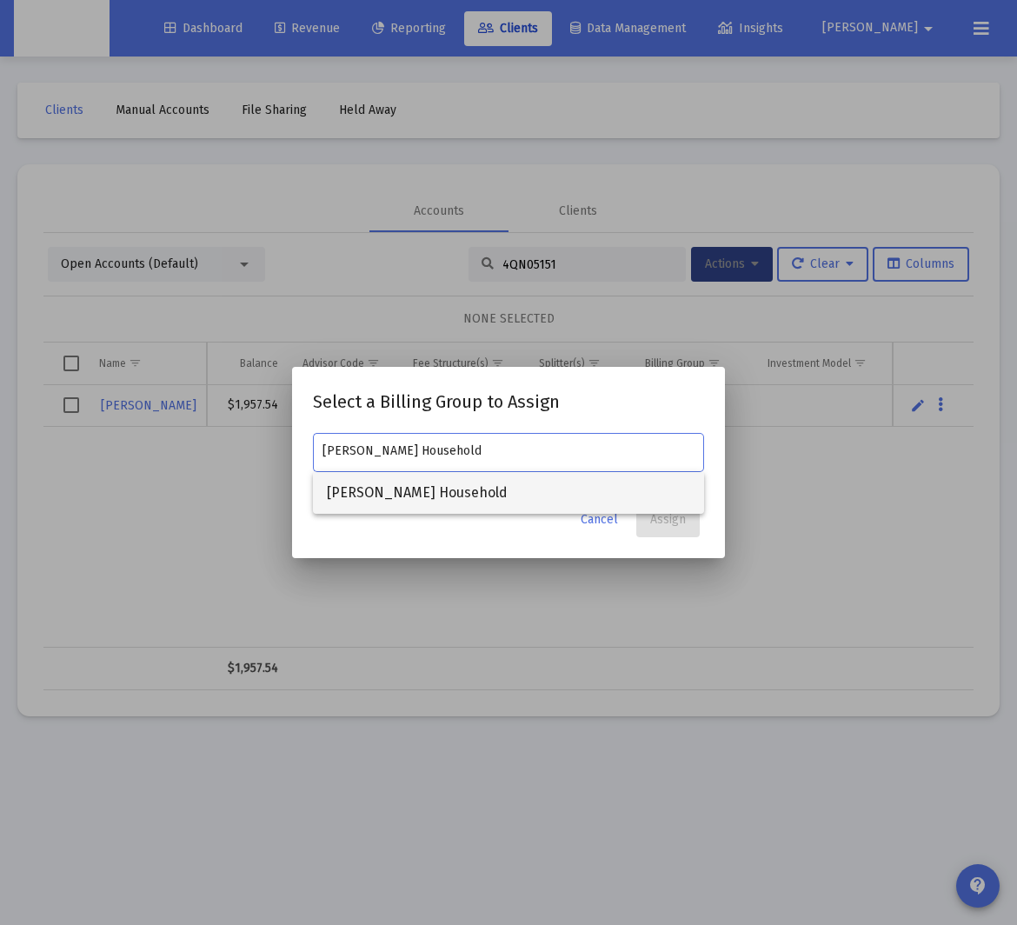
type input "[PERSON_NAME] Household"
click at [414, 494] on span "[PERSON_NAME] Household" at bounding box center [508, 493] width 363 height 42
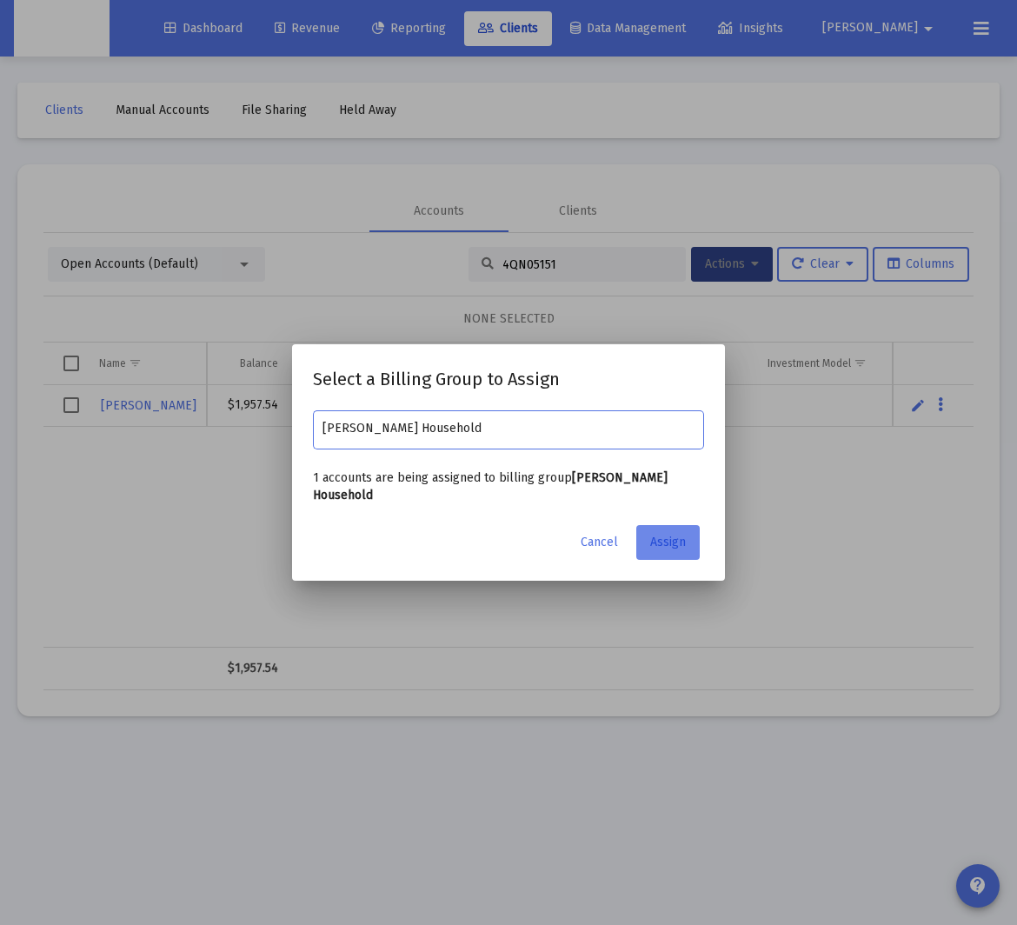
click at [684, 538] on span "Assign" at bounding box center [668, 541] width 36 height 15
